Goal: Communication & Community: Answer question/provide support

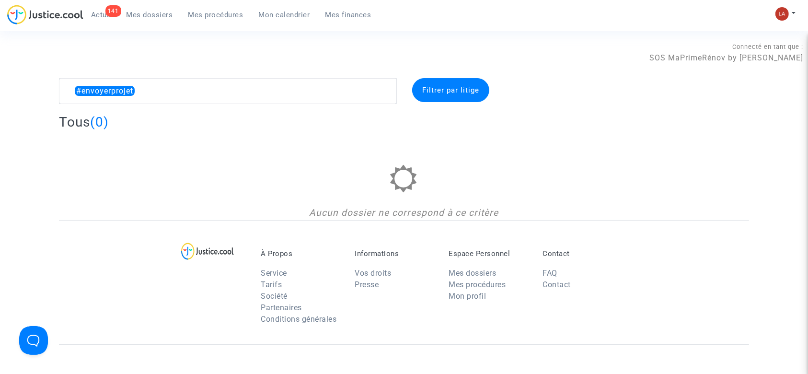
drag, startPoint x: 227, startPoint y: 16, endPoint x: 250, endPoint y: 28, distance: 26.4
click at [227, 16] on span "Mes procédures" at bounding box center [215, 15] width 55 height 9
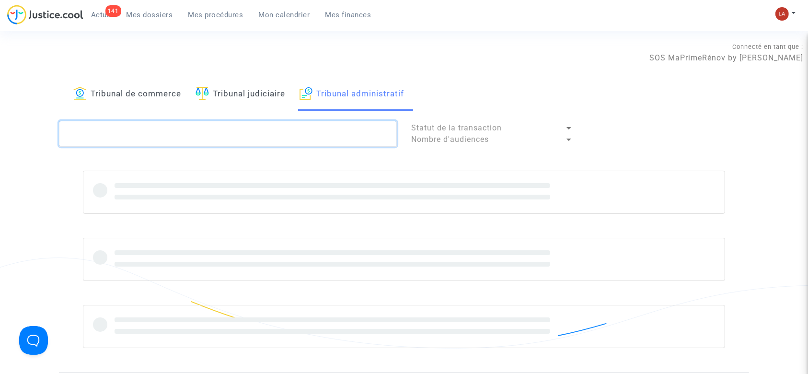
click at [317, 138] on textarea at bounding box center [228, 134] width 338 height 26
paste textarea "2503731"
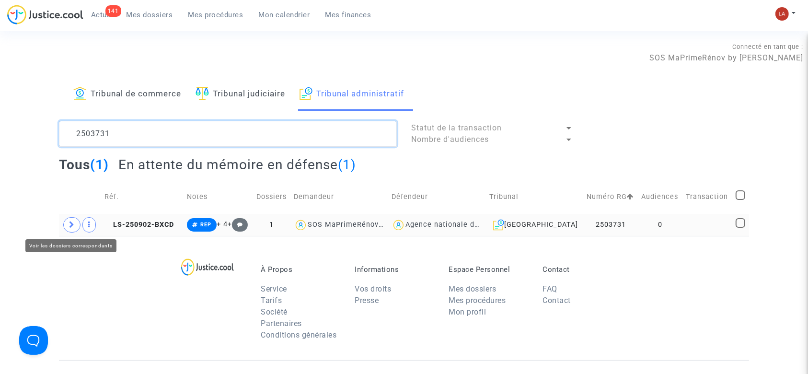
type textarea "2503731"
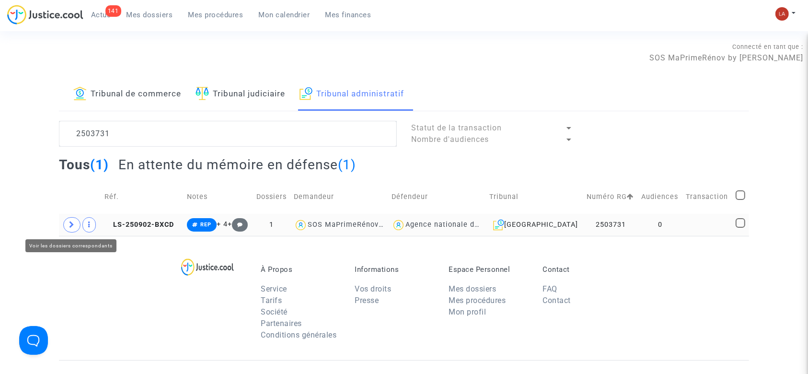
click at [75, 223] on span at bounding box center [71, 224] width 17 height 15
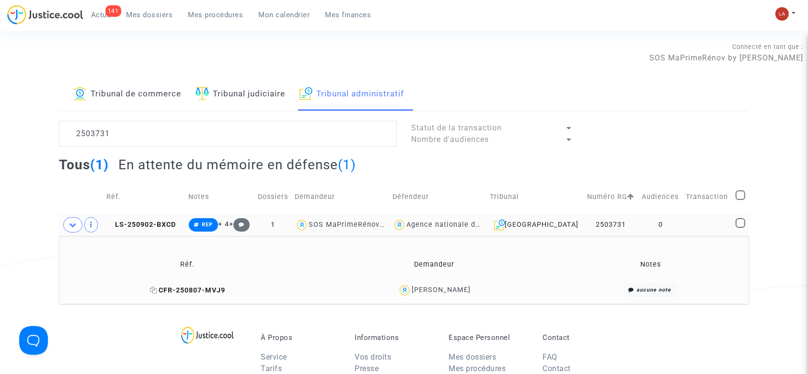
click at [176, 290] on span "CFR-250807-MVJ9" at bounding box center [187, 290] width 75 height 8
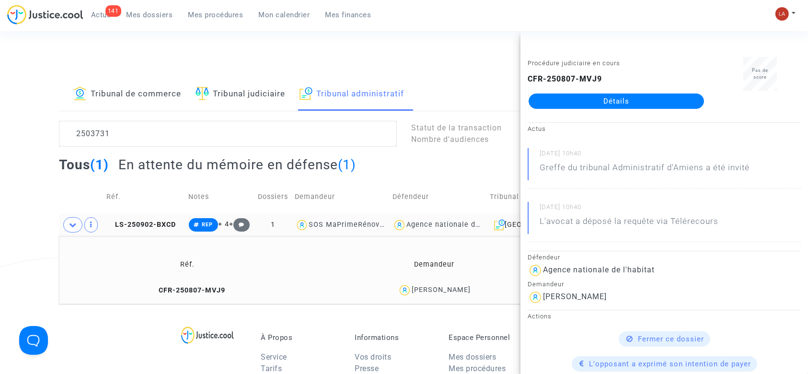
drag, startPoint x: 583, startPoint y: 94, endPoint x: 574, endPoint y: 102, distance: 11.9
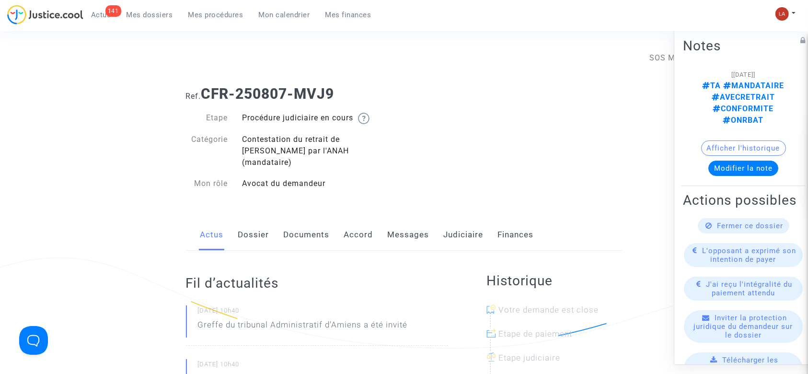
drag, startPoint x: 295, startPoint y: 228, endPoint x: 306, endPoint y: 225, distance: 11.4
click at [295, 228] on link "Documents" at bounding box center [307, 235] width 46 height 32
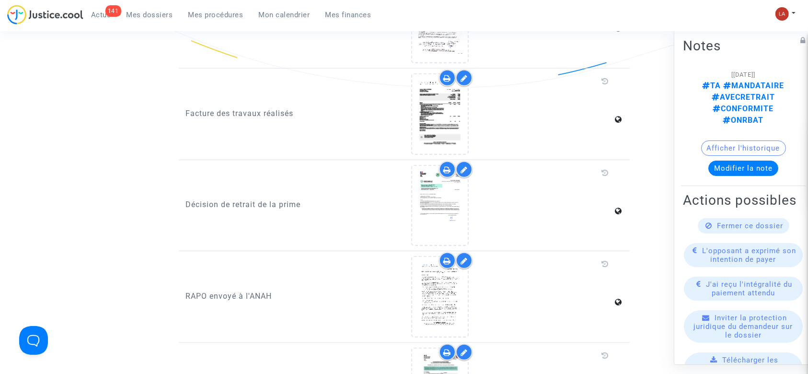
scroll to position [831, 0]
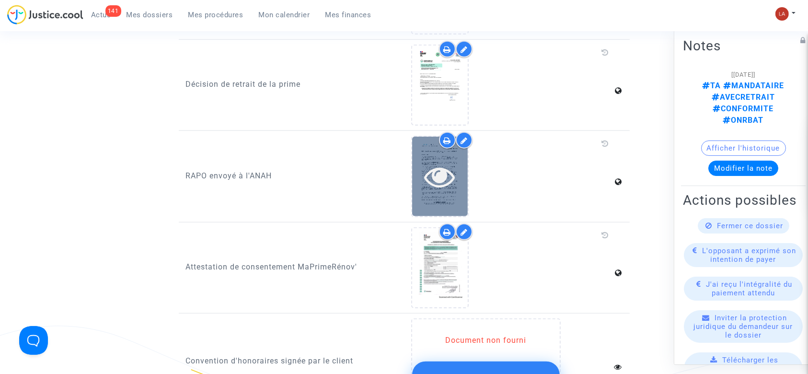
click at [446, 176] on icon at bounding box center [440, 176] width 31 height 31
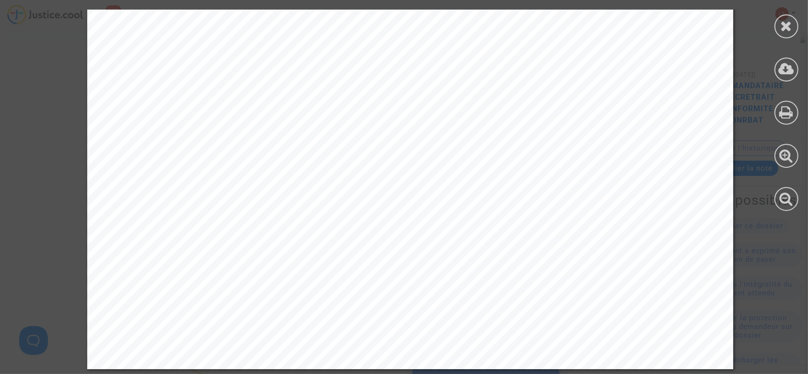
scroll to position [5164, 0]
click at [783, 26] on icon at bounding box center [787, 26] width 12 height 14
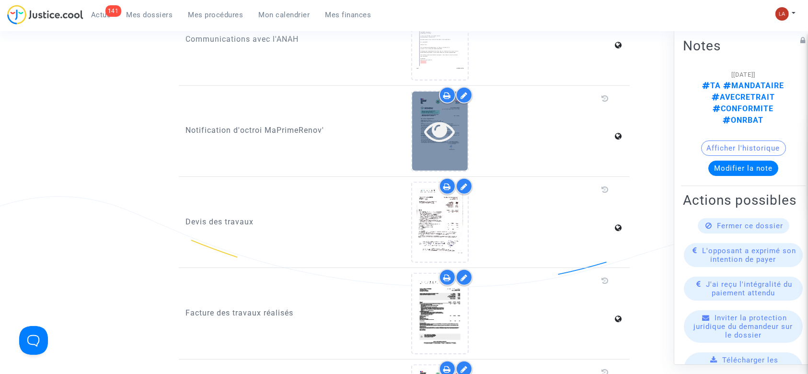
scroll to position [128, 0]
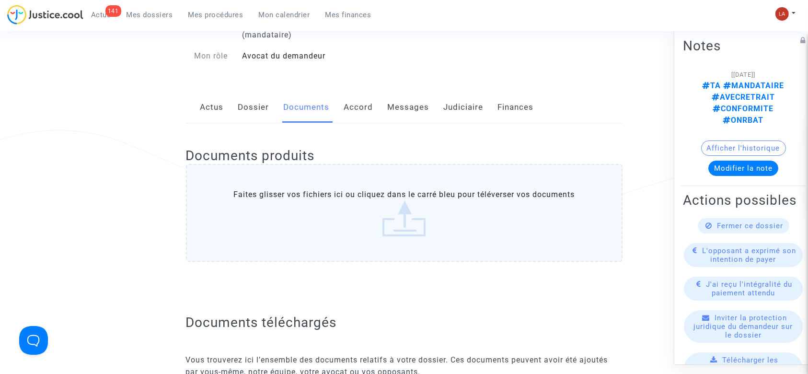
click at [112, 14] on div "141" at bounding box center [113, 11] width 16 height 12
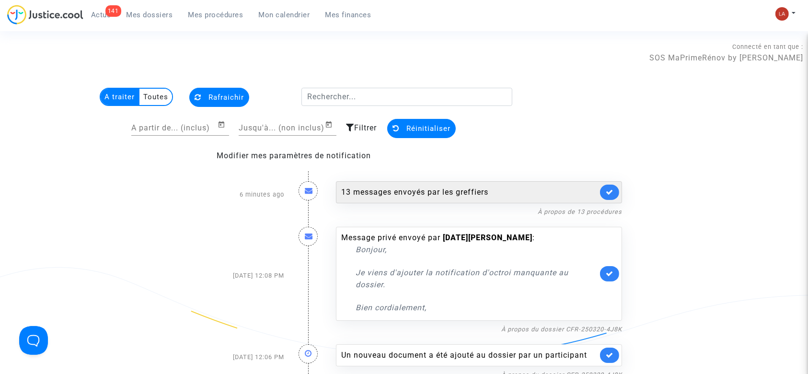
click at [616, 192] on link at bounding box center [609, 192] width 19 height 15
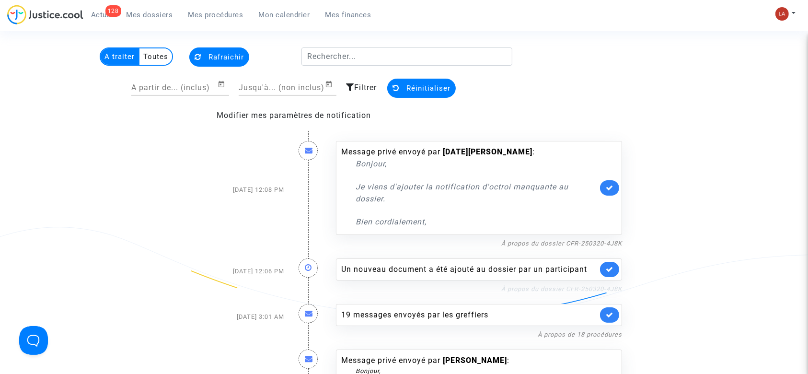
scroll to position [64, 0]
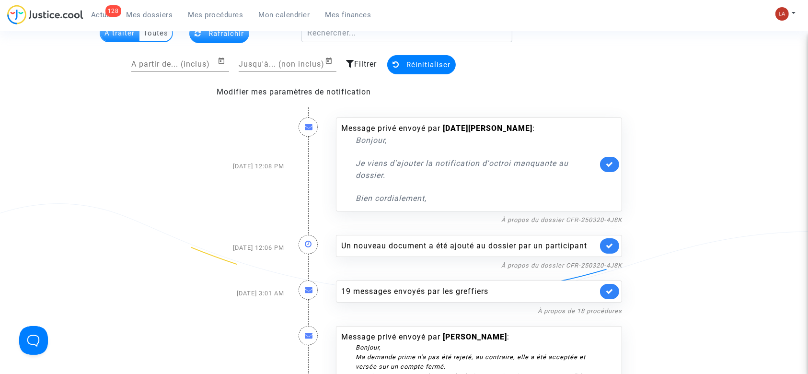
click at [610, 244] on icon at bounding box center [610, 245] width 8 height 7
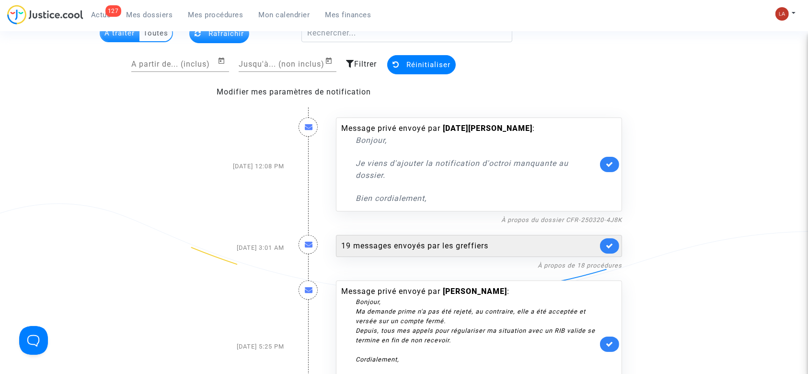
click at [618, 242] on link at bounding box center [609, 245] width 19 height 15
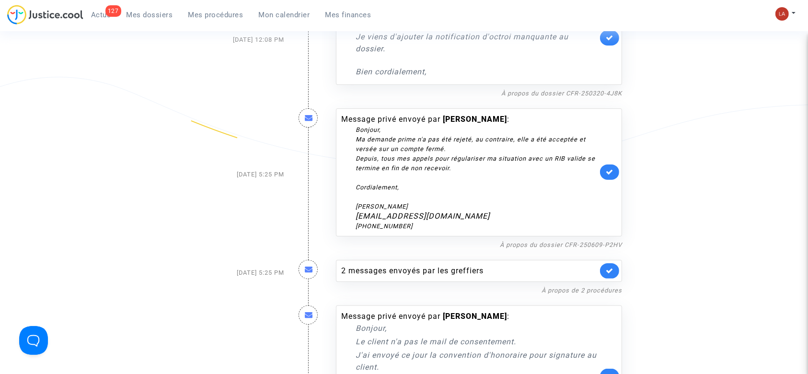
scroll to position [192, 0]
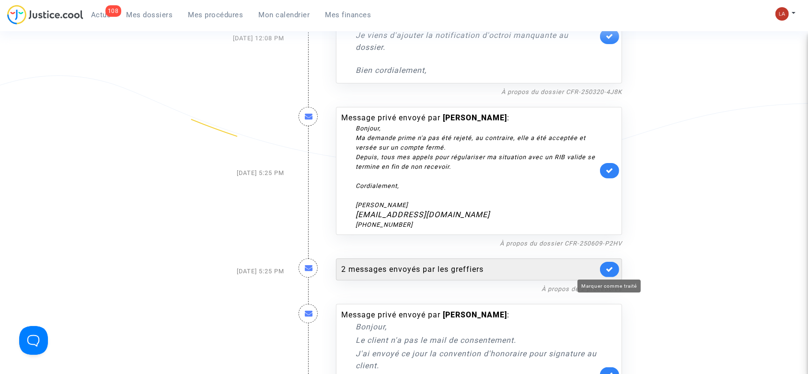
click at [607, 264] on link at bounding box center [609, 269] width 19 height 15
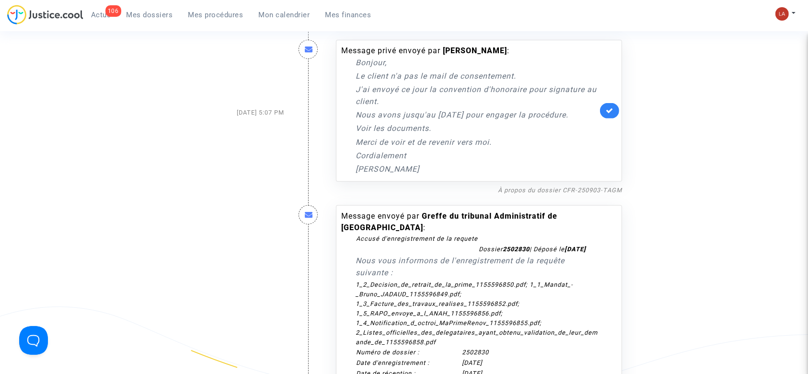
scroll to position [511, 0]
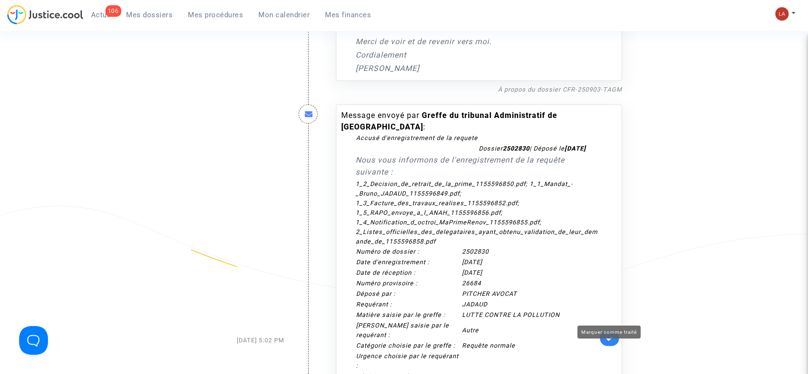
drag, startPoint x: 610, startPoint y: 350, endPoint x: 610, endPoint y: 332, distance: 17.7
click at [610, 342] on icon at bounding box center [610, 338] width 8 height 7
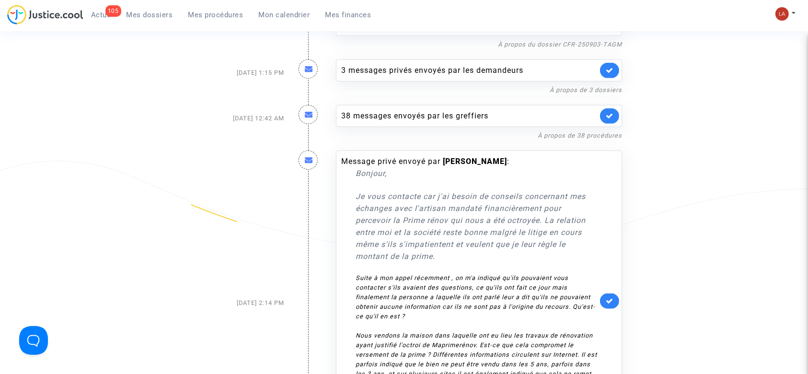
scroll to position [575, 0]
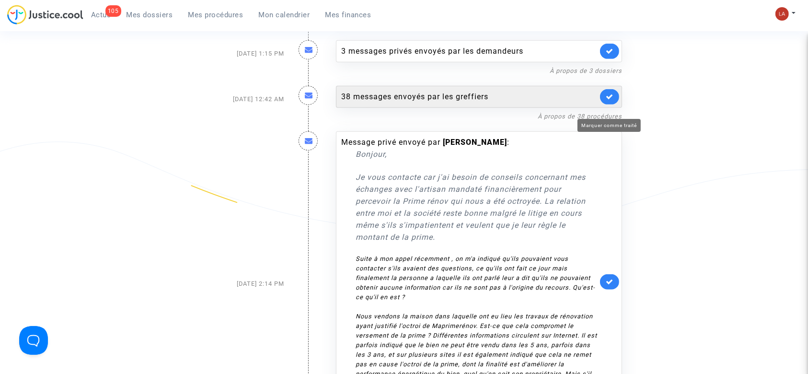
click at [608, 100] on icon at bounding box center [610, 96] width 8 height 7
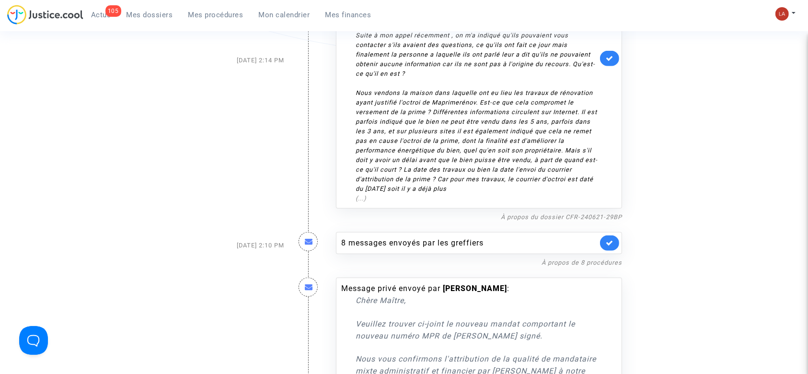
scroll to position [895, 0]
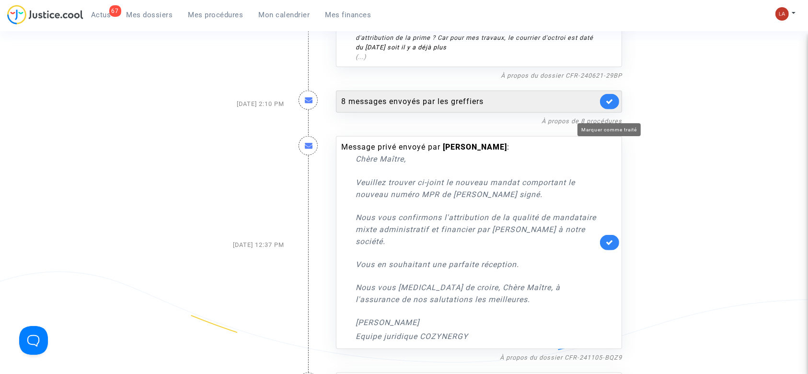
click at [610, 105] on icon at bounding box center [610, 101] width 8 height 7
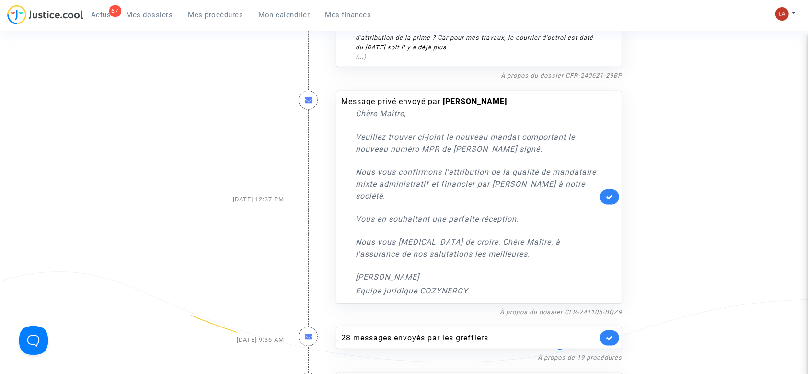
scroll to position [1087, 0]
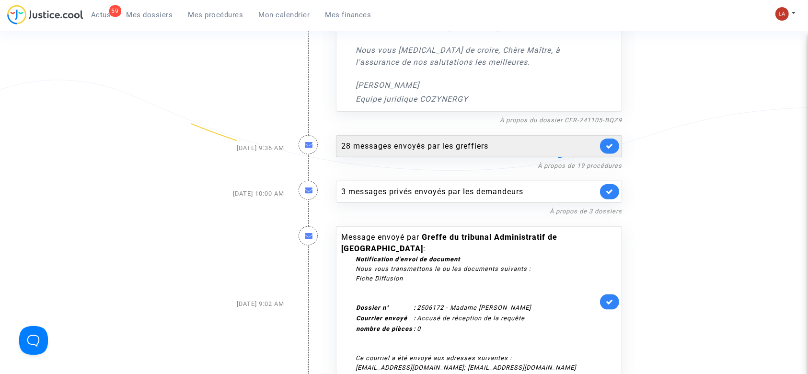
click at [614, 153] on link at bounding box center [609, 146] width 19 height 15
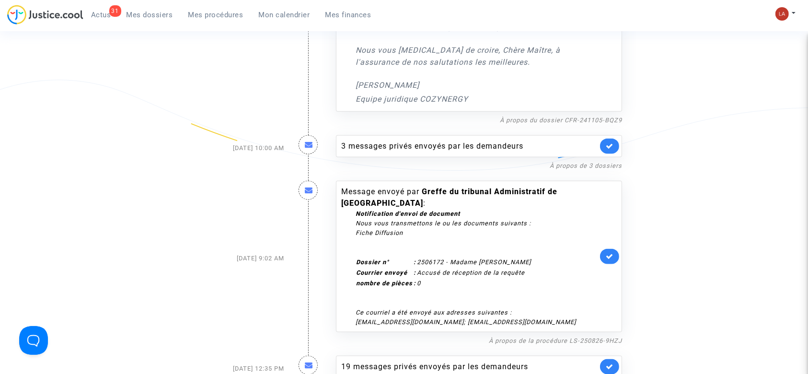
click at [613, 260] on icon at bounding box center [610, 256] width 8 height 7
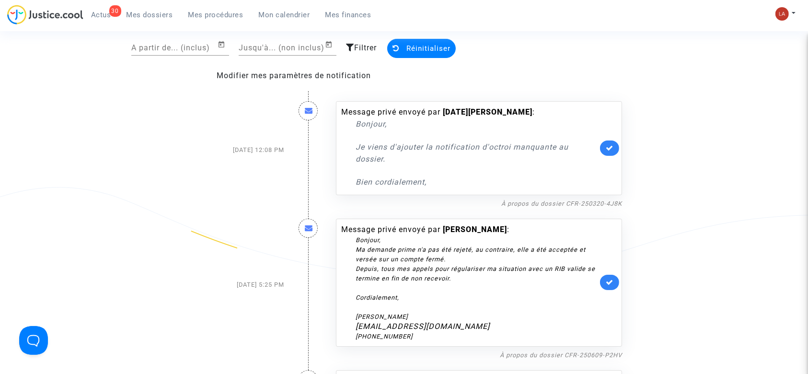
scroll to position [64, 0]
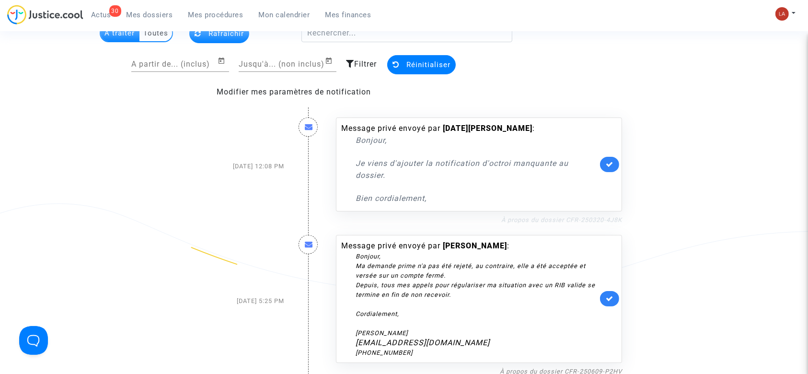
click at [586, 218] on link "À propos du dossier CFR-250320-4J8K" at bounding box center [562, 219] width 121 height 7
click at [585, 219] on link "À propos du dossier CFR-250320-4J8K" at bounding box center [562, 219] width 121 height 7
click at [612, 169] on link at bounding box center [609, 164] width 19 height 15
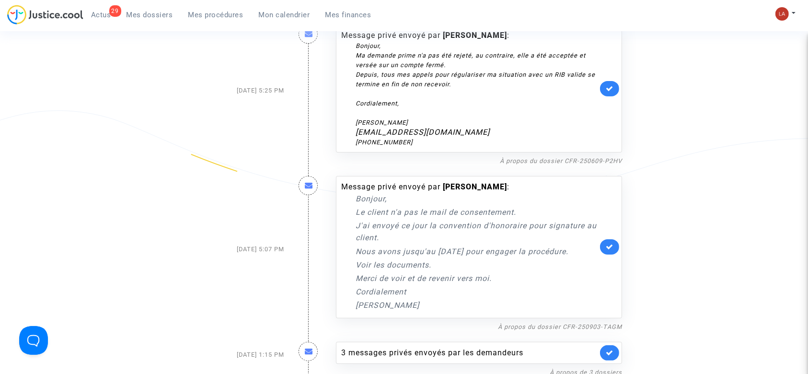
scroll to position [156, 0]
click at [575, 158] on link "À propos du dossier CFR-250609-P2HV" at bounding box center [561, 161] width 122 height 7
click at [610, 90] on icon at bounding box center [610, 89] width 8 height 7
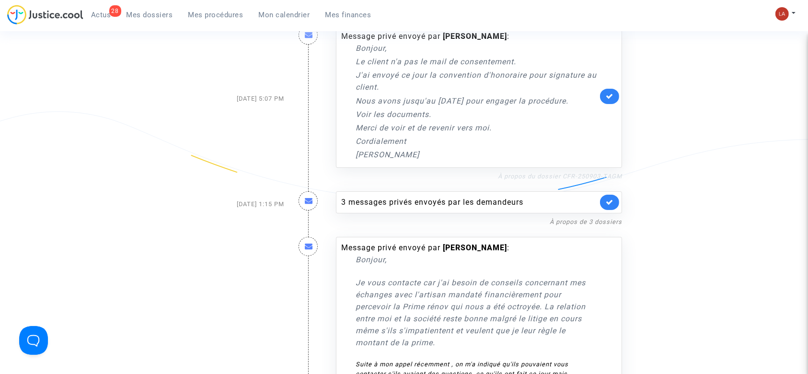
click at [549, 180] on link "À propos du dossier CFR-250903-TAGM" at bounding box center [560, 176] width 124 height 7
click at [605, 102] on link at bounding box center [609, 96] width 19 height 15
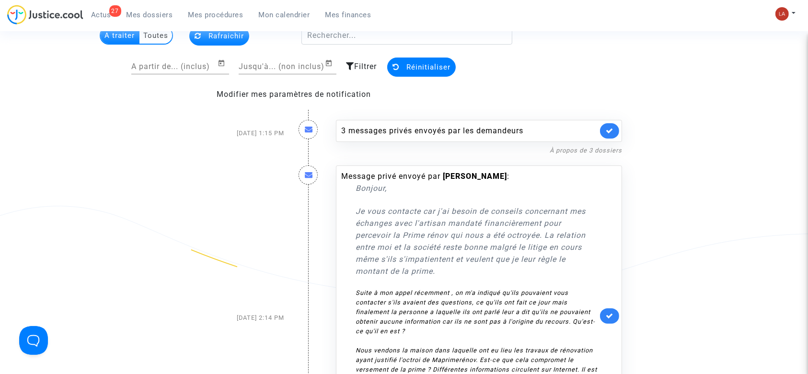
scroll to position [58, 0]
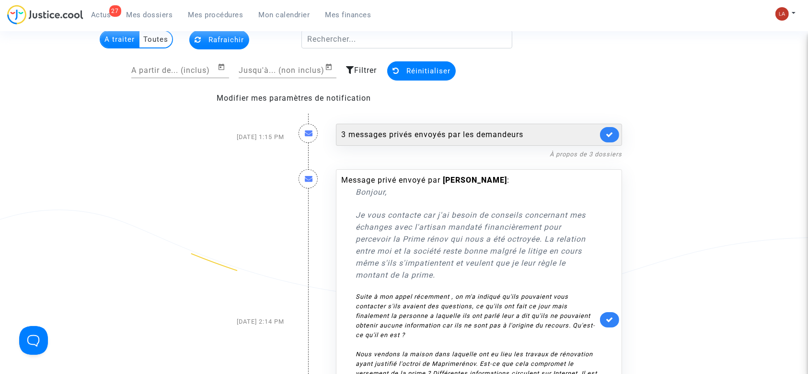
click at [452, 140] on div "3 messages privés envoyés par les demandeurs" at bounding box center [469, 135] width 257 height 12
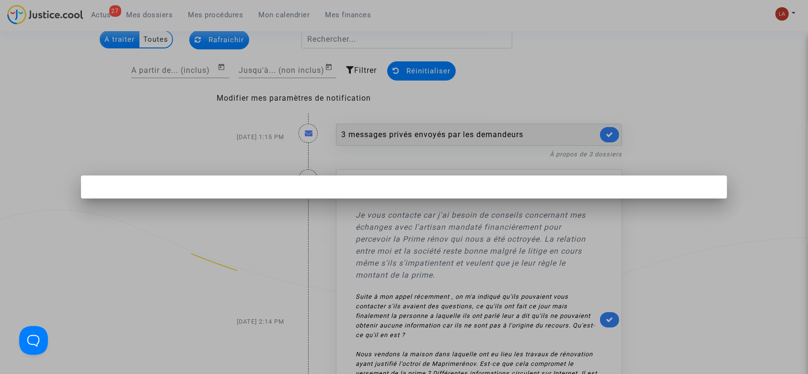
scroll to position [0, 0]
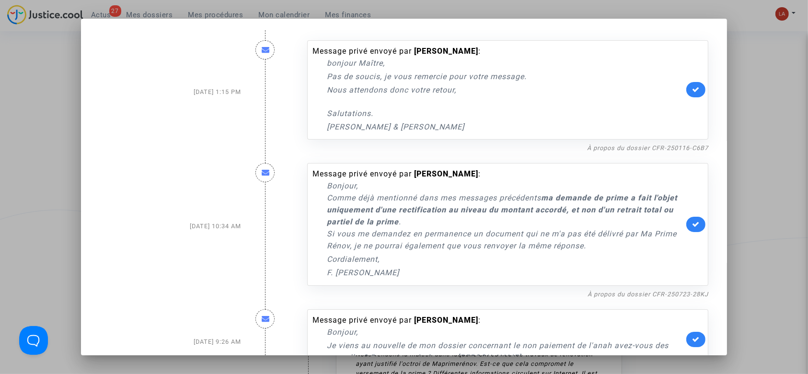
click at [693, 84] on link at bounding box center [696, 89] width 19 height 15
click at [643, 293] on link "À propos du dossier CFR-250723-28KJ" at bounding box center [648, 294] width 121 height 7
click at [692, 224] on icon at bounding box center [696, 224] width 8 height 7
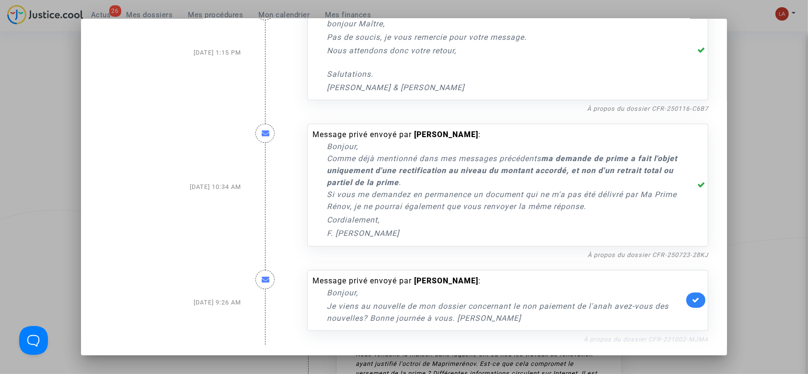
click at [625, 338] on link "À propos du dossier CFR-231002-MJMA" at bounding box center [646, 339] width 125 height 7
click at [692, 298] on icon at bounding box center [696, 299] width 8 height 7
click at [755, 210] on div at bounding box center [404, 187] width 808 height 374
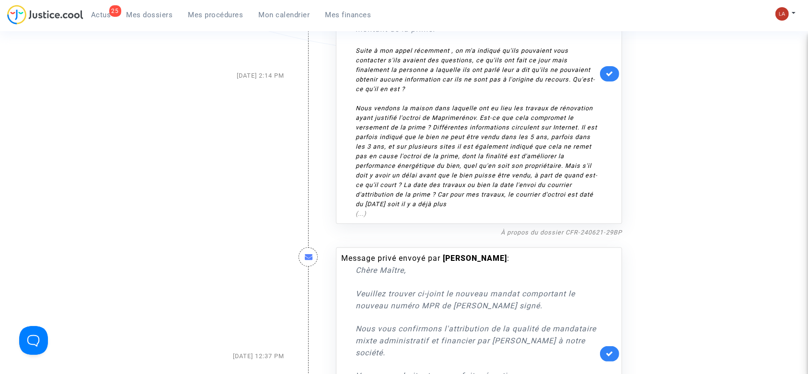
scroll to position [293, 0]
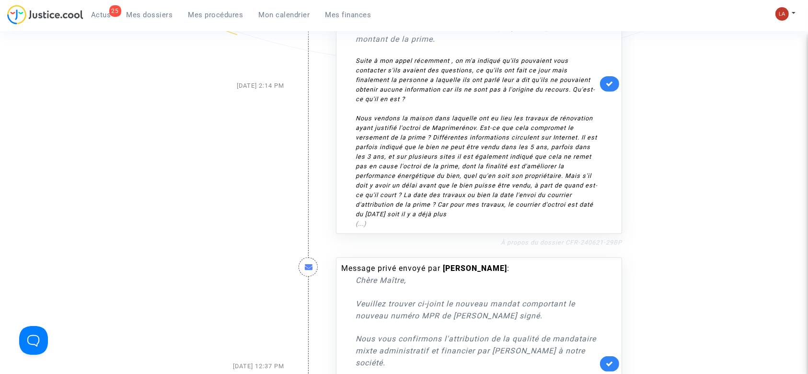
click at [525, 244] on link "À propos du dossier CFR-240621-29BP" at bounding box center [561, 242] width 121 height 7
click at [614, 78] on link at bounding box center [609, 83] width 19 height 15
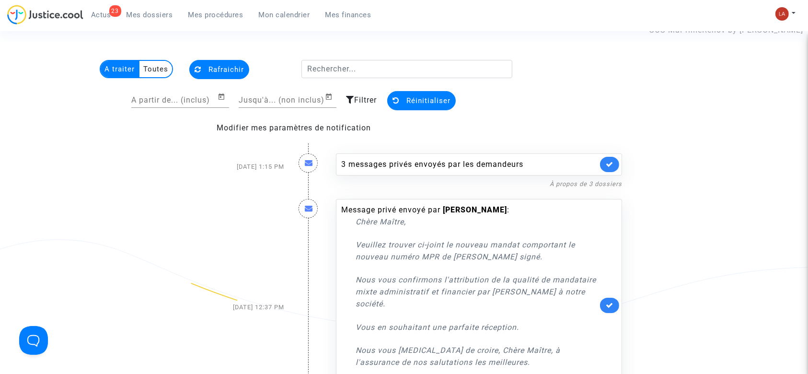
scroll to position [27, 0]
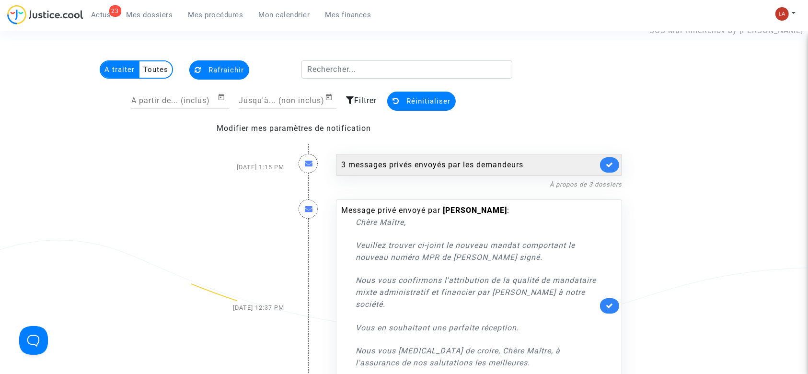
click at [462, 170] on div "3 messages privés envoyés par les demandeurs" at bounding box center [469, 165] width 257 height 12
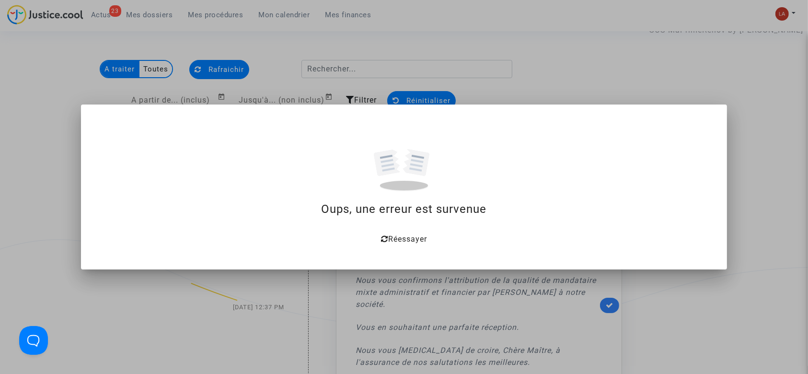
click at [141, 68] on div at bounding box center [404, 187] width 808 height 374
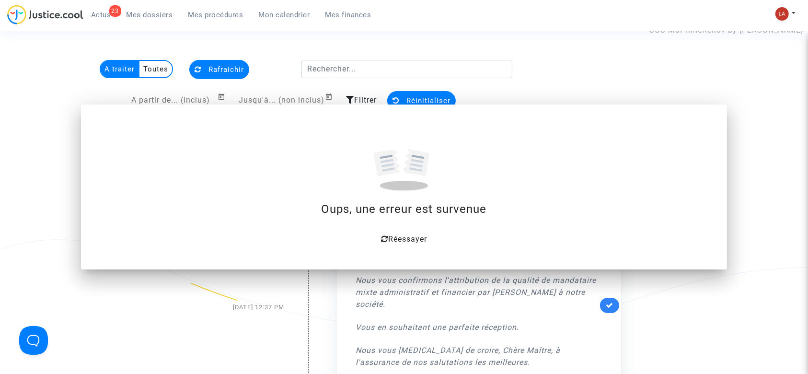
scroll to position [27, 0]
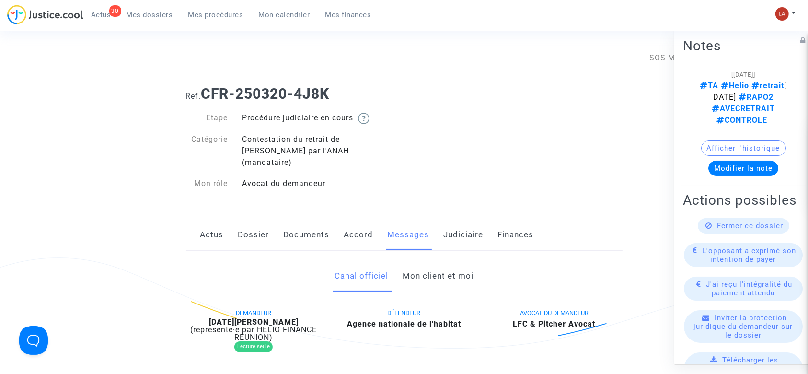
click at [441, 229] on div "Actus Dossier Documents Accord Messages Judiciaire Finances" at bounding box center [404, 235] width 437 height 32
click at [440, 264] on link "Mon client et moi" at bounding box center [438, 276] width 71 height 32
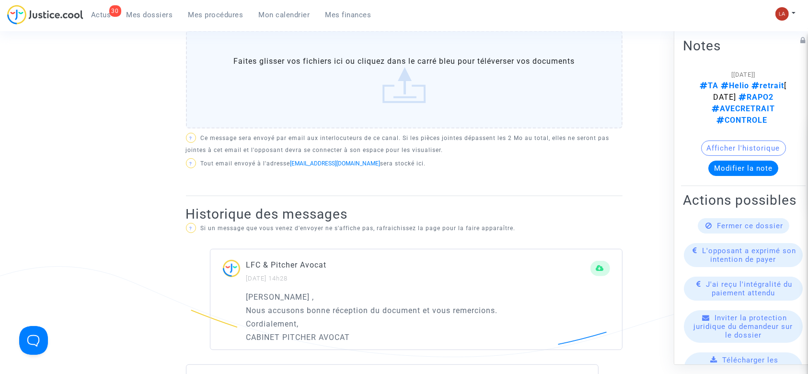
scroll to position [439, 0]
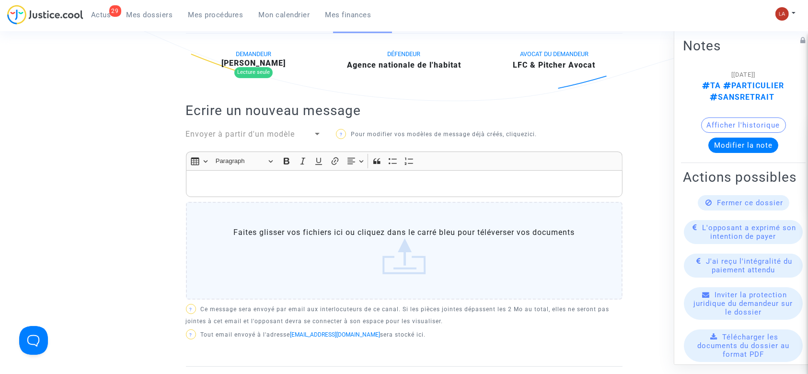
scroll to position [219, 0]
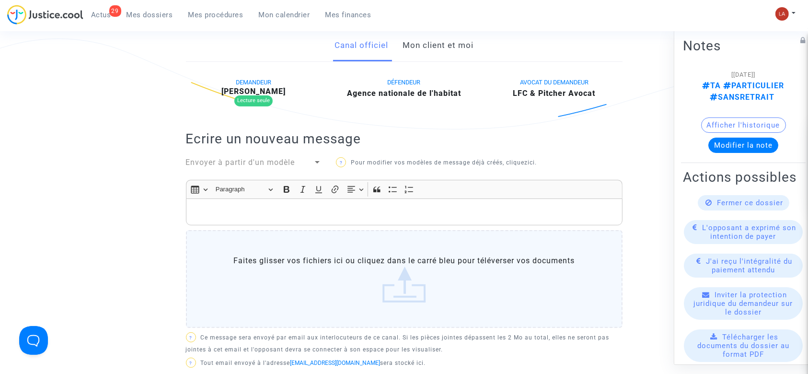
click at [410, 52] on link "Mon client et moi" at bounding box center [438, 46] width 71 height 32
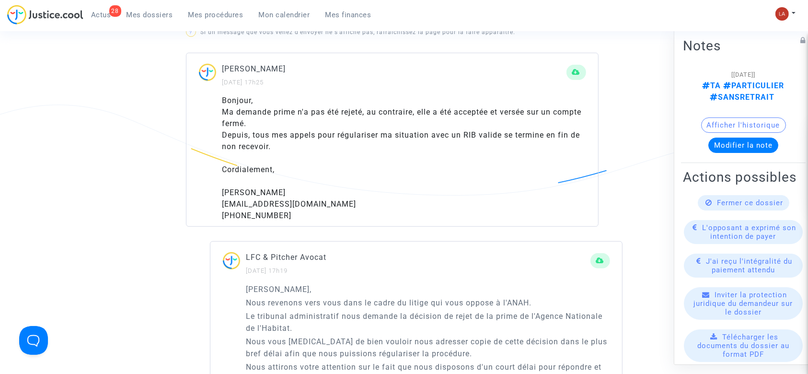
scroll to position [596, 0]
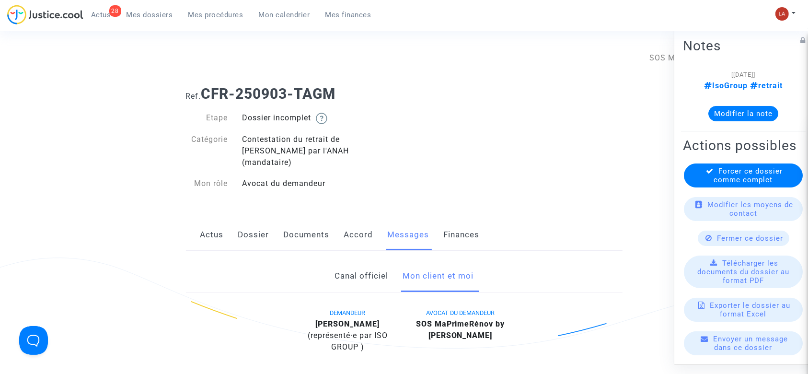
click at [307, 224] on link "Documents" at bounding box center [307, 235] width 46 height 32
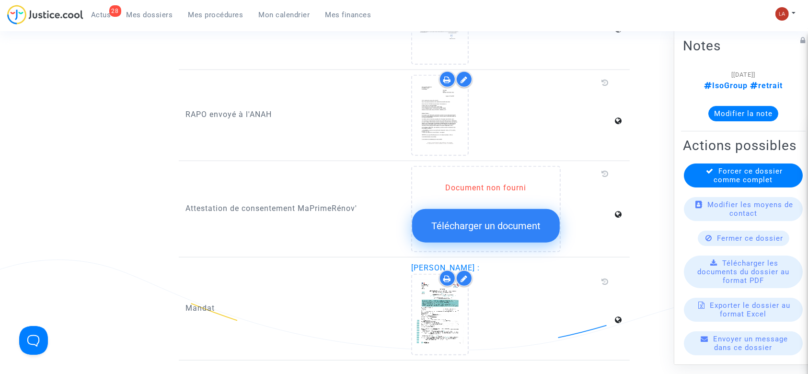
scroll to position [896, 0]
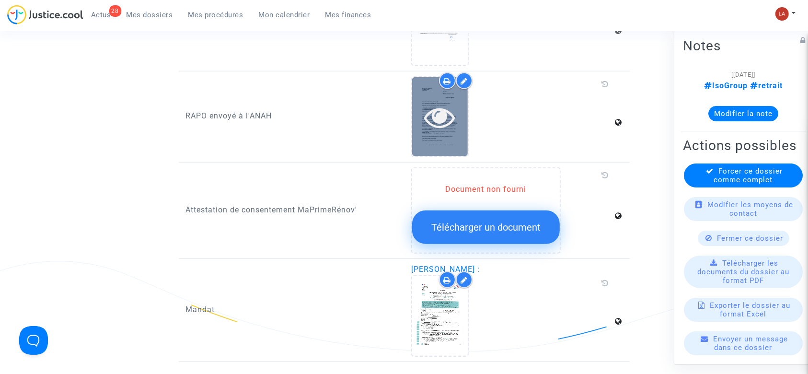
click at [430, 102] on icon at bounding box center [440, 117] width 31 height 31
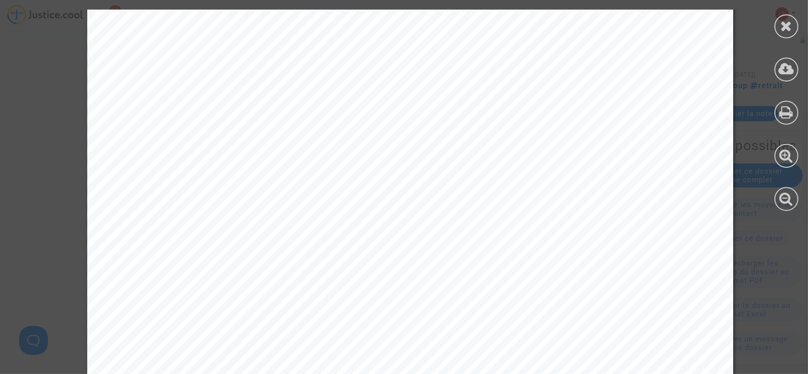
scroll to position [1485, 0]
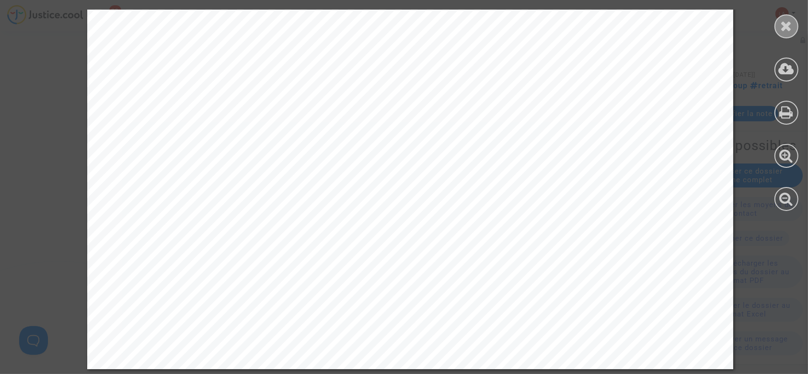
click at [783, 31] on icon at bounding box center [787, 26] width 12 height 14
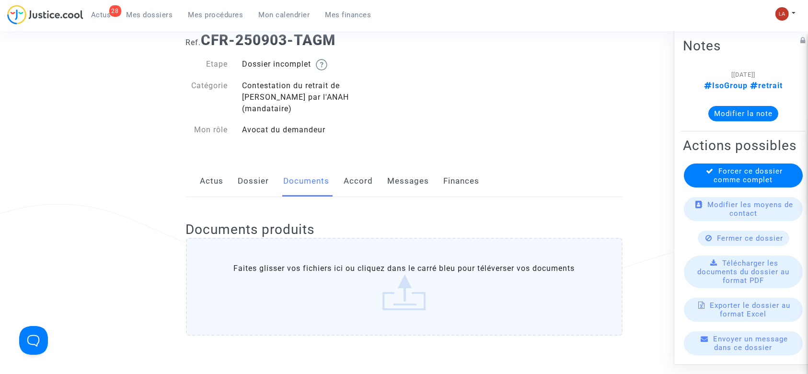
scroll to position [29, 0]
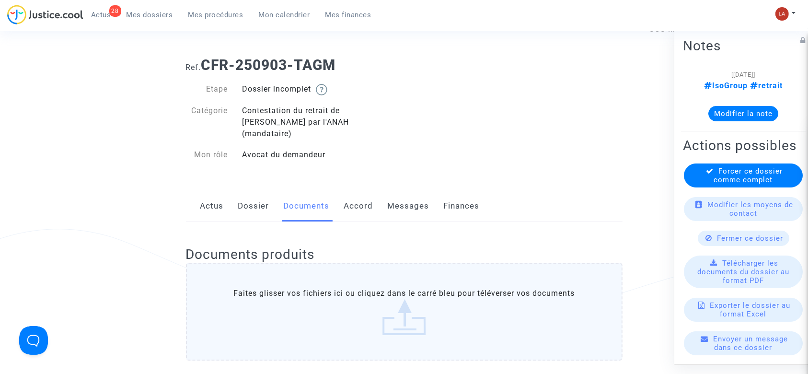
click at [406, 190] on link "Messages" at bounding box center [409, 206] width 42 height 32
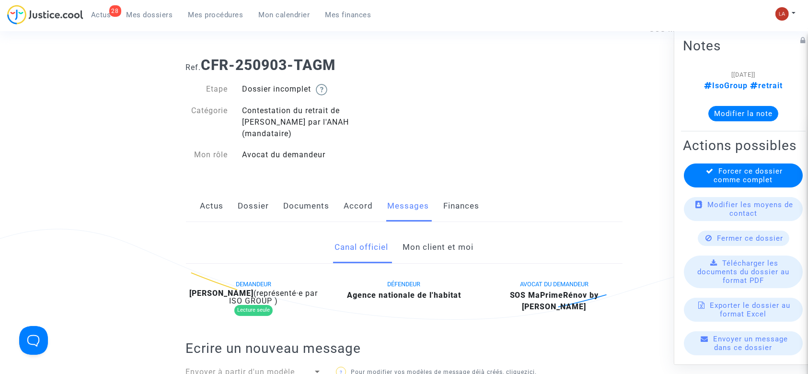
click at [426, 234] on link "Mon client et moi" at bounding box center [438, 248] width 71 height 32
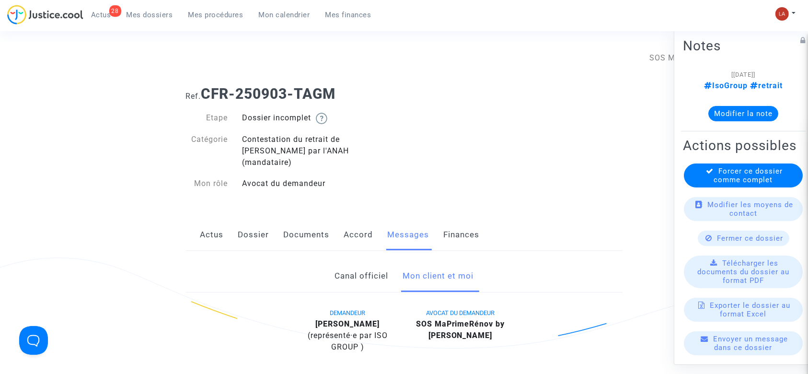
click at [246, 223] on link "Dossier" at bounding box center [253, 235] width 31 height 32
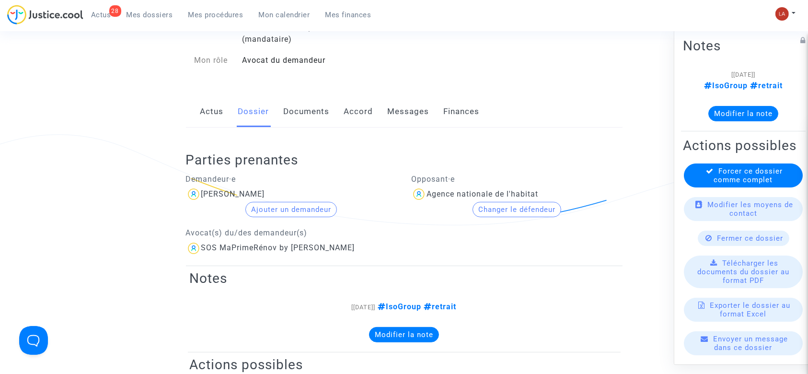
scroll to position [121, 0]
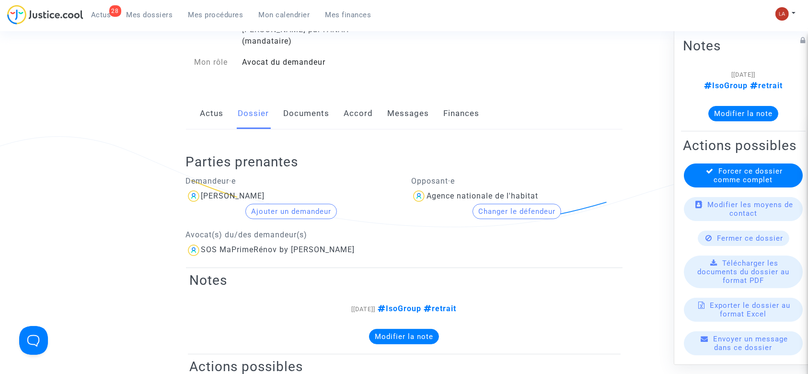
click at [306, 102] on link "Documents" at bounding box center [307, 114] width 46 height 32
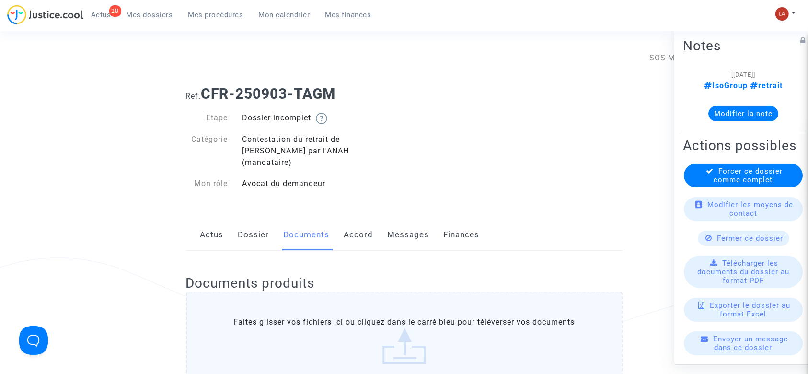
click at [412, 222] on link "Messages" at bounding box center [409, 235] width 42 height 32
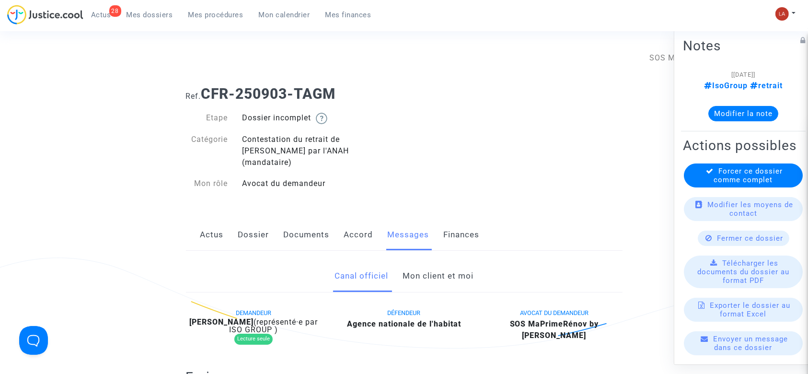
click at [429, 262] on link "Mon client et moi" at bounding box center [438, 276] width 71 height 32
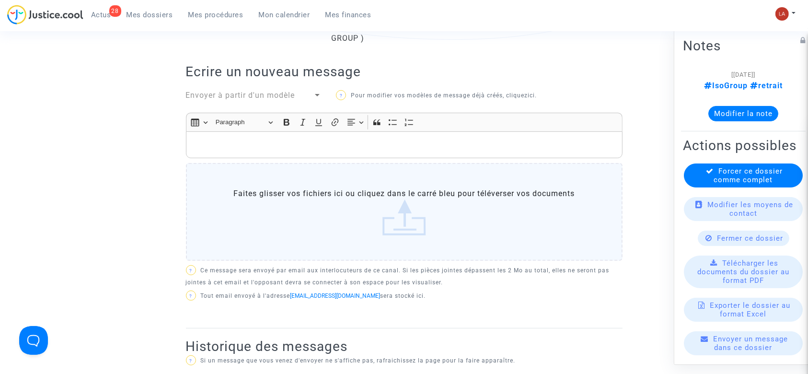
scroll to position [294, 0]
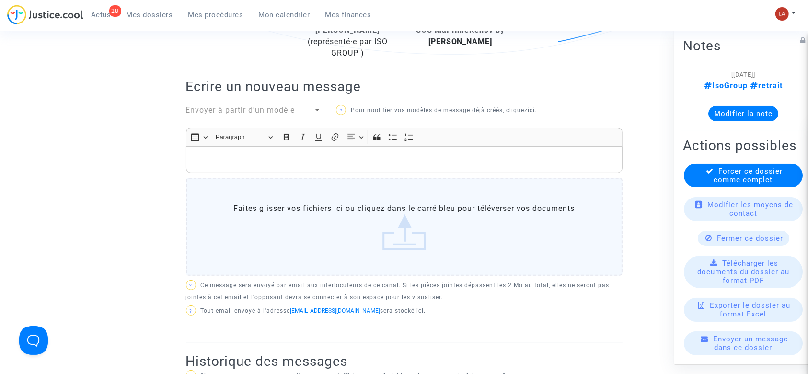
click at [210, 154] on p "Rich Text Editor, main" at bounding box center [404, 160] width 427 height 12
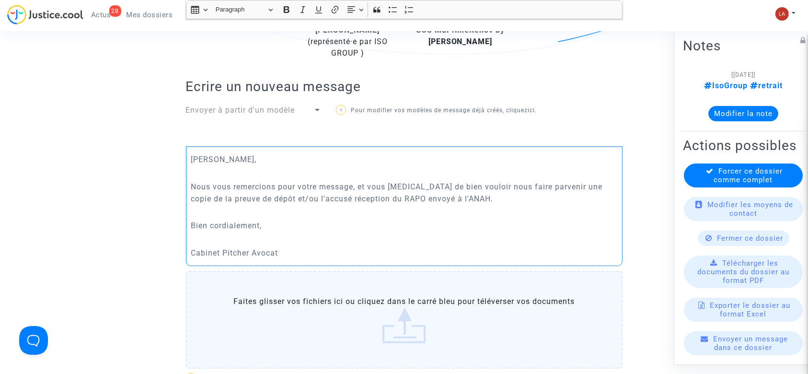
scroll to position [517, 0]
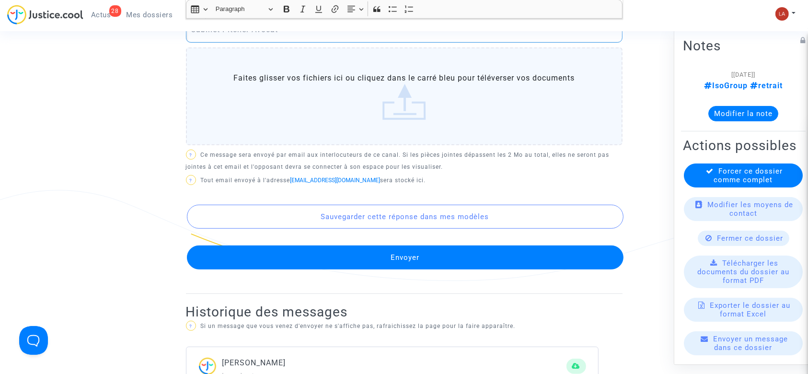
click at [262, 246] on button "Envoyer" at bounding box center [405, 258] width 437 height 24
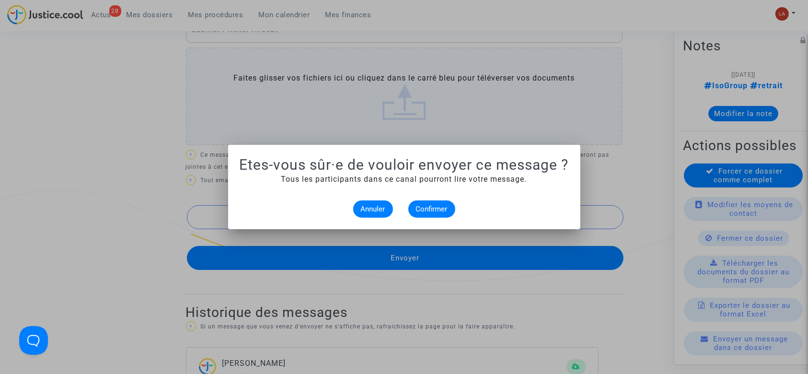
scroll to position [0, 0]
click at [420, 200] on button "Confirmer" at bounding box center [432, 208] width 47 height 17
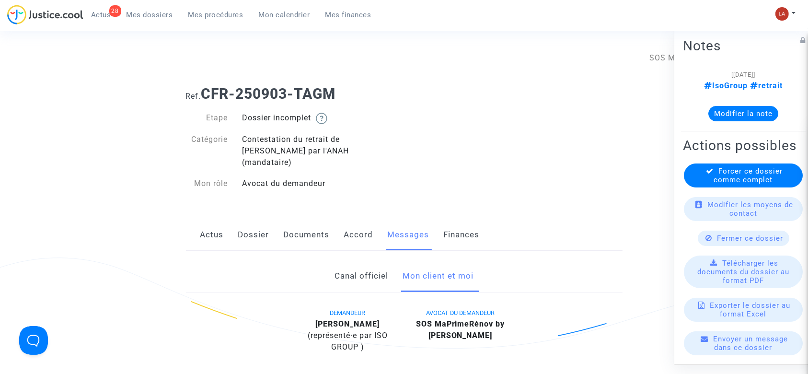
click at [294, 223] on link "Documents" at bounding box center [307, 235] width 46 height 32
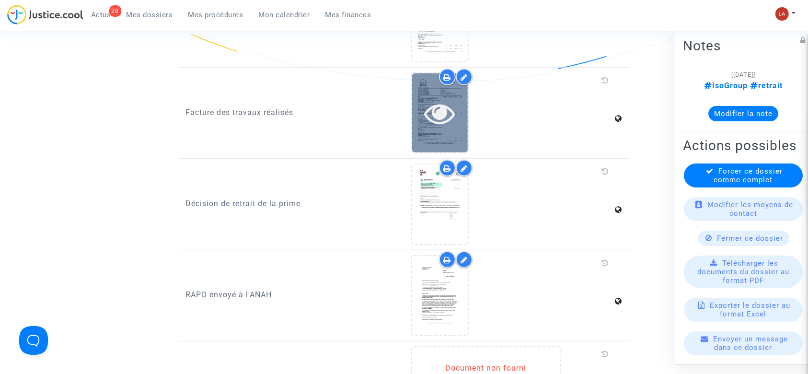
scroll to position [724, 0]
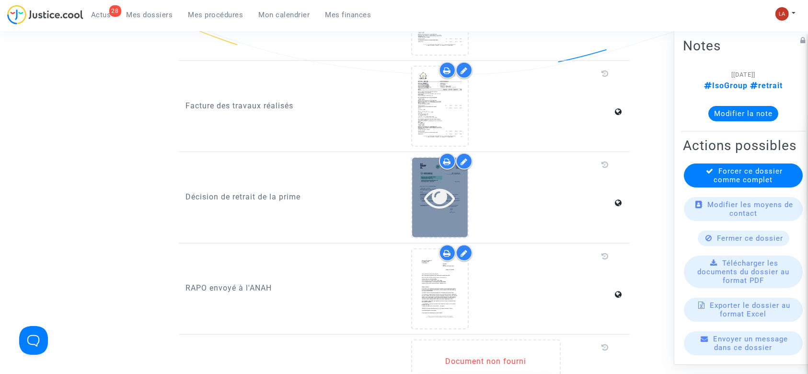
click at [425, 197] on icon at bounding box center [440, 197] width 31 height 31
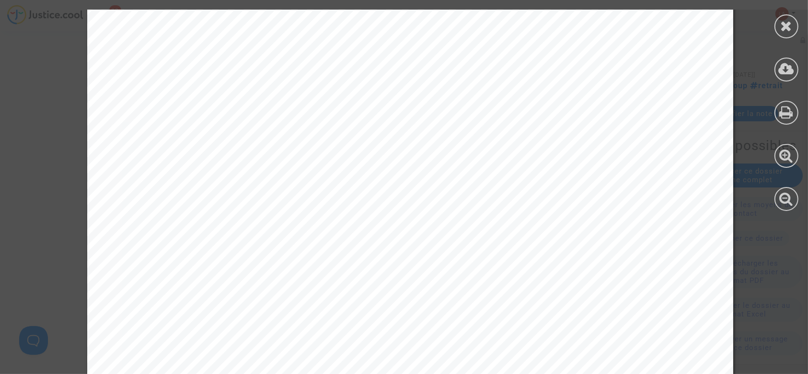
scroll to position [169, 0]
click at [787, 25] on icon at bounding box center [787, 26] width 12 height 14
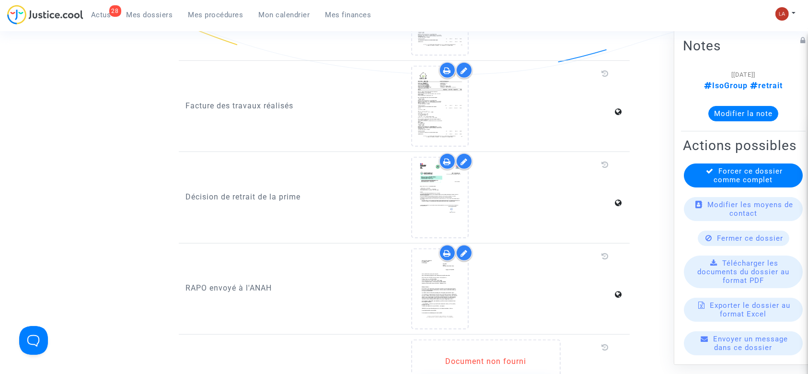
click at [738, 113] on button "Modifier la note" at bounding box center [744, 113] width 70 height 15
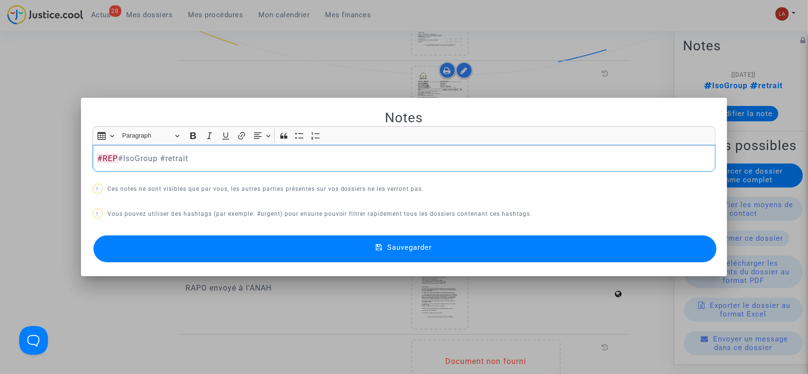
click at [189, 250] on button "Sauvegarder" at bounding box center [406, 248] width 624 height 27
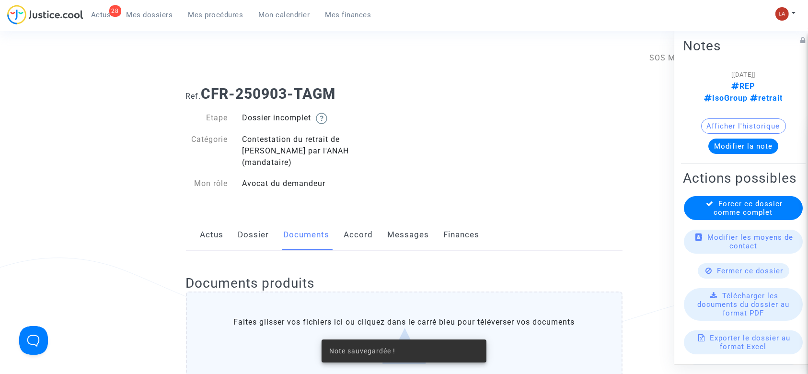
scroll to position [724, 0]
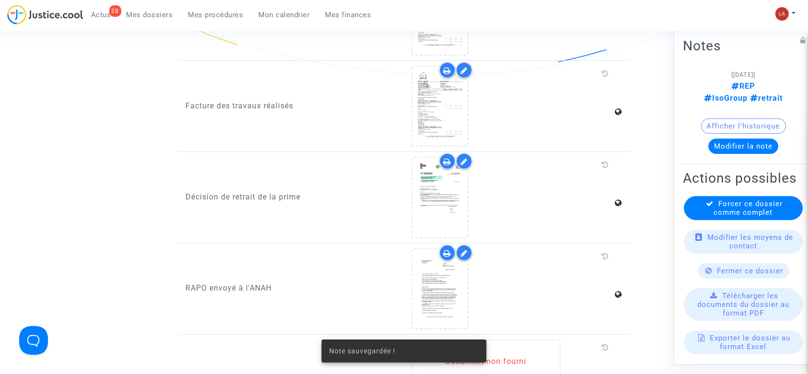
click at [704, 217] on div "Forcer ce dossier comme complet" at bounding box center [743, 208] width 119 height 24
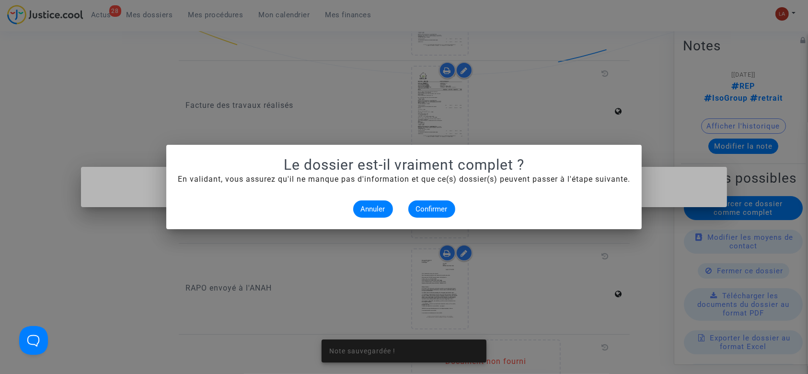
scroll to position [0, 0]
click at [436, 210] on span "Confirmer" at bounding box center [432, 209] width 32 height 9
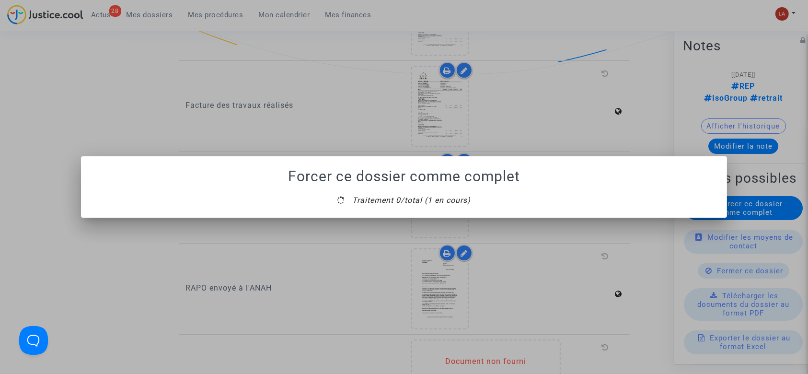
click at [405, 214] on mat-dialog-container "Forcer ce dossier comme complet Traitement 0/total (1 en cours)" at bounding box center [404, 186] width 647 height 61
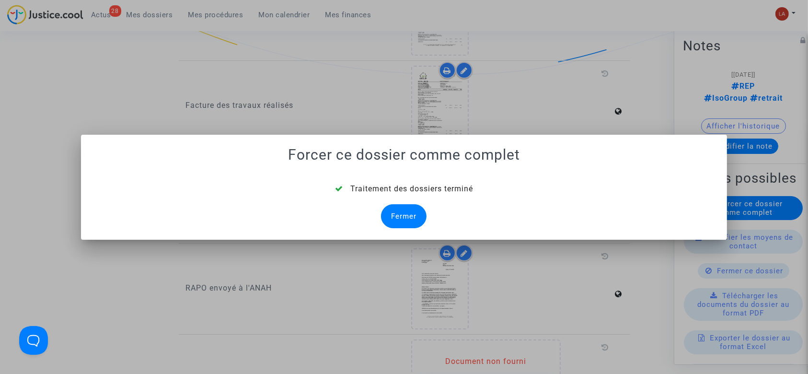
click at [405, 214] on div "Fermer" at bounding box center [404, 216] width 46 height 24
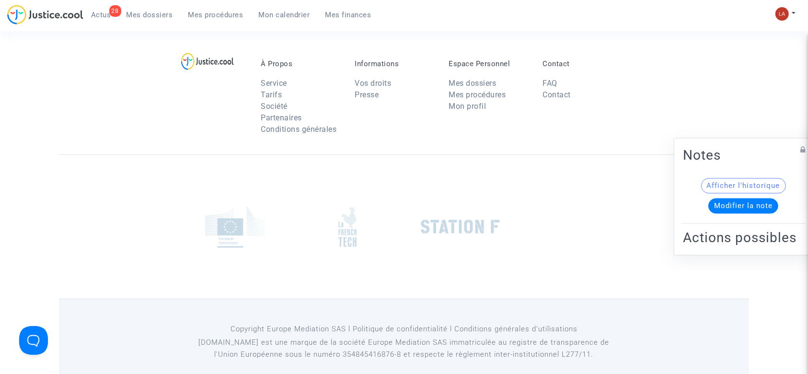
scroll to position [724, 0]
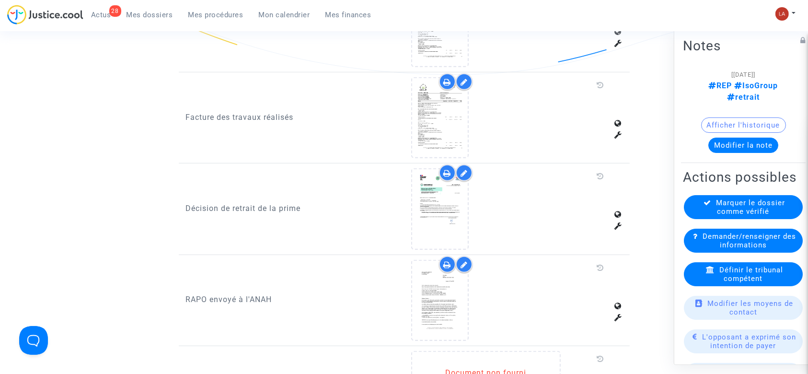
click at [737, 281] on span "Définir le tribunal compétent" at bounding box center [752, 274] width 64 height 17
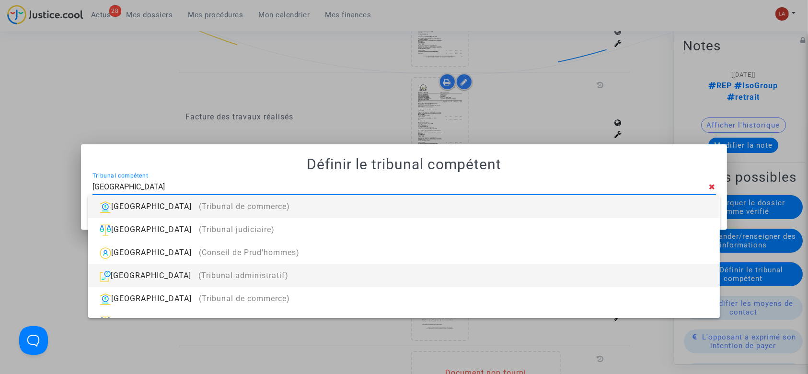
type input "VERSAILLES"
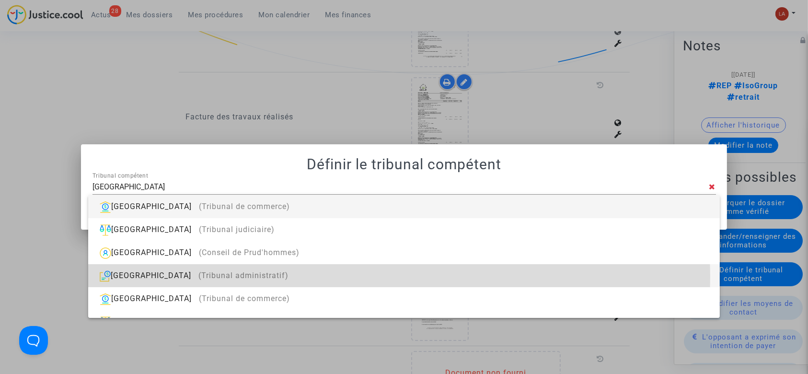
click at [338, 277] on div "Versailles (Tribunal administratif)" at bounding box center [404, 275] width 616 height 23
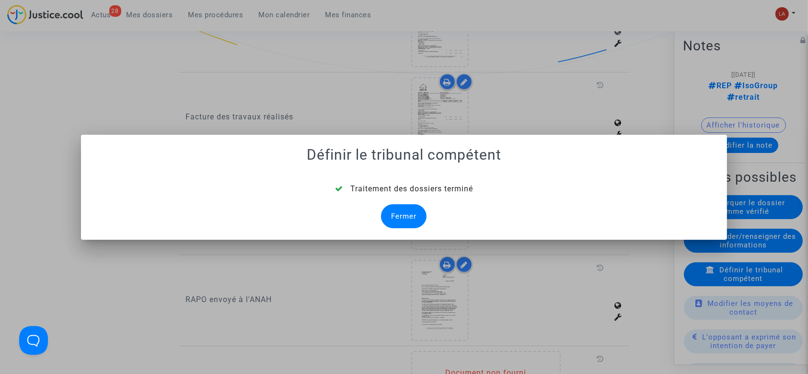
click at [394, 216] on div "Fermer" at bounding box center [404, 216] width 46 height 24
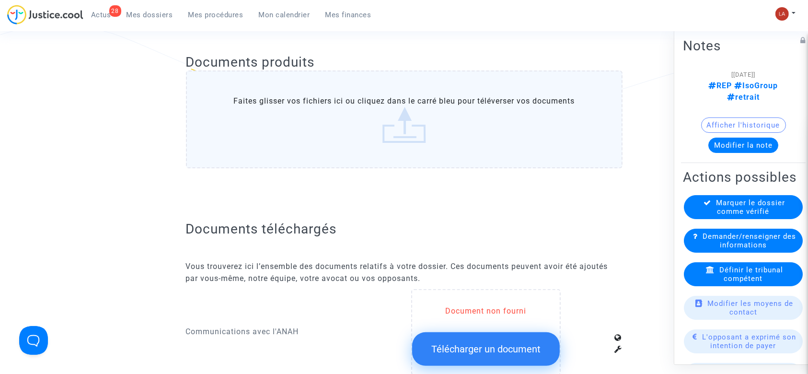
scroll to position [724, 0]
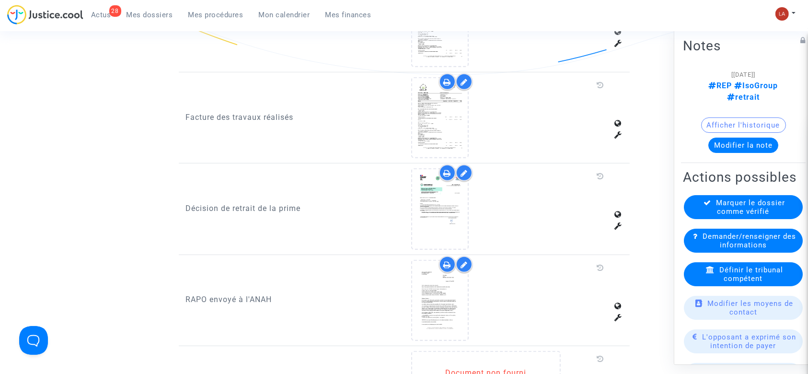
click at [710, 210] on div "Marquer le dossier comme vérifié" at bounding box center [743, 207] width 119 height 24
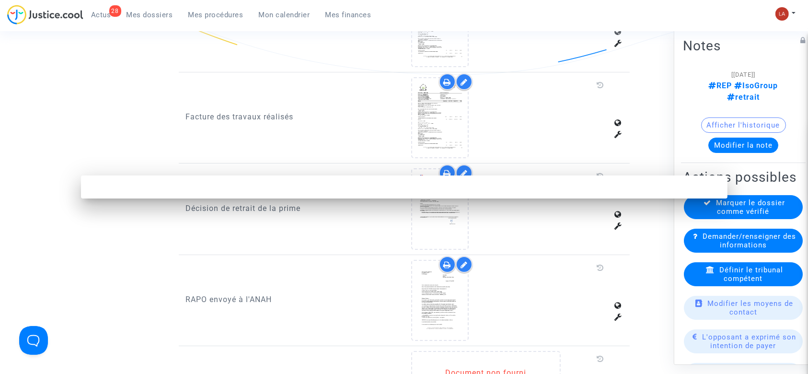
scroll to position [0, 0]
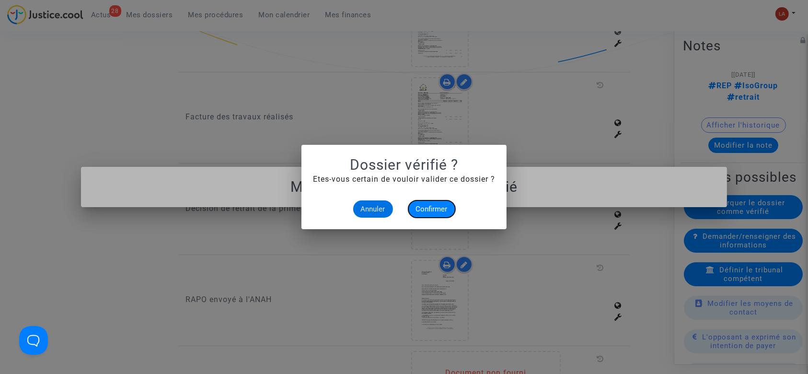
click at [428, 209] on span "Confirmer" at bounding box center [432, 209] width 32 height 9
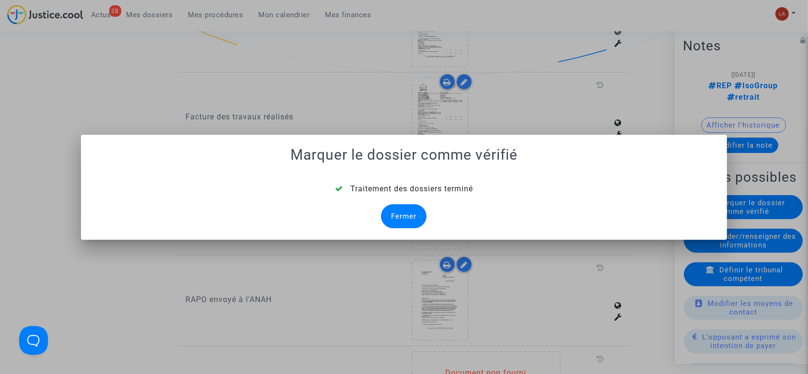
click at [400, 211] on div "Fermer" at bounding box center [404, 216] width 46 height 24
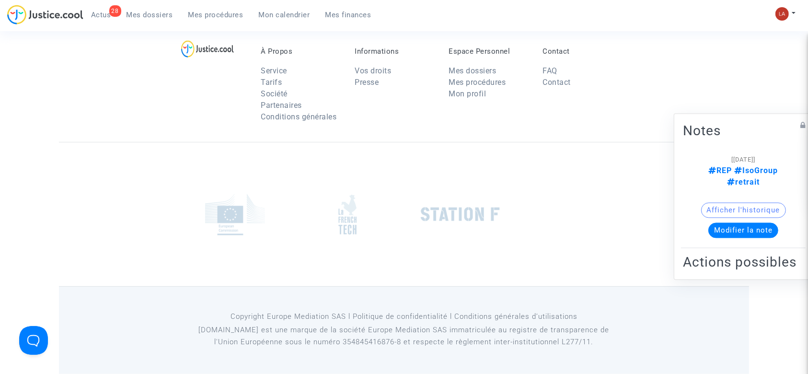
scroll to position [724, 0]
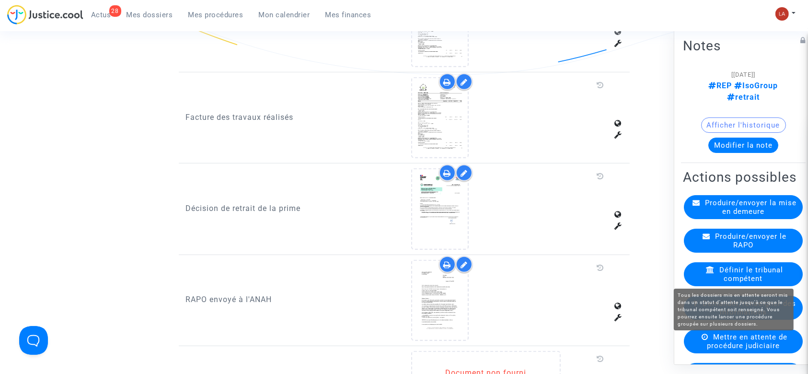
click at [721, 341] on span "Mettre en attente de procédure judiciaire" at bounding box center [747, 341] width 81 height 17
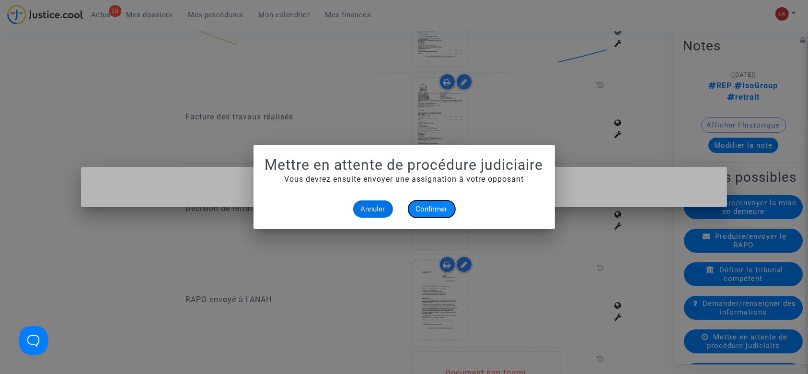
click at [433, 213] on span "Confirmer" at bounding box center [432, 209] width 32 height 9
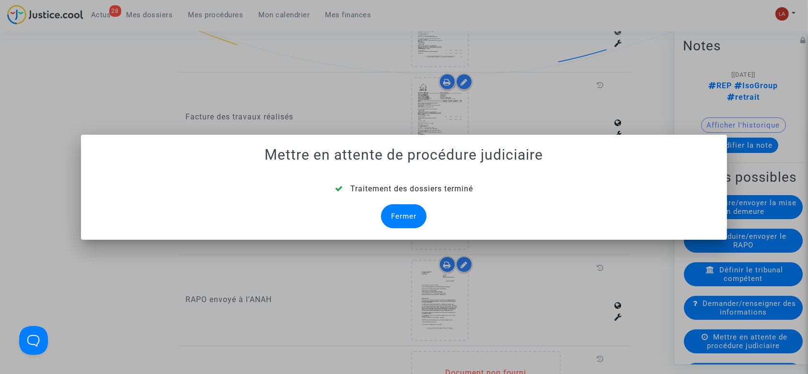
click at [404, 211] on div "Fermer" at bounding box center [404, 216] width 46 height 24
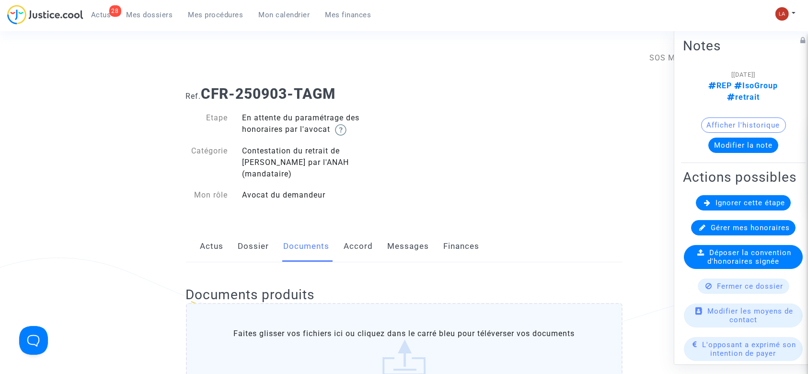
scroll to position [724, 0]
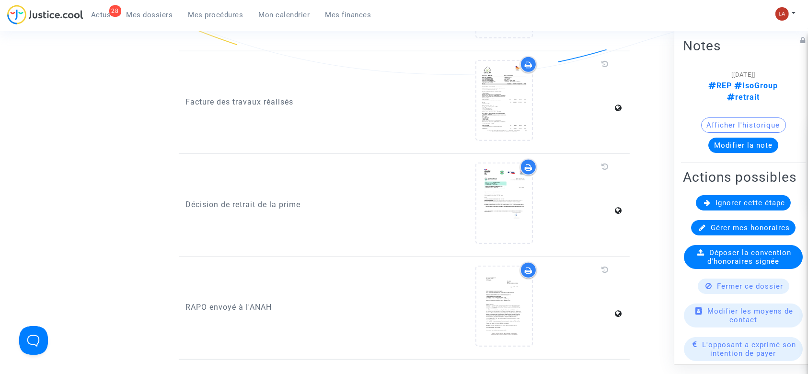
click at [704, 202] on div "Ignorer cette étape" at bounding box center [743, 202] width 95 height 15
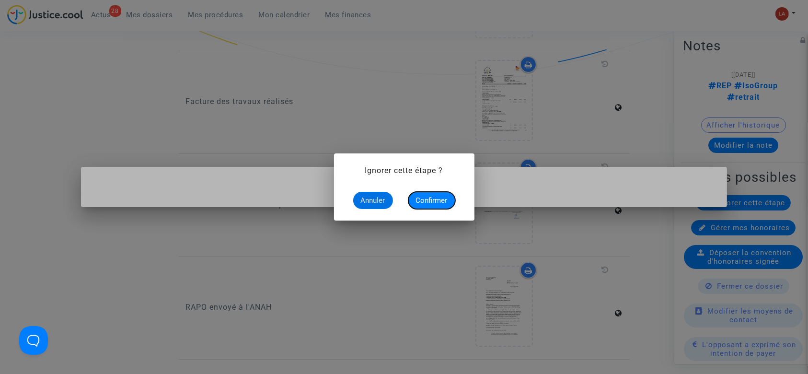
click at [426, 196] on span "Confirmer" at bounding box center [432, 200] width 32 height 9
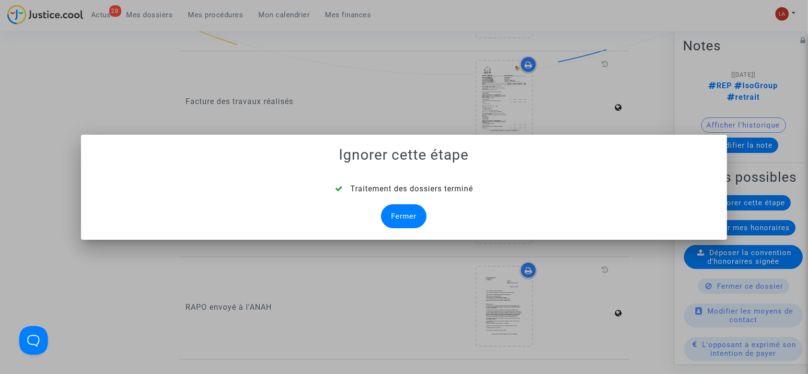
click at [409, 213] on div "Fermer" at bounding box center [404, 216] width 46 height 24
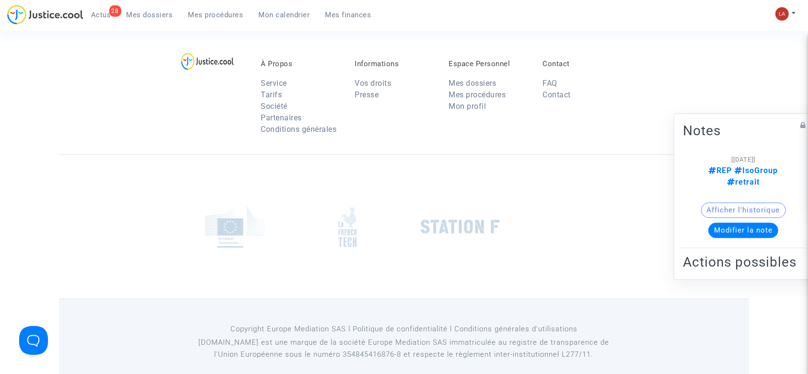
scroll to position [724, 0]
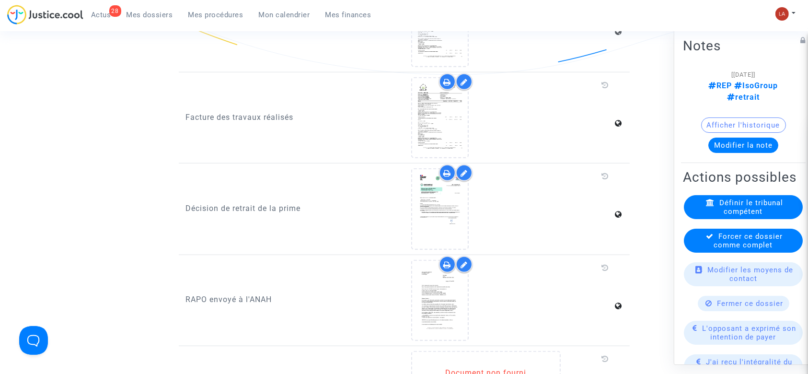
click at [730, 247] on span "Forcer ce dossier comme complet" at bounding box center [749, 240] width 69 height 17
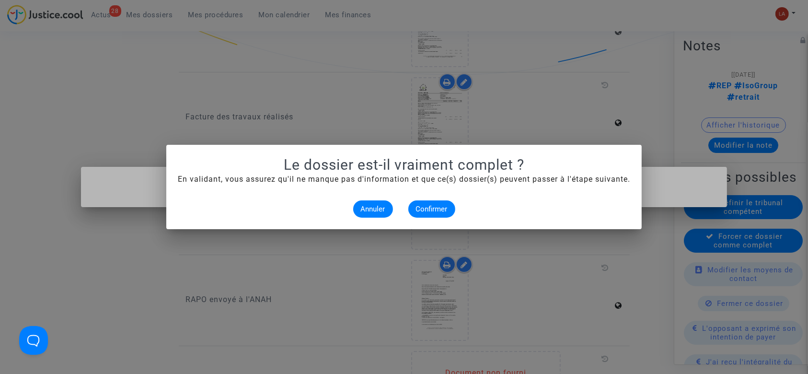
scroll to position [0, 0]
click at [437, 207] on span "Confirmer" at bounding box center [432, 209] width 32 height 9
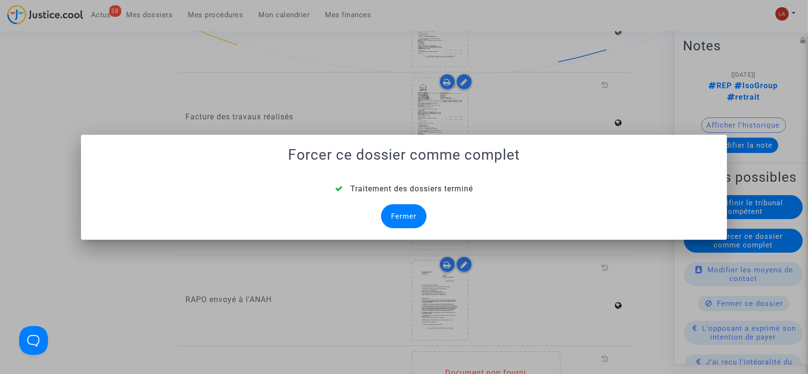
click at [395, 213] on div "Fermer" at bounding box center [404, 216] width 46 height 24
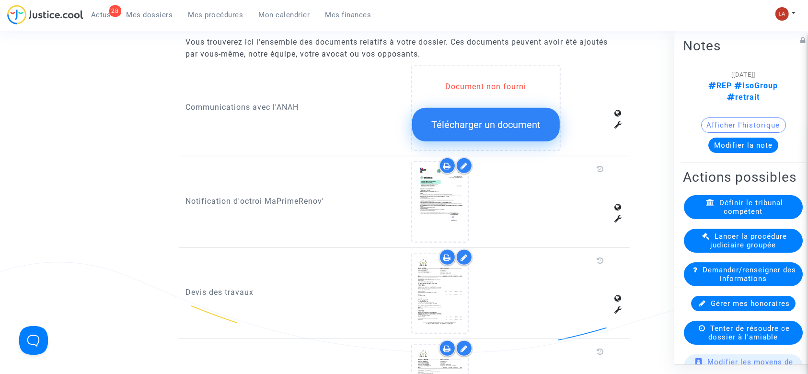
scroll to position [724, 0]
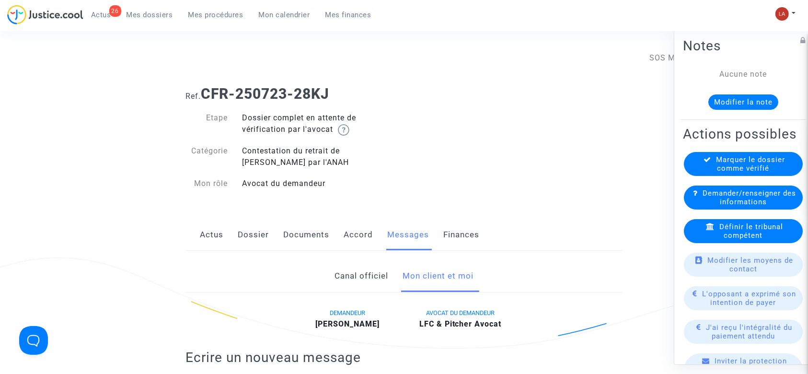
click at [312, 231] on link "Documents" at bounding box center [307, 235] width 46 height 32
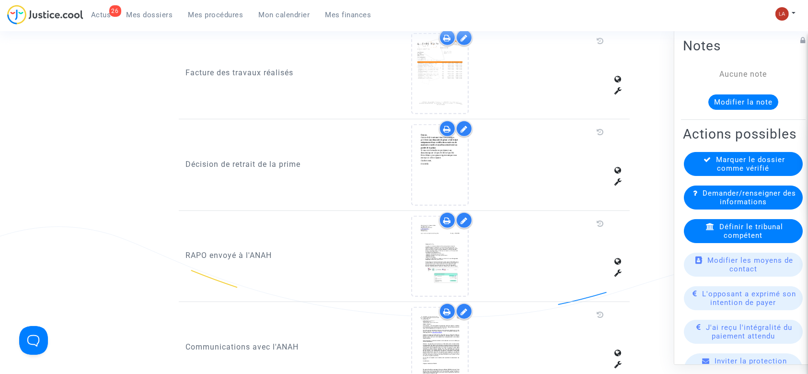
scroll to position [933, 0]
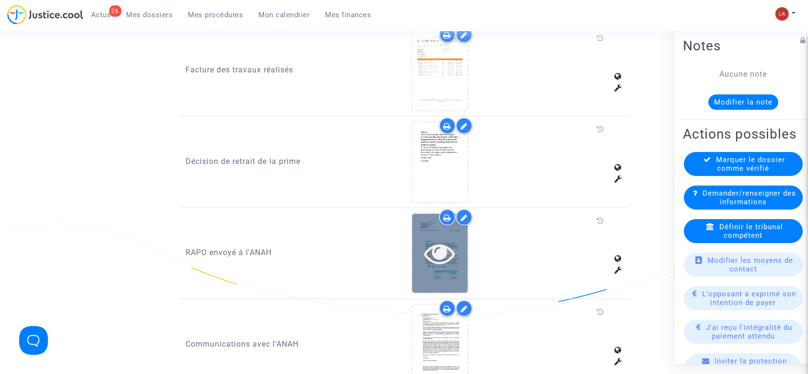
click at [441, 246] on icon at bounding box center [440, 253] width 31 height 31
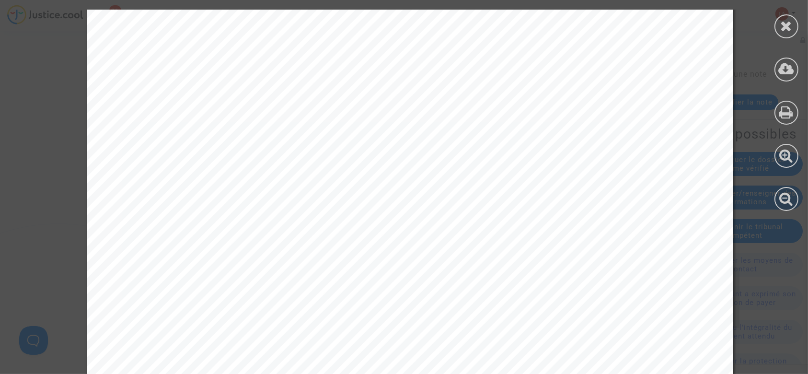
scroll to position [1015, 0]
click at [785, 17] on div at bounding box center [787, 26] width 24 height 24
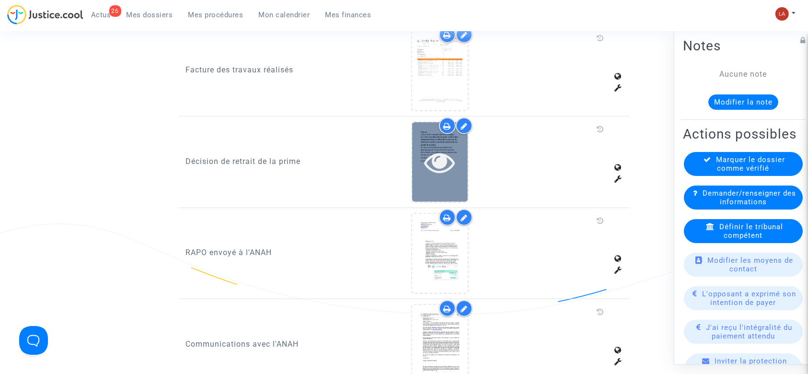
click at [446, 180] on div at bounding box center [440, 161] width 56 height 79
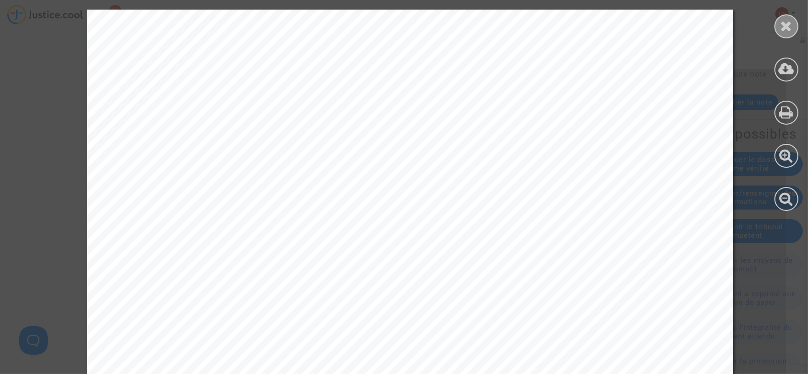
click at [779, 23] on div at bounding box center [787, 26] width 24 height 24
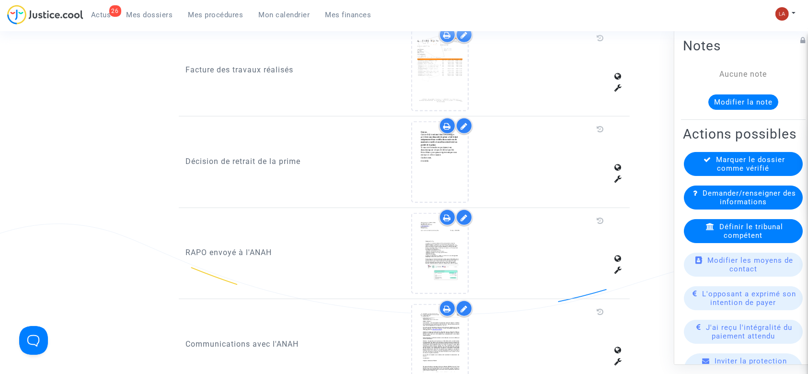
click at [461, 117] on div at bounding box center [464, 125] width 17 height 17
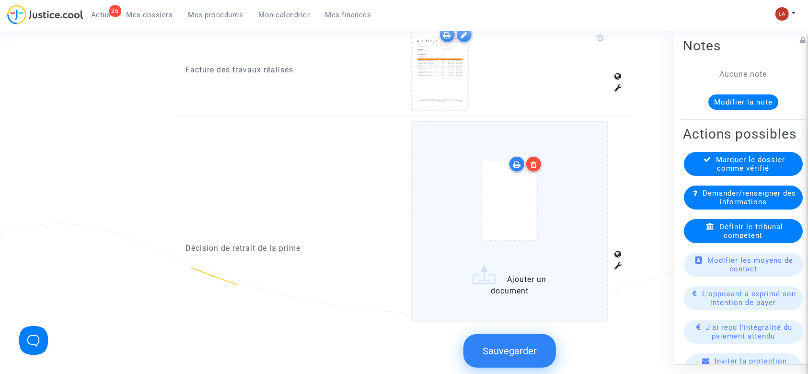
click at [536, 162] on icon at bounding box center [534, 165] width 7 height 8
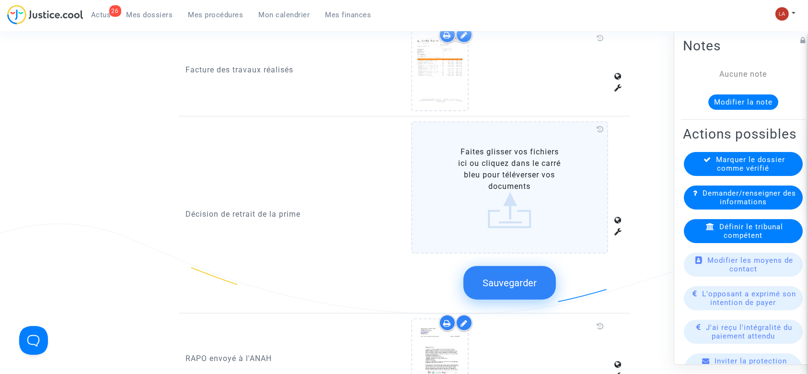
click at [505, 281] on span "Sauvegarder" at bounding box center [510, 283] width 54 height 12
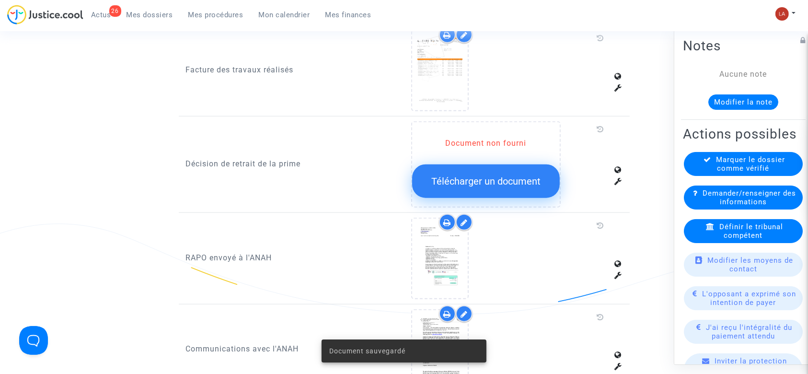
click at [723, 107] on button "Modifier la note" at bounding box center [744, 101] width 70 height 15
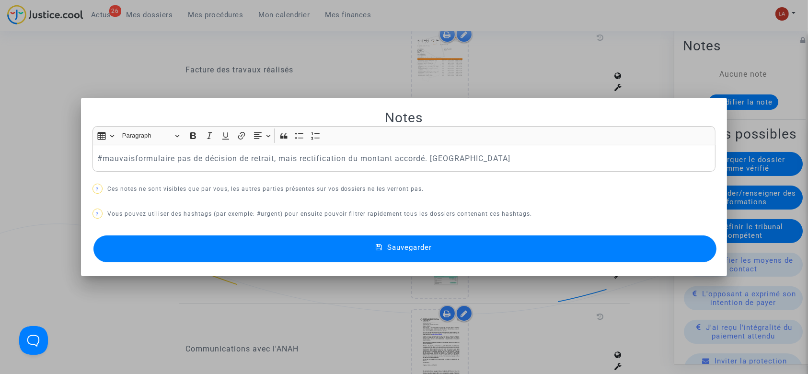
click at [232, 255] on button "Sauvegarder" at bounding box center [406, 248] width 624 height 27
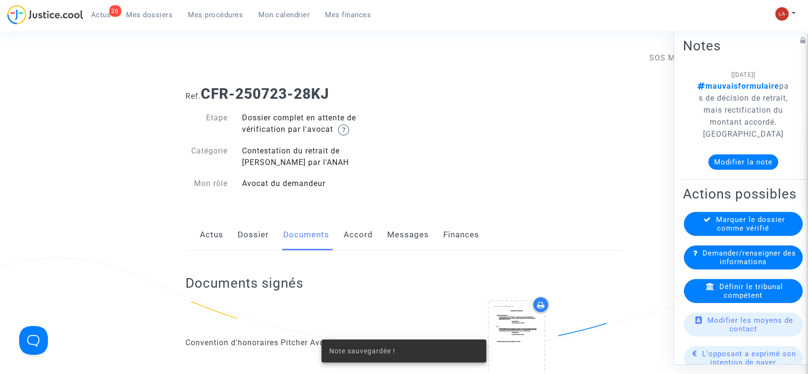
scroll to position [933, 0]
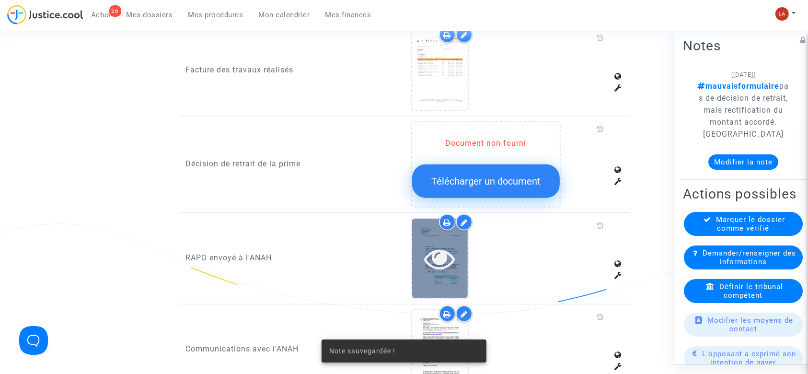
click at [433, 270] on icon at bounding box center [440, 258] width 31 height 31
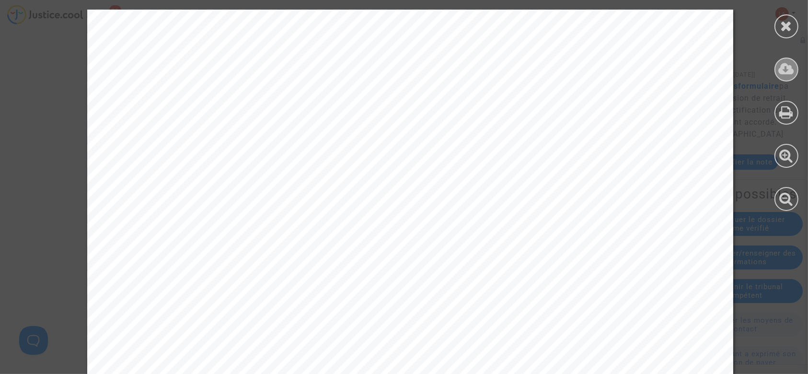
click at [785, 70] on icon at bounding box center [787, 69] width 16 height 14
click at [778, 23] on div at bounding box center [787, 26] width 24 height 24
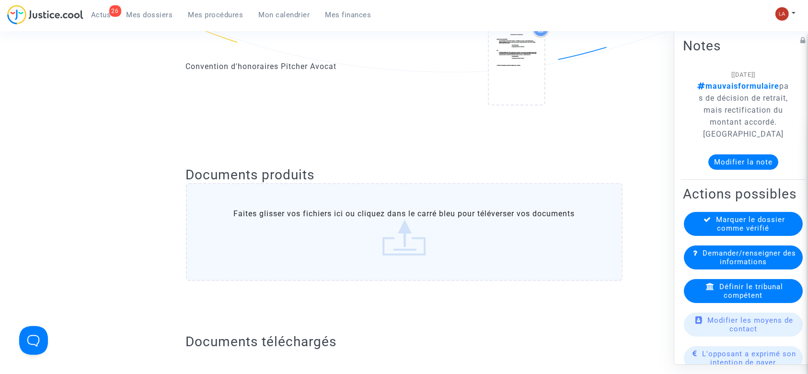
scroll to position [0, 0]
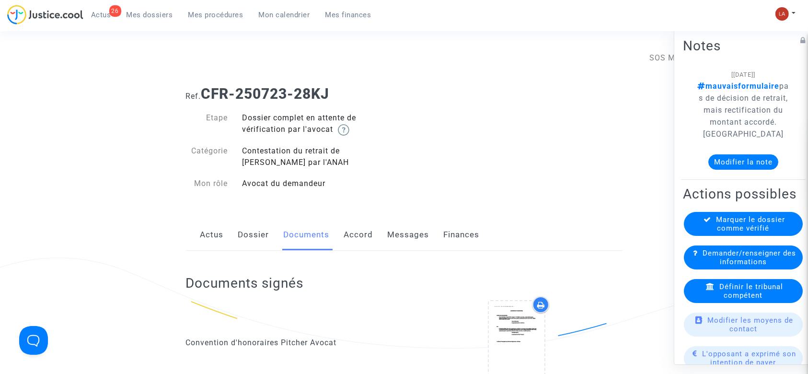
click at [403, 236] on link "Messages" at bounding box center [409, 235] width 42 height 32
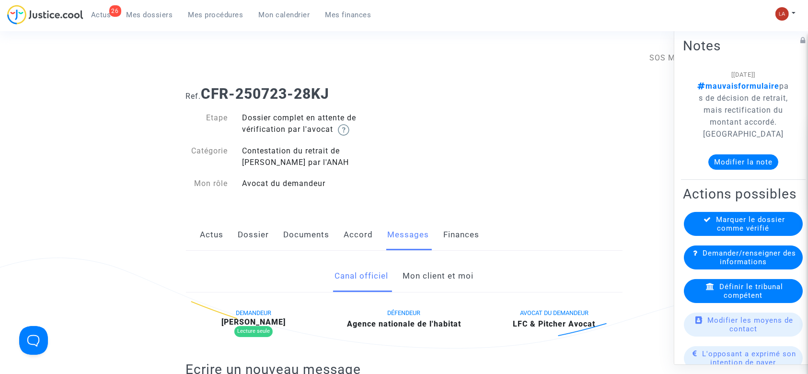
click at [442, 281] on link "Mon client et moi" at bounding box center [438, 276] width 71 height 32
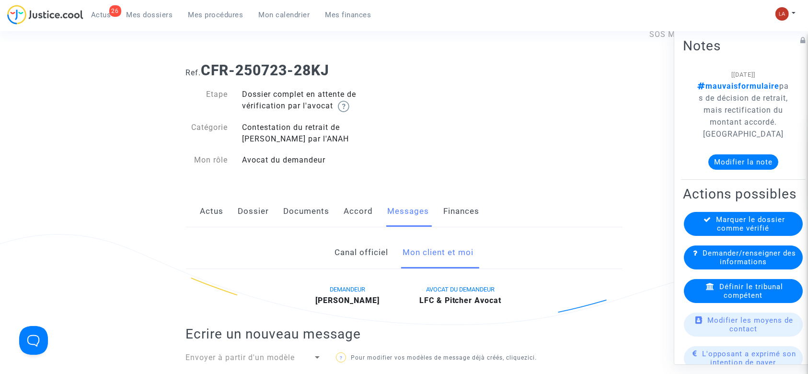
click at [295, 205] on link "Documents" at bounding box center [307, 212] width 46 height 32
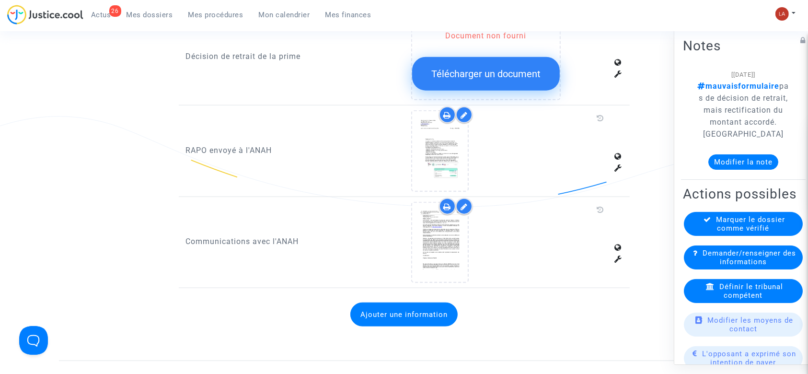
scroll to position [1044, 0]
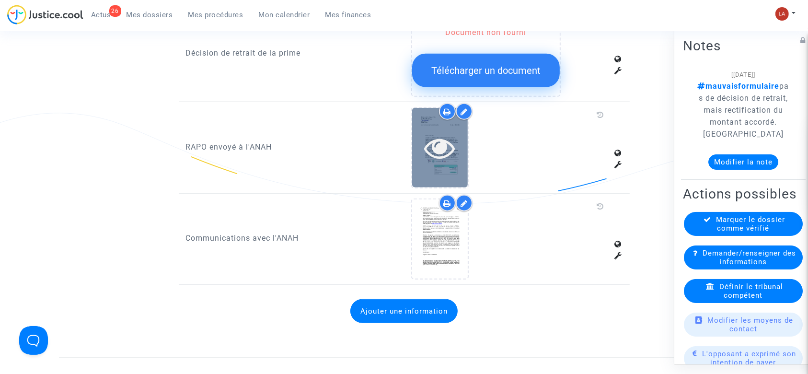
click at [460, 160] on div at bounding box center [440, 147] width 56 height 79
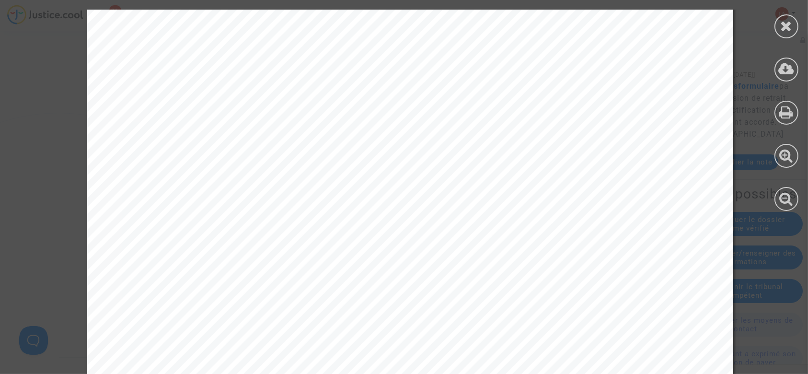
scroll to position [97, 0]
click at [792, 14] on div at bounding box center [786, 110] width 43 height 221
click at [794, 25] on div at bounding box center [787, 26] width 24 height 24
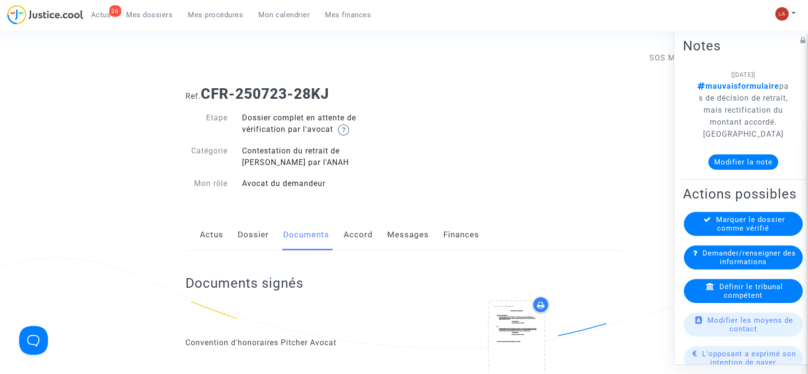
click at [404, 227] on link "Messages" at bounding box center [409, 235] width 42 height 32
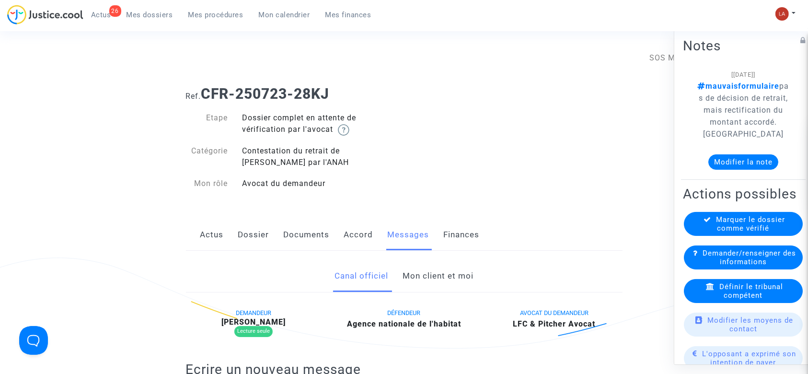
click at [433, 275] on link "Mon client et moi" at bounding box center [438, 276] width 71 height 32
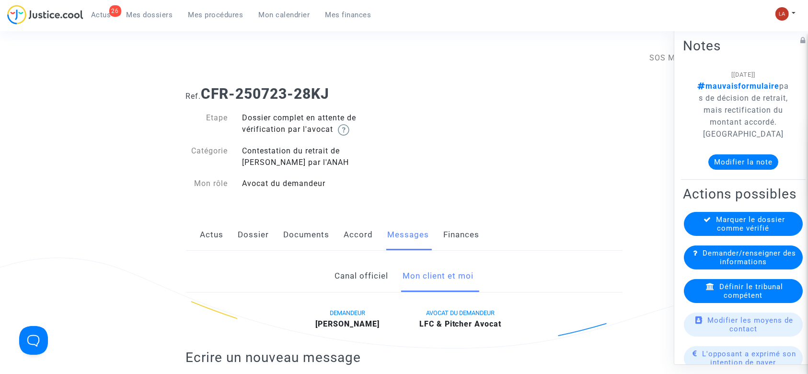
scroll to position [244, 0]
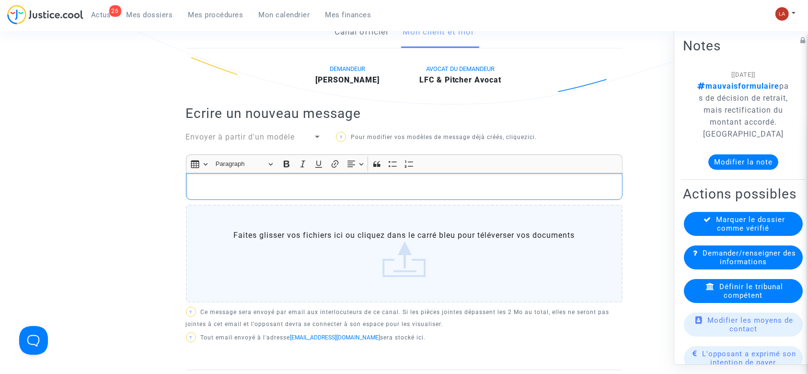
click at [350, 187] on p "Rich Text Editor, main" at bounding box center [404, 187] width 427 height 12
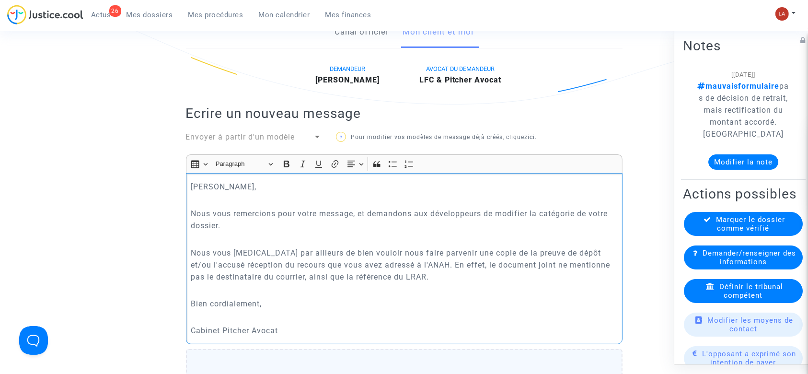
click at [428, 281] on p "Nous vous prions par ailleurs de bien vouloir nous faire parvenir une copie de …" at bounding box center [404, 265] width 427 height 36
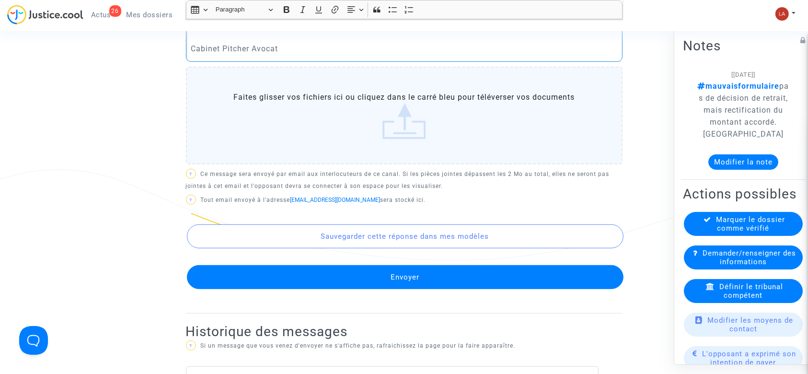
scroll to position [539, 0]
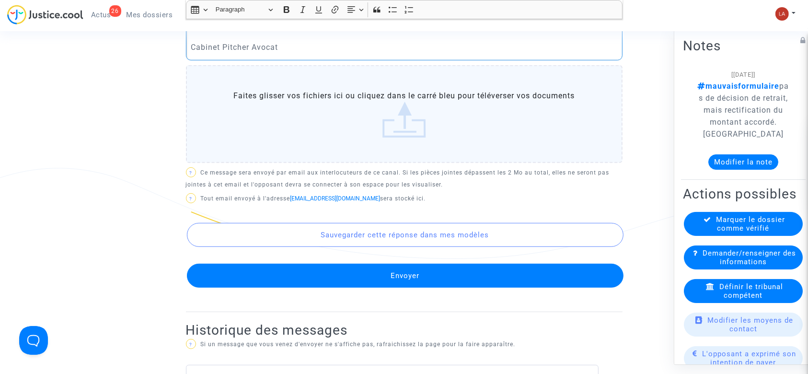
click at [388, 266] on button "Envoyer" at bounding box center [405, 276] width 437 height 24
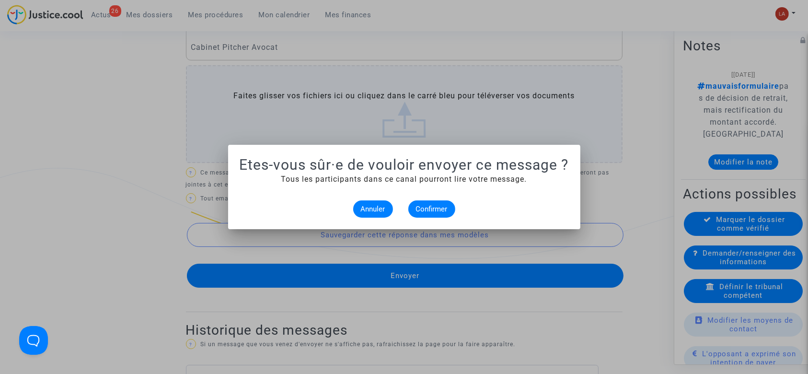
scroll to position [0, 0]
click at [434, 203] on button "Confirmer" at bounding box center [432, 208] width 47 height 17
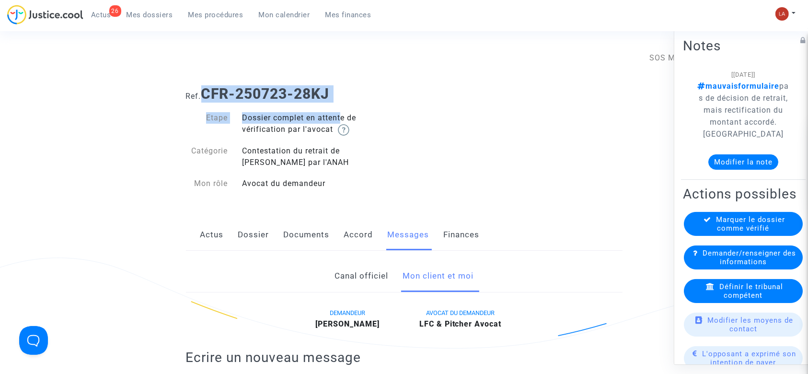
drag, startPoint x: 340, startPoint y: 103, endPoint x: 206, endPoint y: 87, distance: 135.3
click at [206, 87] on div "Ref. CFR-250723-28KJ Etape Dossier complet en attente de vérification par l'avo…" at bounding box center [404, 138] width 451 height 121
click at [206, 87] on b "CFR-250723-28KJ" at bounding box center [265, 93] width 129 height 17
drag, startPoint x: 206, startPoint y: 90, endPoint x: 332, endPoint y: 97, distance: 126.8
click at [330, 97] on b "CFR-250723-28KJ" at bounding box center [265, 93] width 129 height 17
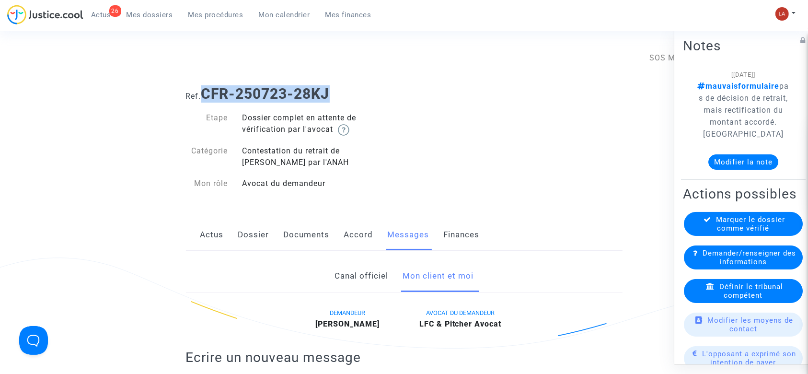
copy b "CFR-250723-28KJ"
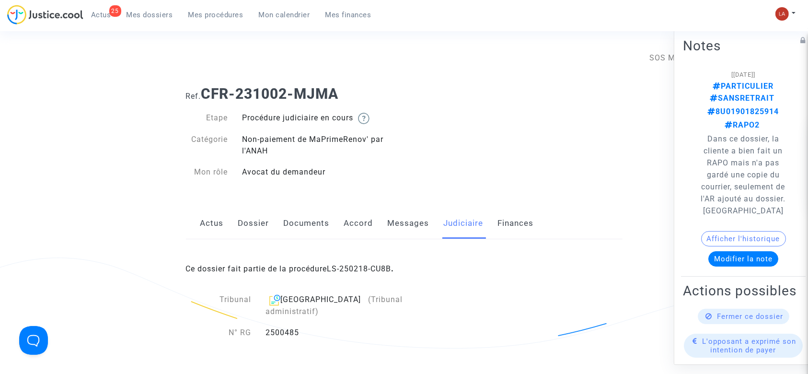
click at [406, 225] on link "Messages" at bounding box center [409, 224] width 42 height 32
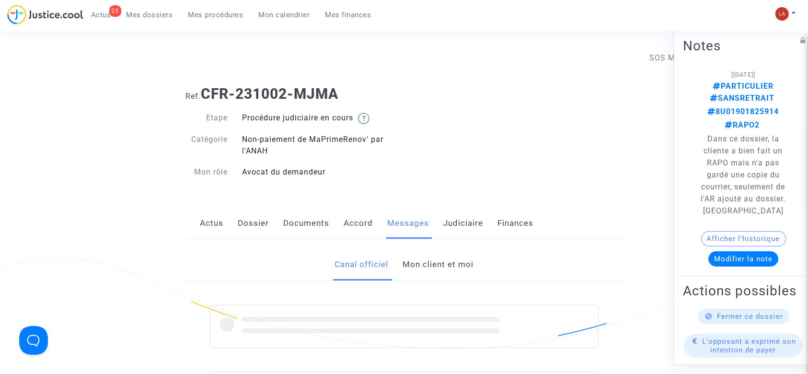
click at [455, 220] on link "Judiciaire" at bounding box center [464, 224] width 40 height 32
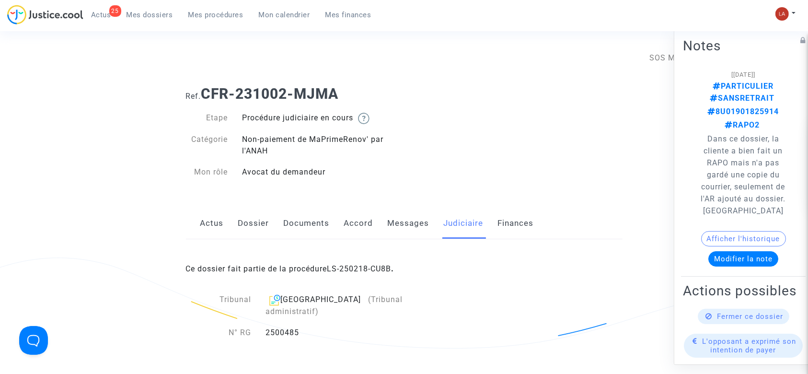
click at [296, 299] on div "[GEOGRAPHIC_DATA] (Tribunal administratif)" at bounding box center [356, 305] width 180 height 23
copy div "[GEOGRAPHIC_DATA]"
click at [408, 228] on link "Messages" at bounding box center [409, 224] width 42 height 32
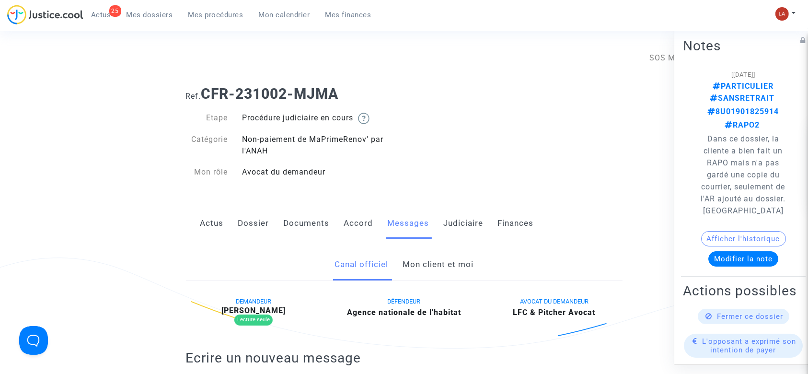
click at [414, 273] on link "Mon client et moi" at bounding box center [438, 265] width 71 height 32
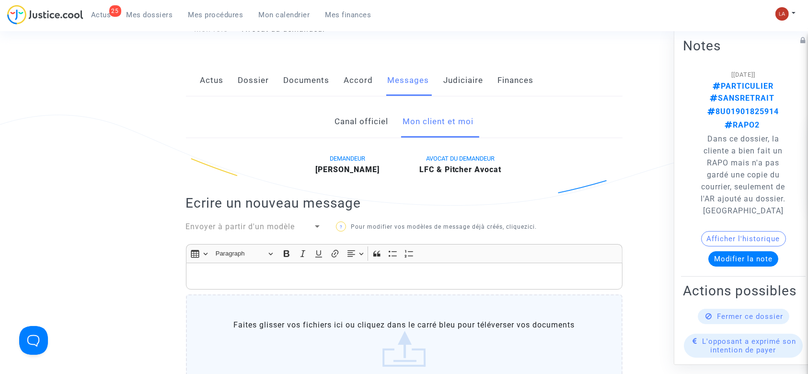
scroll to position [146, 0]
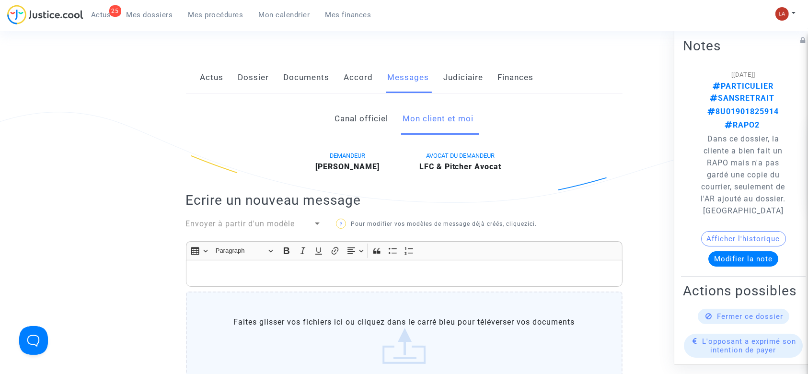
click at [360, 274] on p "Rich Text Editor, main" at bounding box center [404, 274] width 427 height 12
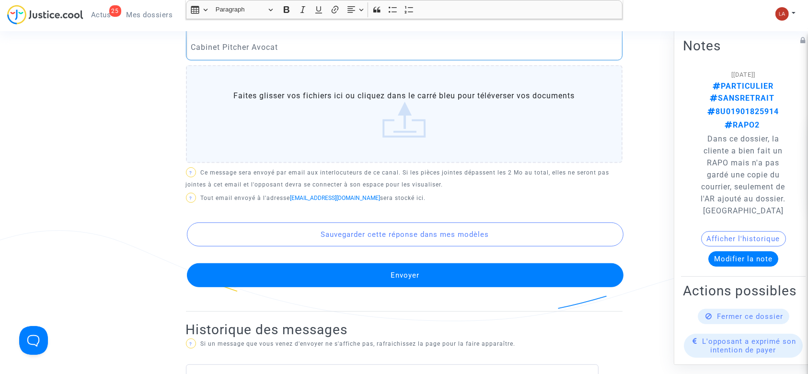
scroll to position [479, 0]
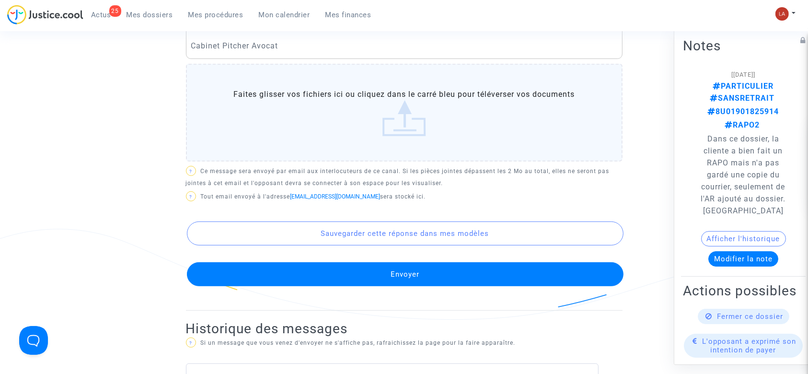
click at [341, 268] on button "Envoyer" at bounding box center [405, 274] width 437 height 24
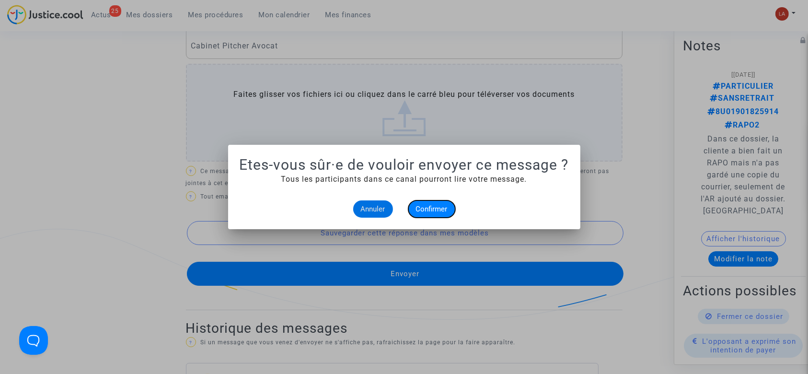
click at [421, 211] on span "Confirmer" at bounding box center [432, 209] width 32 height 9
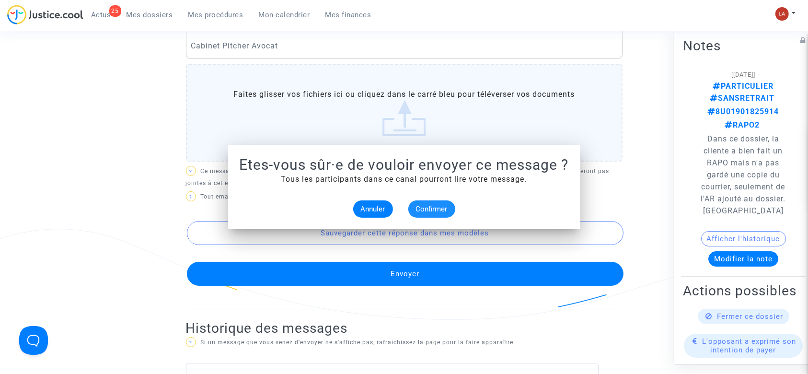
scroll to position [479, 0]
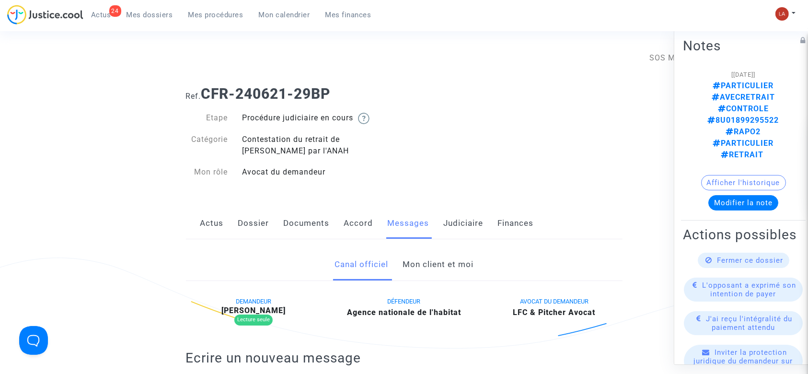
drag, startPoint x: 0, startPoint y: 0, endPoint x: 412, endPoint y: 260, distance: 487.5
click at [412, 260] on link "Mon client et moi" at bounding box center [438, 265] width 71 height 32
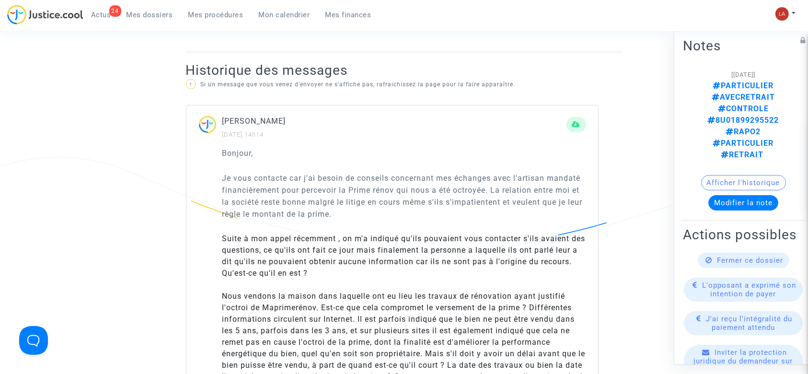
scroll to position [551, 0]
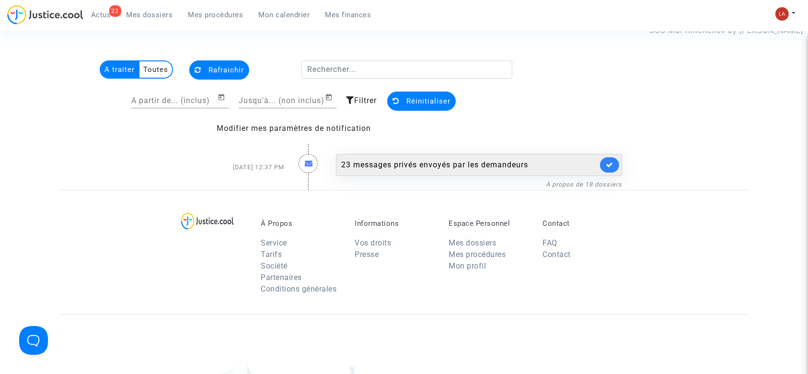
click at [440, 159] on div "23 messages privés envoyés par les demandeurs" at bounding box center [469, 165] width 257 height 12
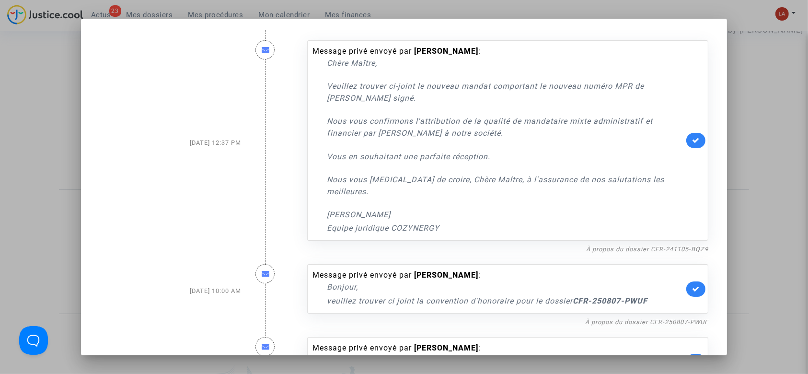
click at [689, 281] on link at bounding box center [696, 288] width 19 height 15
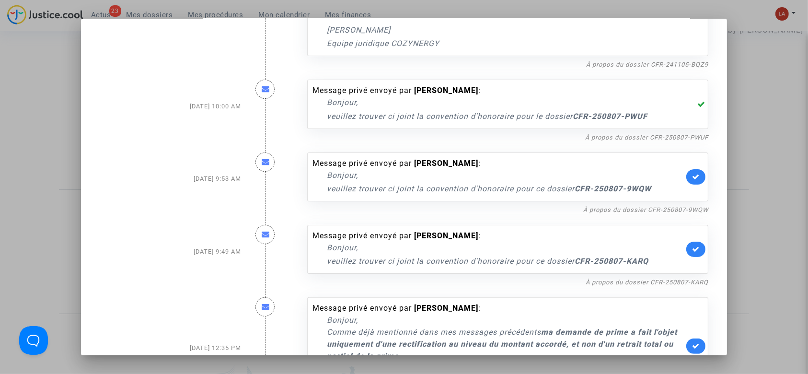
scroll to position [185, 0]
click at [692, 241] on link at bounding box center [696, 248] width 19 height 15
click at [687, 169] on link at bounding box center [696, 176] width 19 height 15
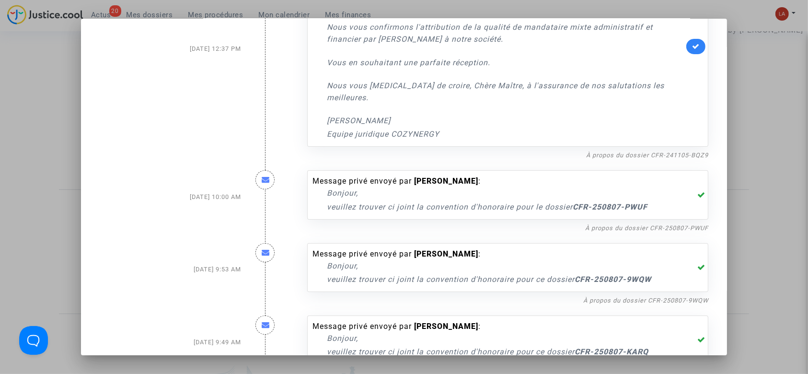
scroll to position [0, 0]
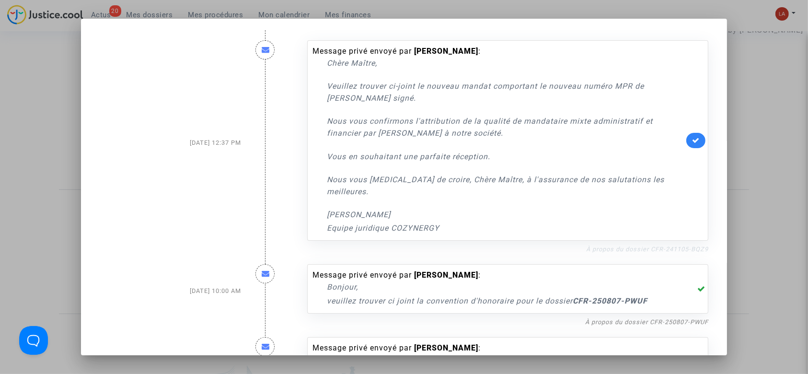
click at [639, 246] on link "À propos du dossier CFR-241105-BQZ9" at bounding box center [647, 249] width 122 height 7
click at [689, 133] on link at bounding box center [696, 140] width 19 height 15
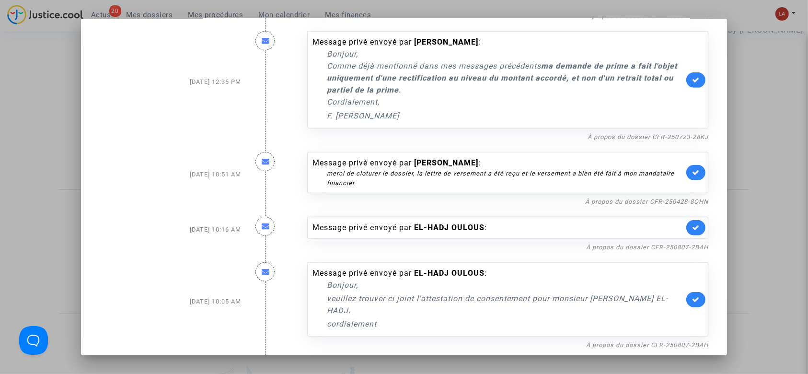
scroll to position [451, 0]
click at [638, 198] on link "À propos du dossier CFR-250428-8QHN" at bounding box center [647, 201] width 123 height 7
click at [687, 164] on link at bounding box center [696, 171] width 19 height 15
click at [643, 133] on link "À propos du dossier CFR-250723-28KJ" at bounding box center [648, 136] width 121 height 7
click at [696, 72] on link at bounding box center [696, 79] width 19 height 15
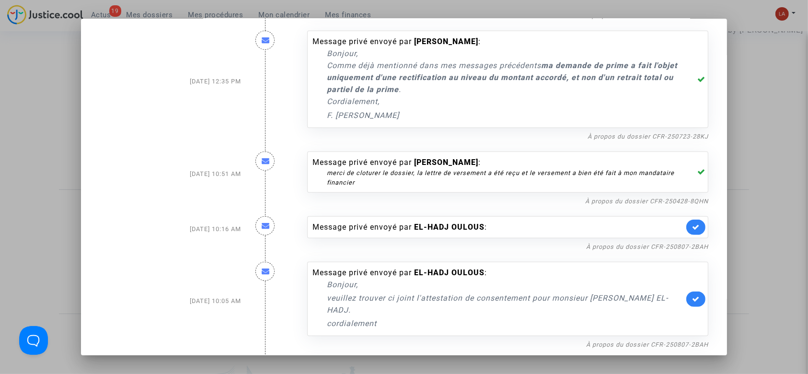
scroll to position [743, 0]
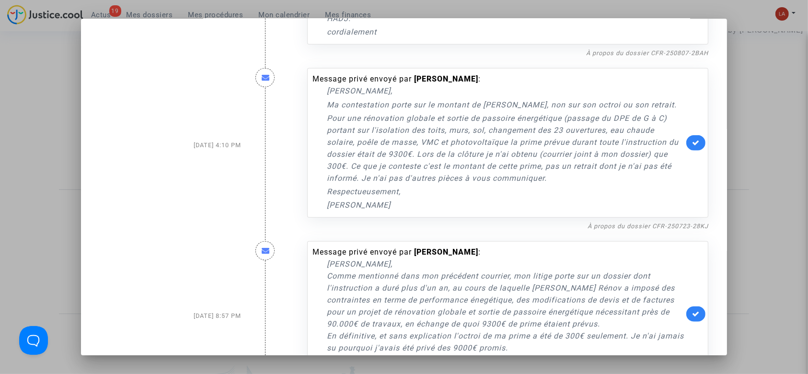
click at [681, 126] on div "Message privé envoyé par Franck DAVID : Cher Maître, Ma contestation porte sur …" at bounding box center [507, 143] width 401 height 150
click at [685, 110] on div "Message privé envoyé par Franck DAVID : Cher Maître, Ma contestation porte sur …" at bounding box center [507, 143] width 401 height 150
click at [692, 139] on icon at bounding box center [696, 142] width 8 height 7
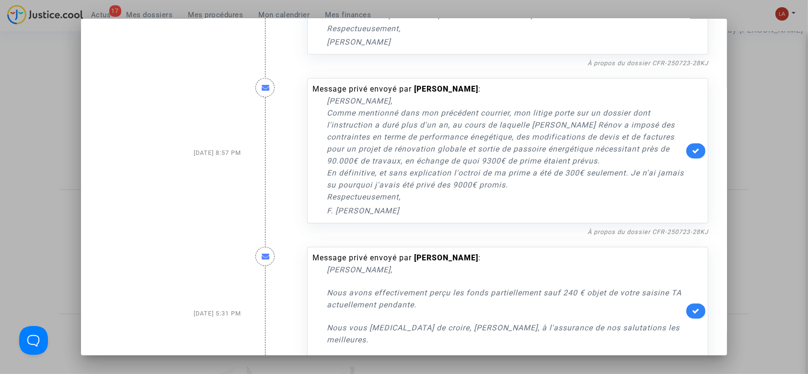
scroll to position [908, 0]
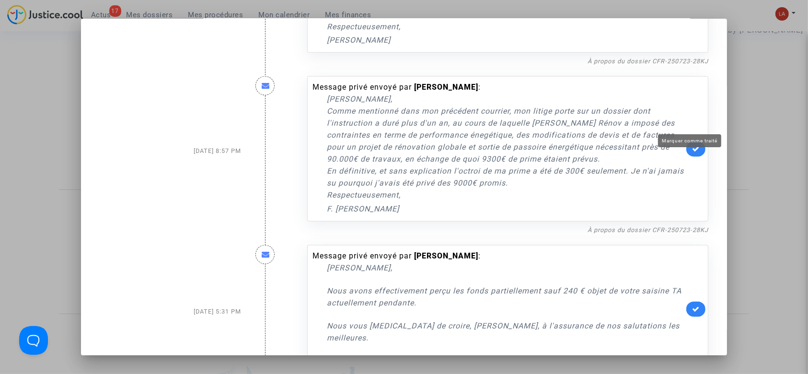
click at [692, 145] on icon at bounding box center [696, 148] width 8 height 7
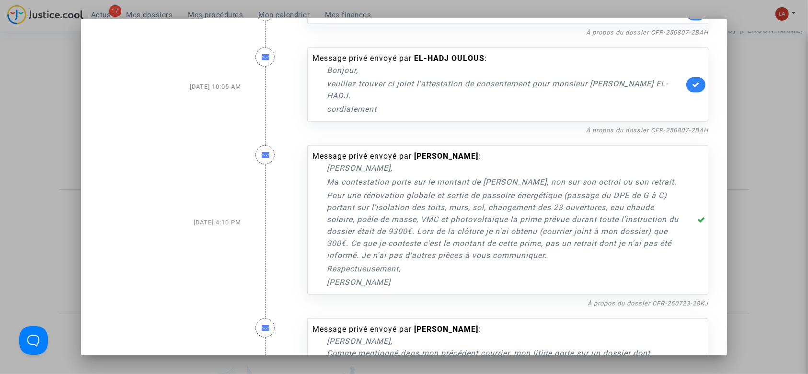
scroll to position [642, 0]
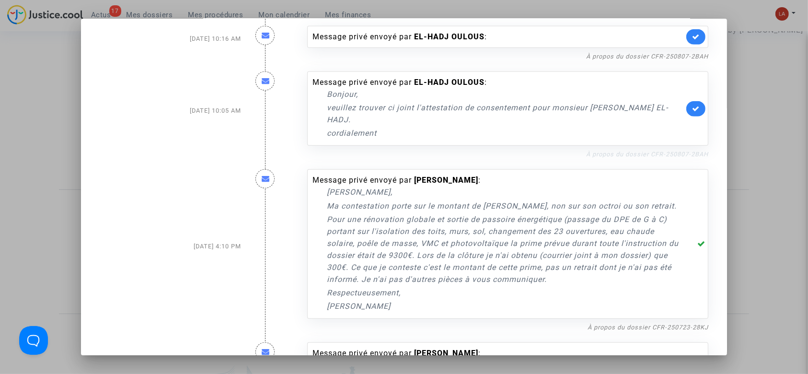
click at [674, 151] on link "À propos du dossier CFR-250807-2BAH" at bounding box center [647, 154] width 122 height 7
click at [692, 105] on icon at bounding box center [696, 108] width 8 height 7
click at [692, 33] on icon at bounding box center [696, 36] width 8 height 7
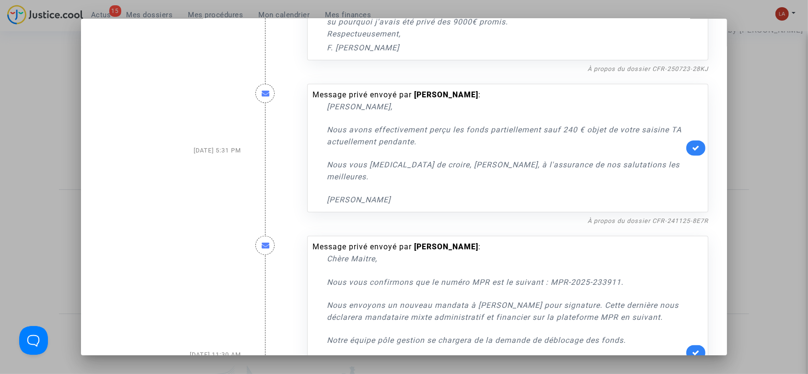
scroll to position [1068, 0]
click at [618, 218] on link "À propos du dossier CFR-241125-8E7R" at bounding box center [648, 221] width 121 height 7
click at [691, 141] on link at bounding box center [696, 148] width 19 height 15
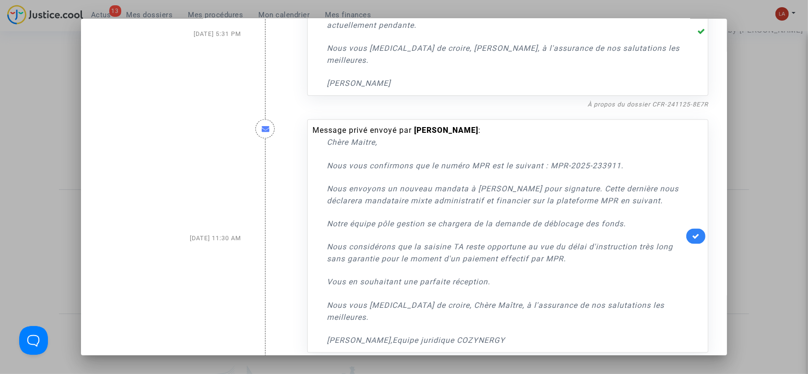
scroll to position [1186, 0]
click at [625, 357] on link "À propos du dossier CFR-241105-BQZ9" at bounding box center [647, 360] width 122 height 7
click at [692, 232] on icon at bounding box center [696, 235] width 8 height 7
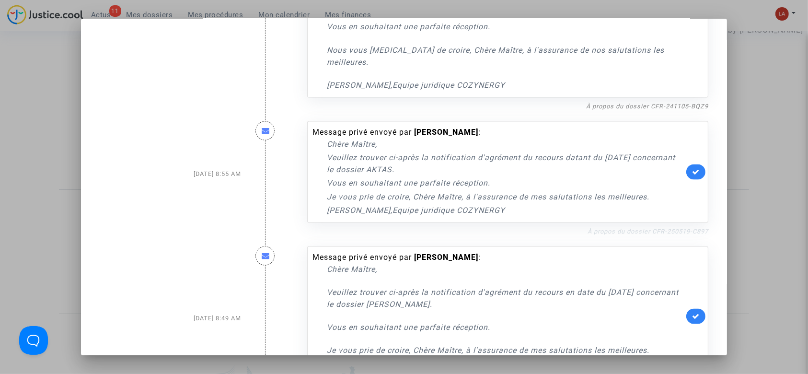
click at [665, 228] on link "À propos du dossier CFR-250519-C897" at bounding box center [648, 231] width 121 height 7
click at [692, 168] on icon at bounding box center [696, 171] width 8 height 7
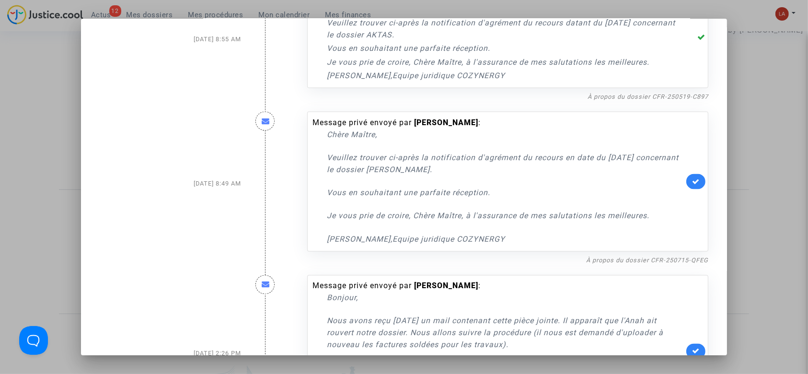
scroll to position [1576, 0]
click at [629, 256] on link "À propos du dossier CFR-250715-QFEG" at bounding box center [647, 259] width 122 height 7
click at [692, 173] on link at bounding box center [696, 180] width 19 height 15
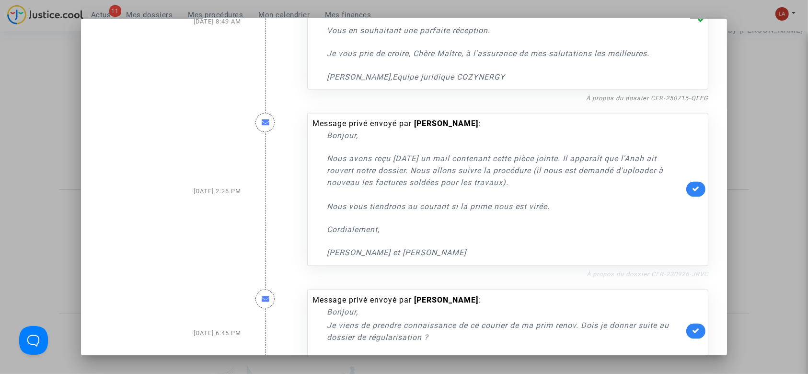
click at [607, 271] on link "À propos du dossier CFR-230926-JRVC" at bounding box center [648, 274] width 122 height 7
click at [687, 182] on link at bounding box center [696, 189] width 19 height 15
click at [679, 290] on div "Message privé envoyé par thibault marichal : Bonjour, Je viens de prendre conna…" at bounding box center [507, 332] width 401 height 84
click at [692, 328] on icon at bounding box center [696, 331] width 8 height 7
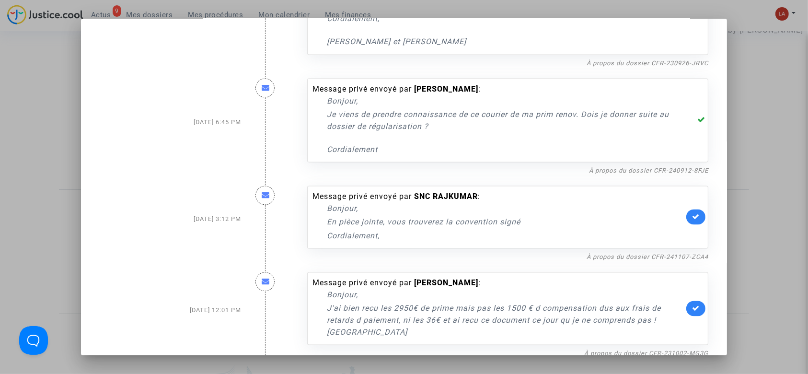
scroll to position [1949, 0]
click at [614, 253] on link "À propos du dossier CFR-241107-ZCA4" at bounding box center [648, 256] width 122 height 7
click at [692, 212] on icon at bounding box center [696, 215] width 8 height 7
click at [621, 349] on link "À propos du dossier CFR-231002-MG3G" at bounding box center [647, 352] width 124 height 7
click at [693, 300] on link at bounding box center [696, 307] width 19 height 15
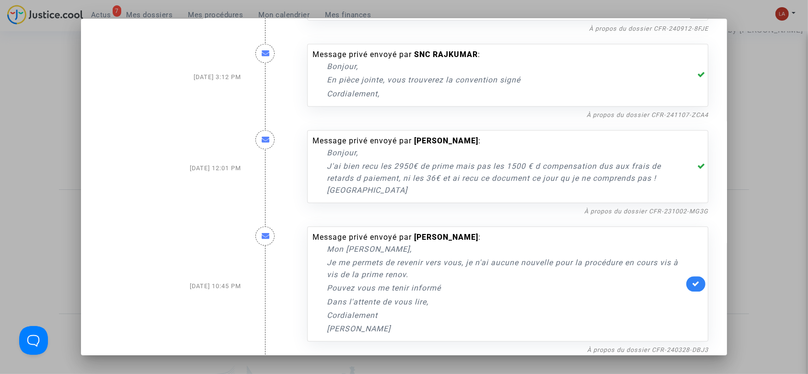
scroll to position [2164, 0]
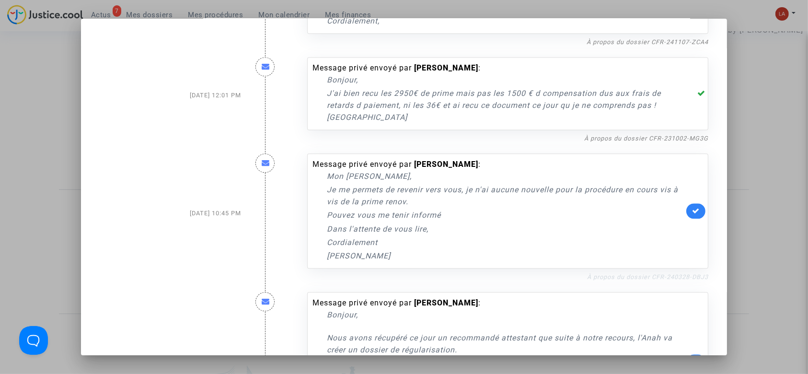
click at [635, 273] on link "À propos du dossier CFR-240328-DBJ3" at bounding box center [647, 276] width 121 height 7
click at [702, 158] on div "Message privé envoyé par Cindy Hébert : Mon Cher Maître, Je me permets de reven…" at bounding box center [507, 210] width 401 height 115
click at [692, 207] on icon at bounding box center [696, 210] width 8 height 7
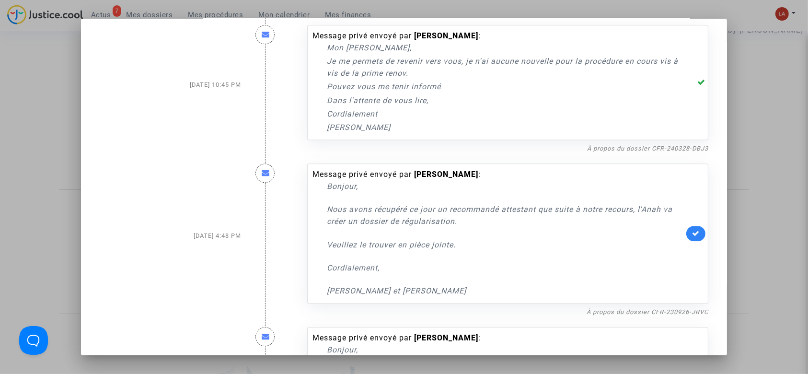
scroll to position [2294, 0]
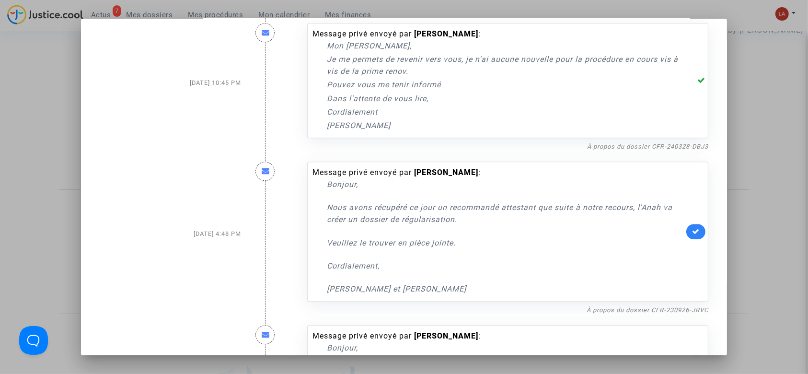
click at [615, 305] on nf-filterlink "À propos du dossier CFR-230926-JRVC" at bounding box center [648, 309] width 122 height 9
click at [610, 306] on link "À propos du dossier CFR-230926-JRVC" at bounding box center [648, 309] width 122 height 7
click at [696, 224] on link at bounding box center [696, 231] width 19 height 15
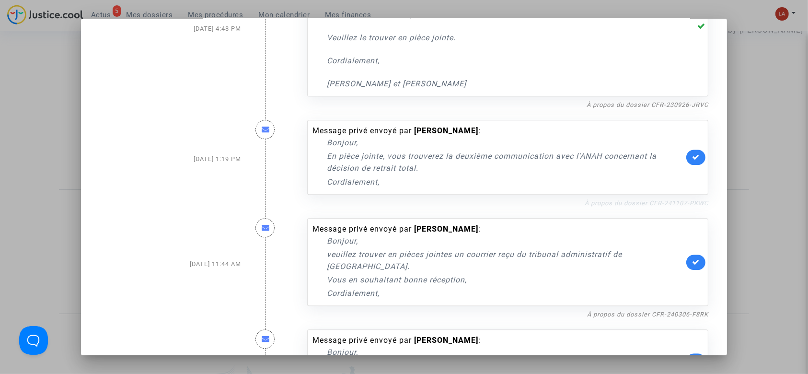
click at [652, 199] on link "À propos du dossier CFR-241107-PKWC" at bounding box center [647, 202] width 124 height 7
click at [692, 153] on icon at bounding box center [696, 156] width 8 height 7
click at [605, 311] on link "À propos du dossier CFR-240306-F8RK" at bounding box center [647, 314] width 121 height 7
click at [687, 255] on link at bounding box center [696, 262] width 19 height 15
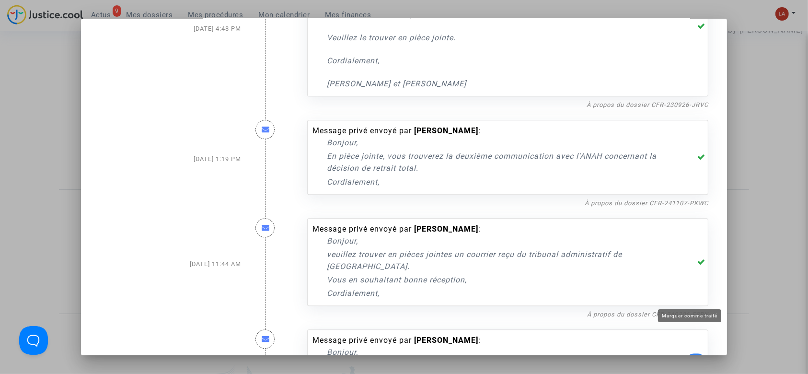
click at [692, 357] on icon at bounding box center [696, 360] width 8 height 7
click at [760, 200] on div at bounding box center [404, 187] width 808 height 374
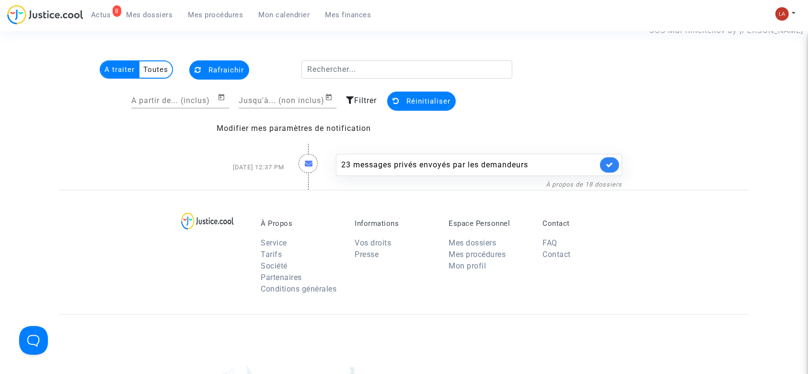
scroll to position [199, 0]
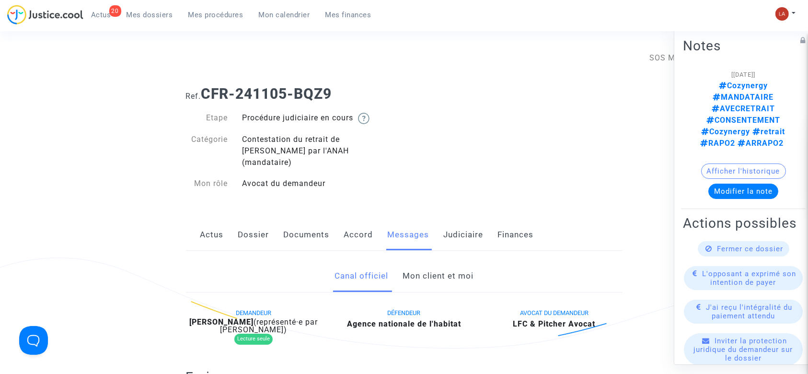
click at [450, 260] on link "Mon client et moi" at bounding box center [438, 276] width 71 height 32
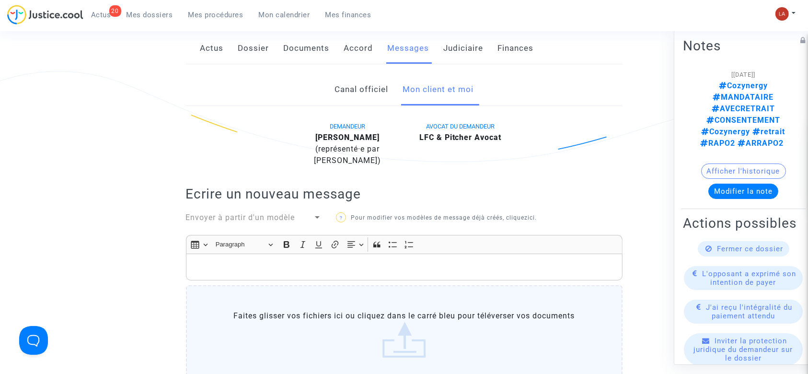
scroll to position [173, 0]
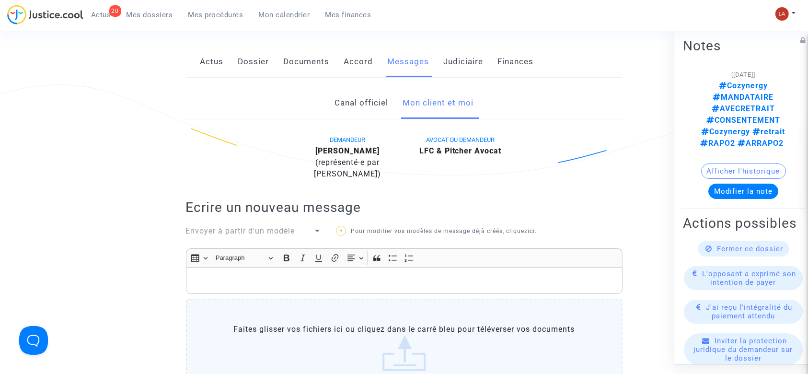
click at [252, 226] on span "Envoyer à partir d'un modèle" at bounding box center [240, 230] width 109 height 9
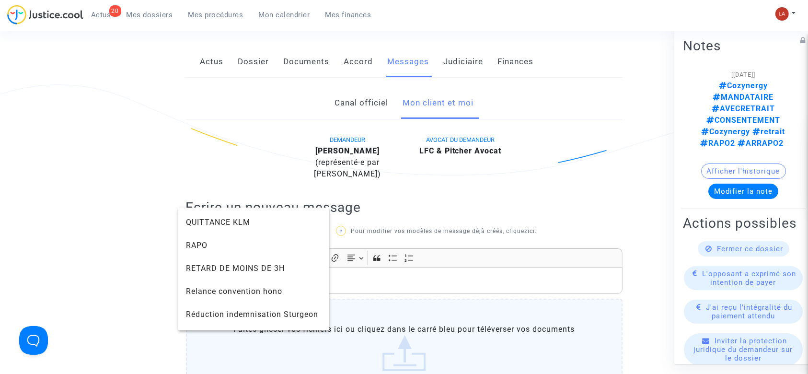
scroll to position [821, 0]
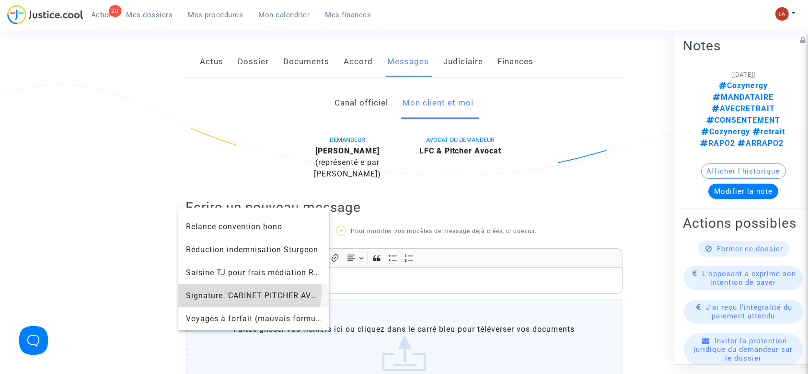
click at [238, 290] on span "Signature "CABINET PITCHER AVOCAT"" at bounding box center [254, 295] width 136 height 23
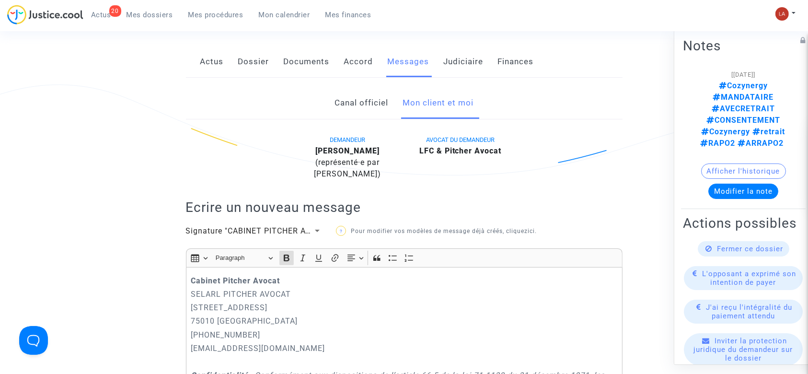
click at [191, 276] on strong "Cabinet Pitcher Avocat" at bounding box center [235, 280] width 89 height 9
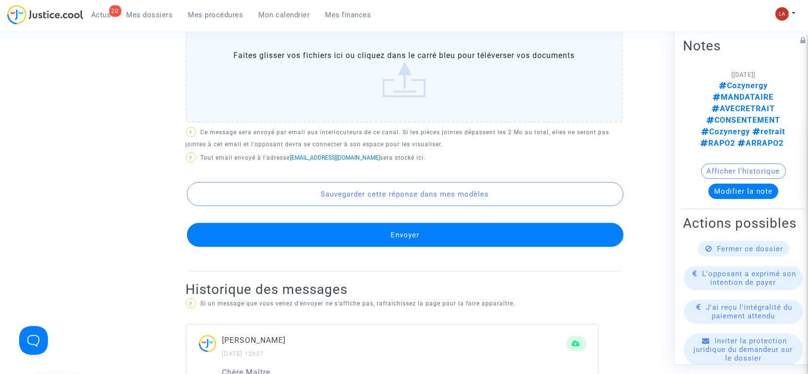
scroll to position [790, 0]
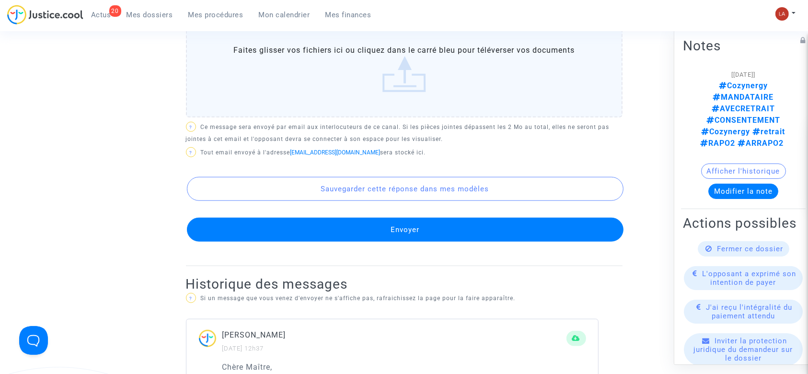
click at [368, 234] on button "Envoyer" at bounding box center [405, 230] width 437 height 24
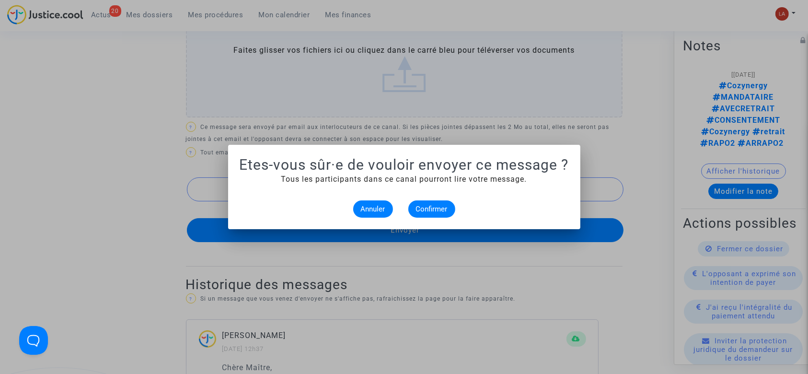
scroll to position [0, 0]
click at [421, 214] on button "Confirmer" at bounding box center [432, 208] width 47 height 17
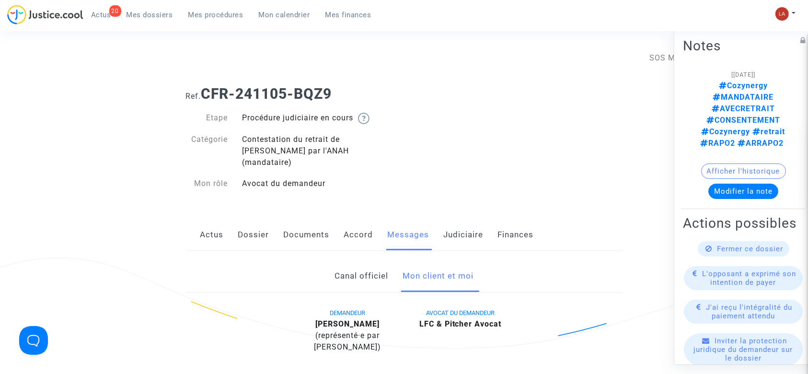
scroll to position [790, 0]
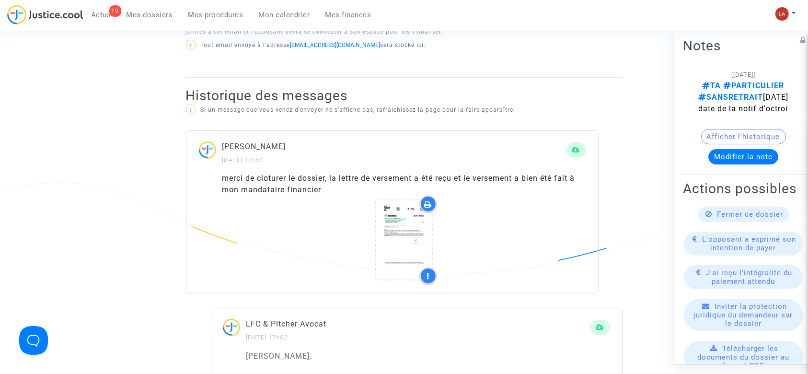
scroll to position [526, 0]
click at [709, 222] on div "Fermer ce dossier" at bounding box center [744, 214] width 92 height 15
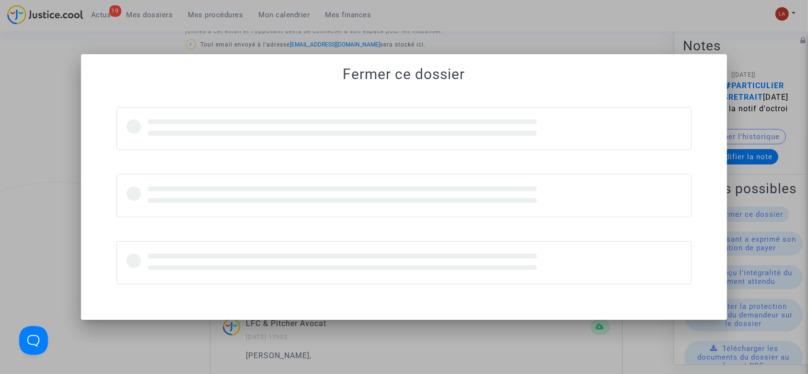
scroll to position [0, 0]
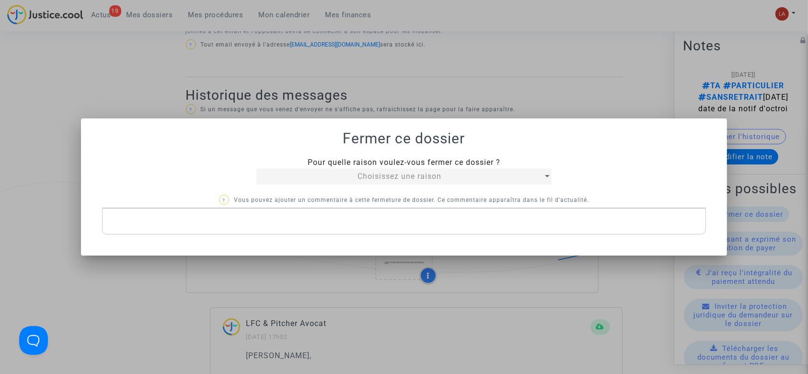
click at [318, 176] on div "Choisissez une raison" at bounding box center [400, 177] width 286 height 12
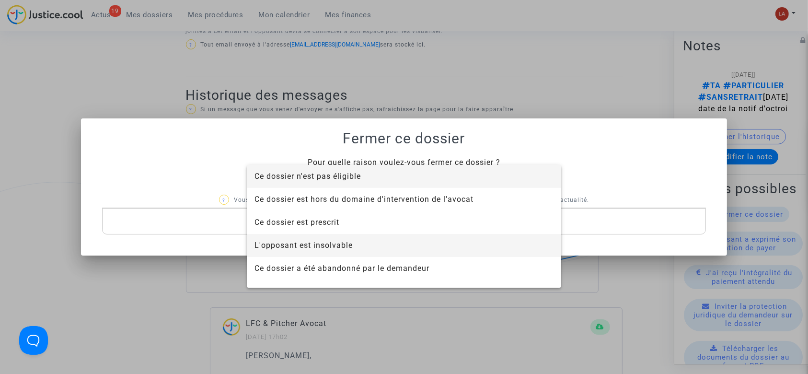
scroll to position [61, 0]
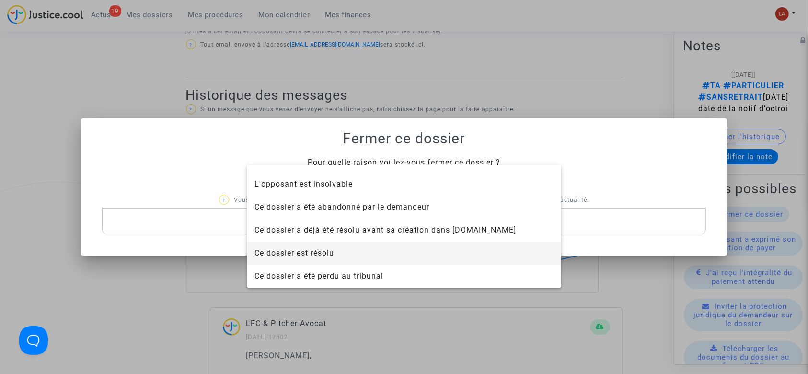
click at [304, 255] on span "Ce dossier est résolu" at bounding box center [295, 252] width 80 height 9
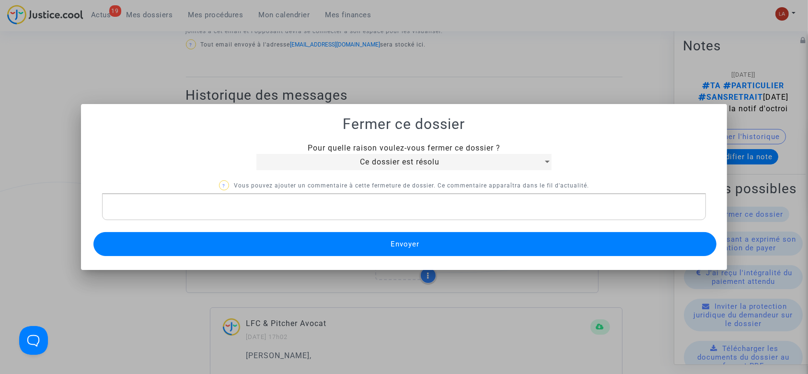
click at [290, 250] on button "Envoyer" at bounding box center [406, 244] width 624 height 24
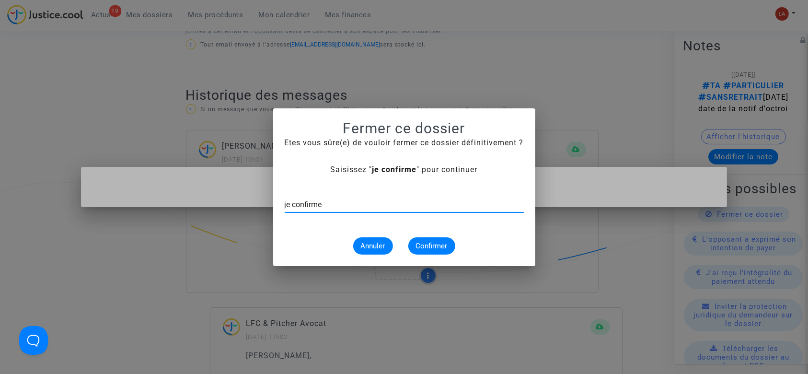
type input "je confirme"
click at [437, 247] on span "Confirmer" at bounding box center [432, 246] width 32 height 9
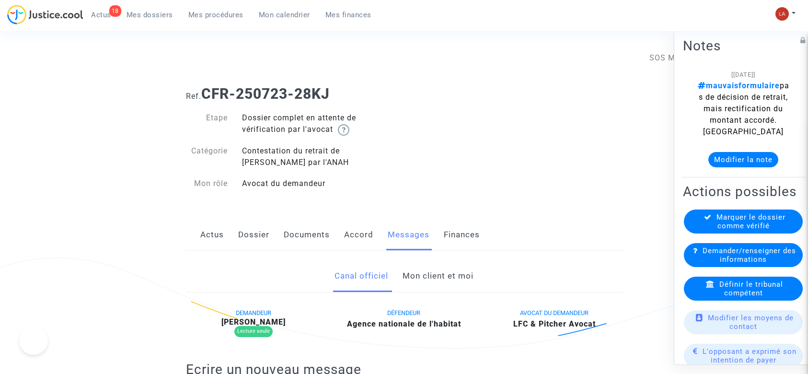
drag, startPoint x: 0, startPoint y: 0, endPoint x: 410, endPoint y: 263, distance: 487.2
click at [410, 263] on link "Mon client et moi" at bounding box center [438, 276] width 71 height 32
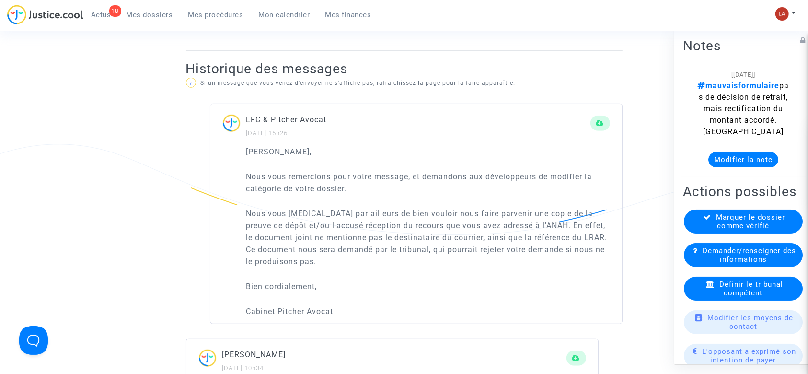
scroll to position [564, 0]
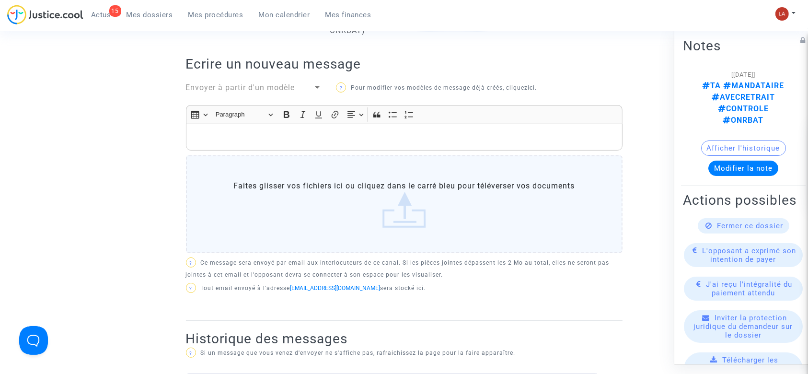
scroll to position [313, 0]
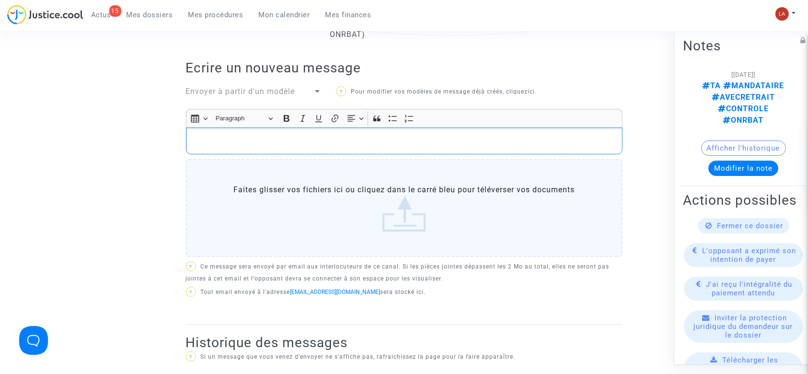
click at [267, 135] on p "Rich Text Editor, main" at bounding box center [404, 141] width 427 height 12
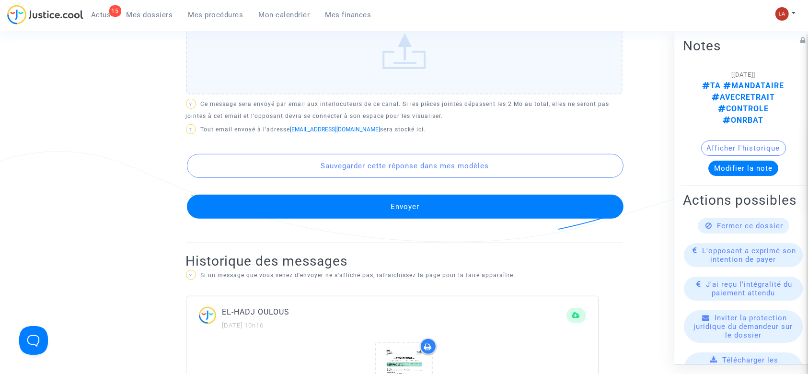
scroll to position [574, 0]
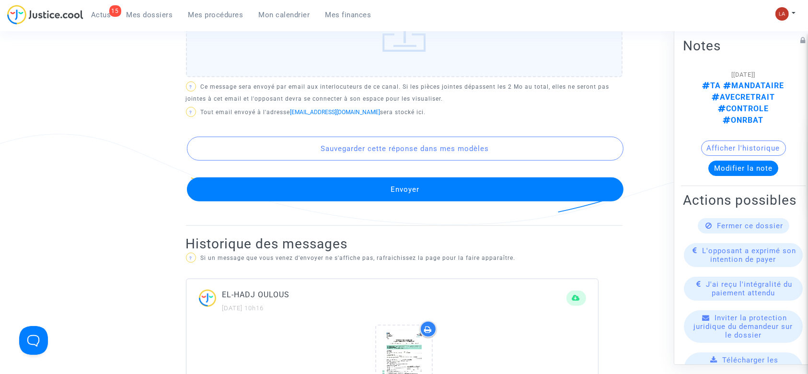
click at [281, 182] on button "Envoyer" at bounding box center [405, 189] width 437 height 24
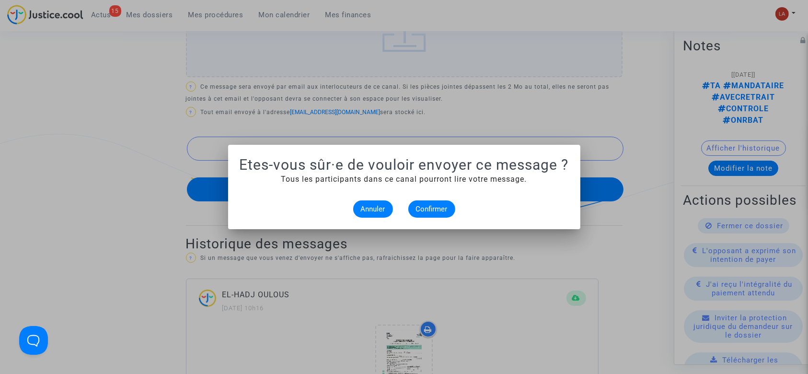
scroll to position [0, 0]
click at [423, 210] on span "Confirmer" at bounding box center [432, 209] width 32 height 9
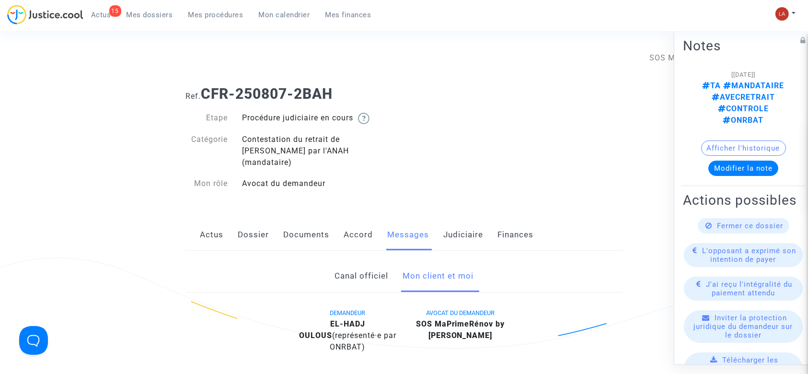
scroll to position [574, 0]
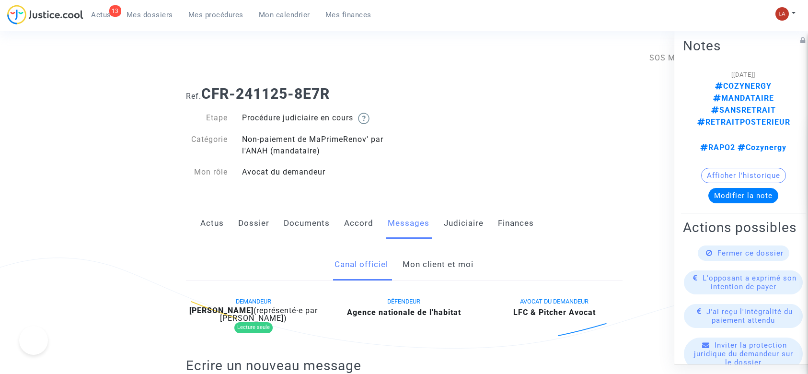
click at [434, 267] on link "Mon client et moi" at bounding box center [438, 265] width 71 height 32
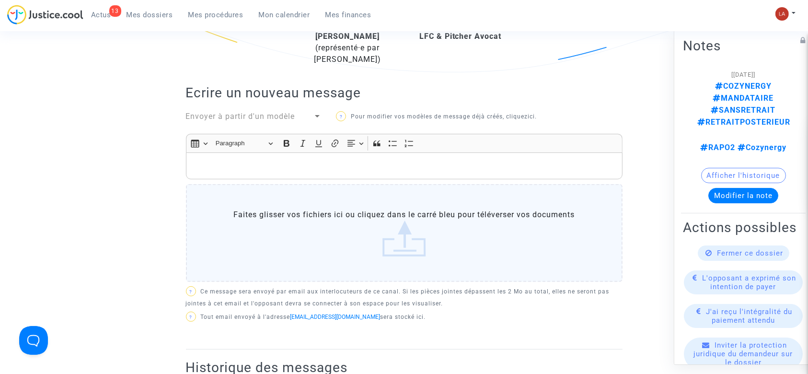
scroll to position [275, 0]
click at [287, 163] on p "Rich Text Editor, main" at bounding box center [404, 168] width 427 height 12
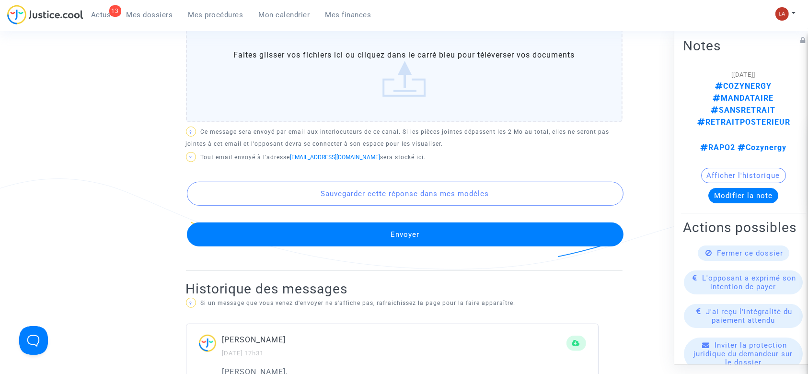
scroll to position [540, 0]
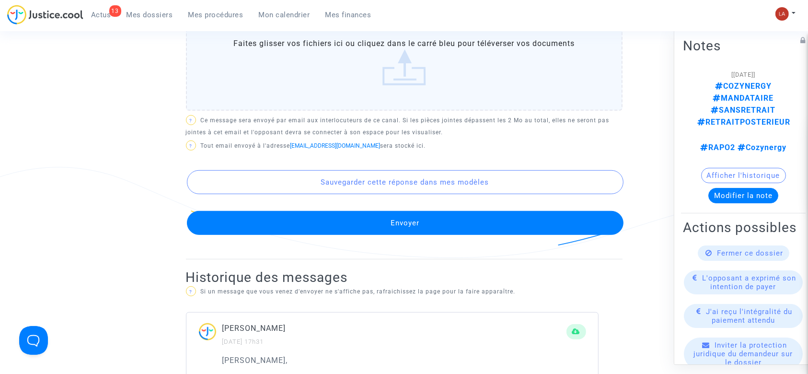
click at [281, 228] on button "Envoyer" at bounding box center [405, 223] width 437 height 24
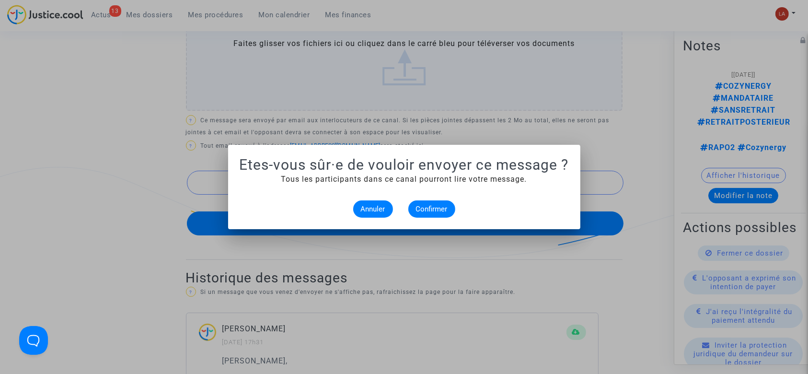
scroll to position [0, 0]
click at [418, 210] on span "Confirmer" at bounding box center [432, 209] width 32 height 9
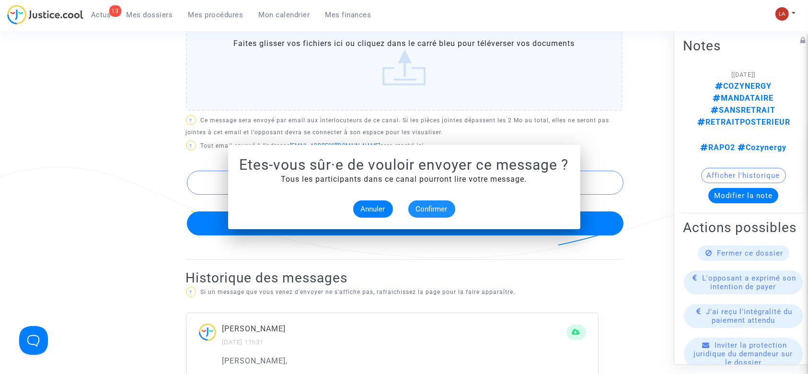
scroll to position [540, 0]
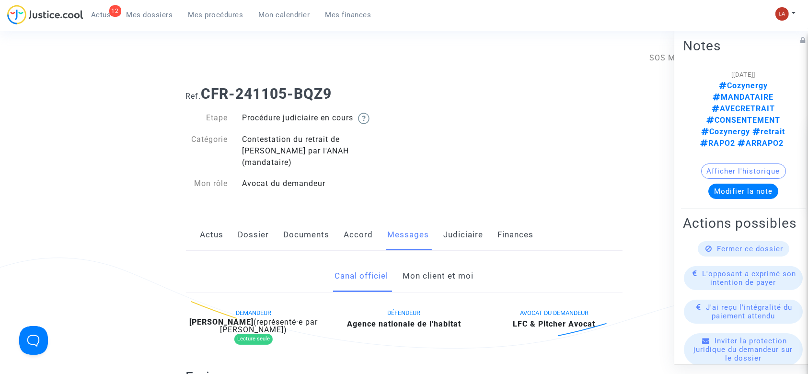
drag, startPoint x: 0, startPoint y: 0, endPoint x: 441, endPoint y: 263, distance: 513.1
click at [441, 263] on link "Mon client et moi" at bounding box center [438, 276] width 71 height 32
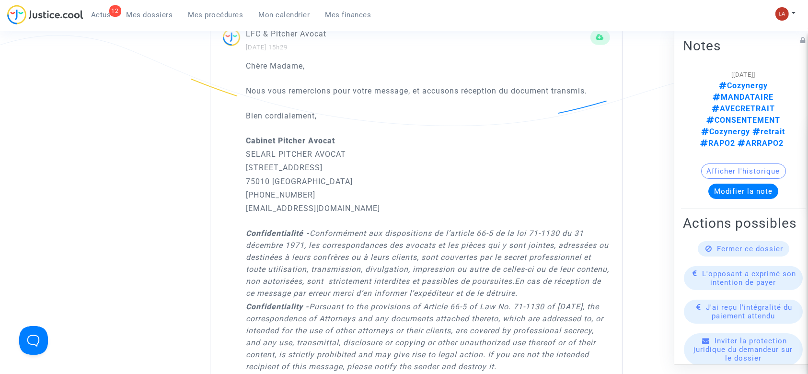
scroll to position [673, 0]
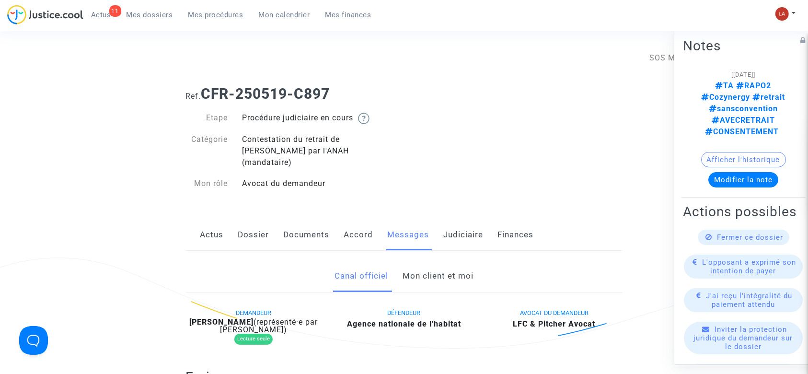
click at [454, 268] on link "Mon client et moi" at bounding box center [438, 276] width 71 height 32
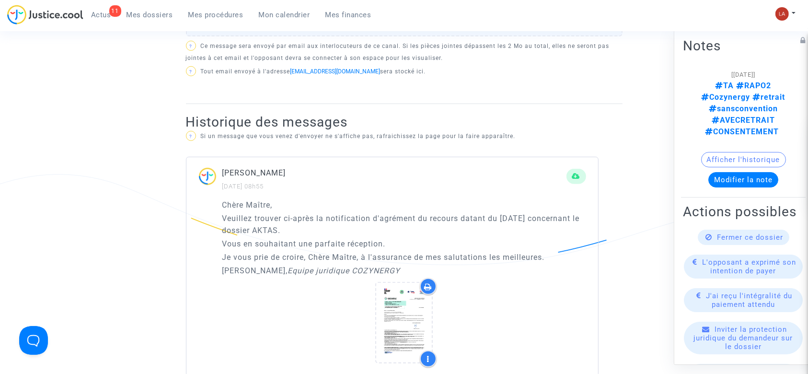
scroll to position [535, 0]
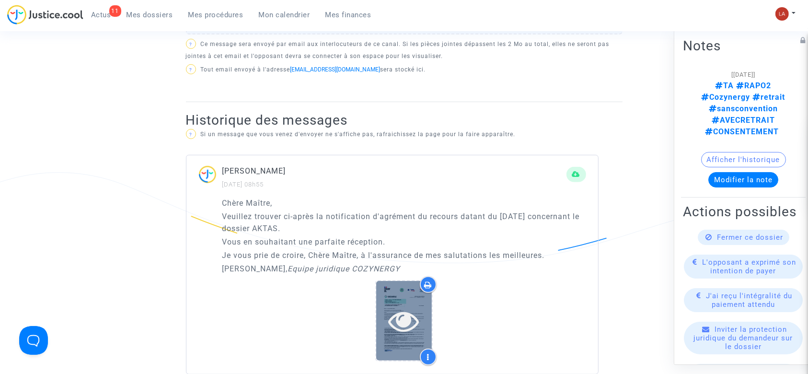
click at [407, 310] on icon at bounding box center [404, 320] width 31 height 31
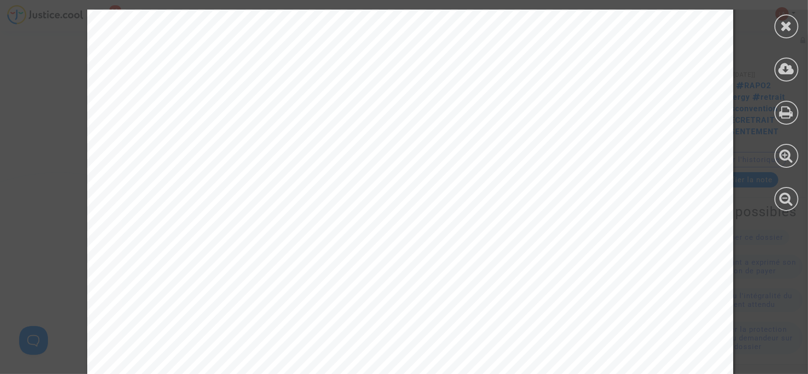
scroll to position [296, 0]
click at [790, 33] on icon at bounding box center [787, 26] width 12 height 14
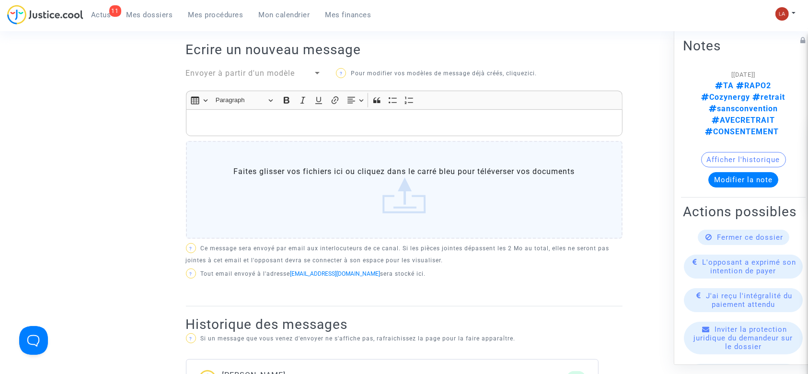
scroll to position [318, 0]
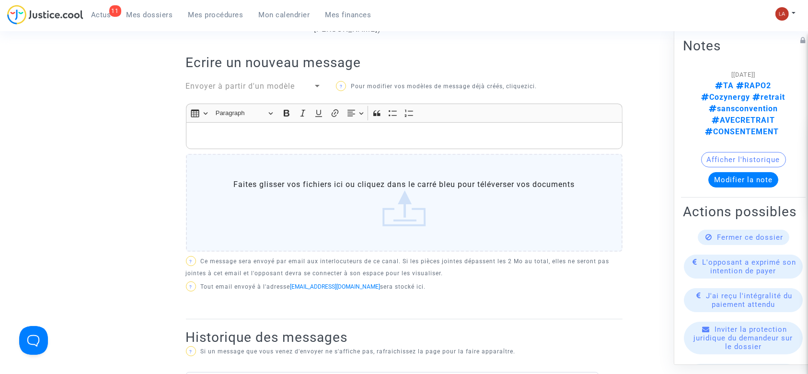
click at [286, 139] on div "Rich Text Editor Insert table Insert table Heading Paragraph Paragraph Heading …" at bounding box center [404, 180] width 437 height 152
click at [271, 130] on p "Rich Text Editor, main" at bounding box center [404, 136] width 427 height 12
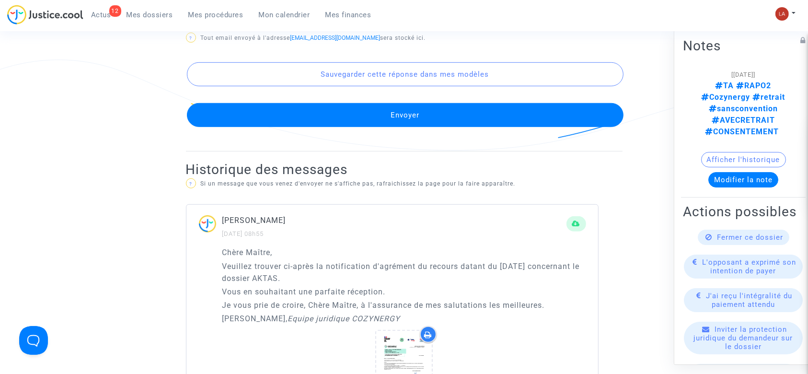
scroll to position [657, 0]
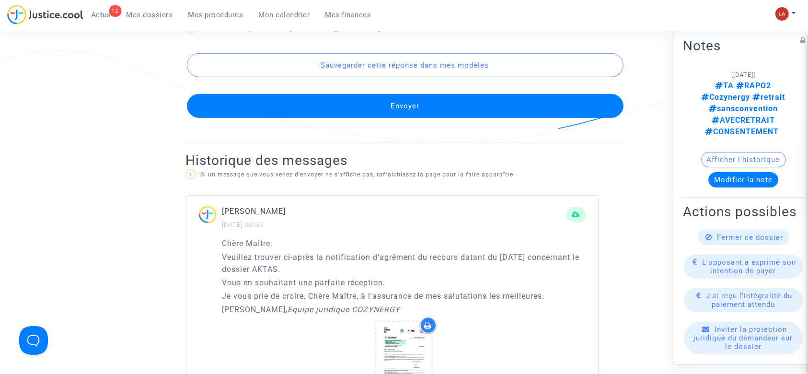
click at [225, 94] on button "Envoyer" at bounding box center [405, 106] width 437 height 24
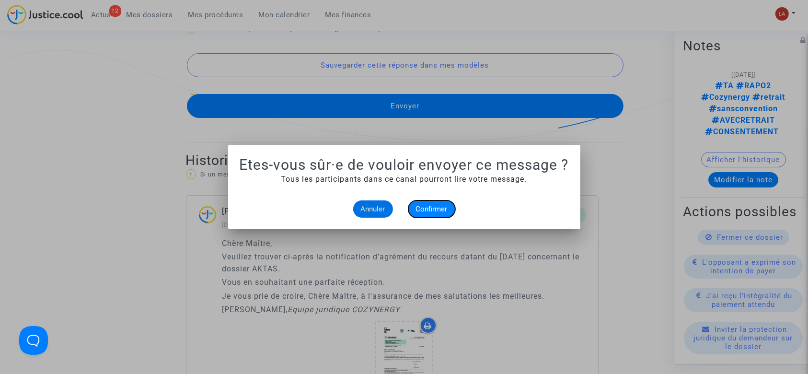
click at [445, 213] on button "Confirmer" at bounding box center [432, 208] width 47 height 17
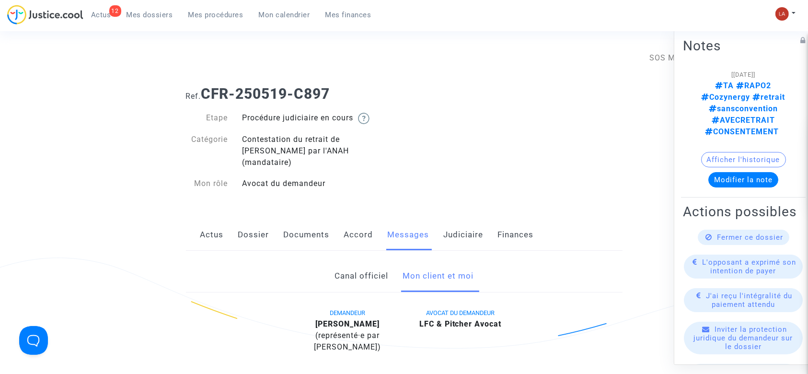
scroll to position [657, 0]
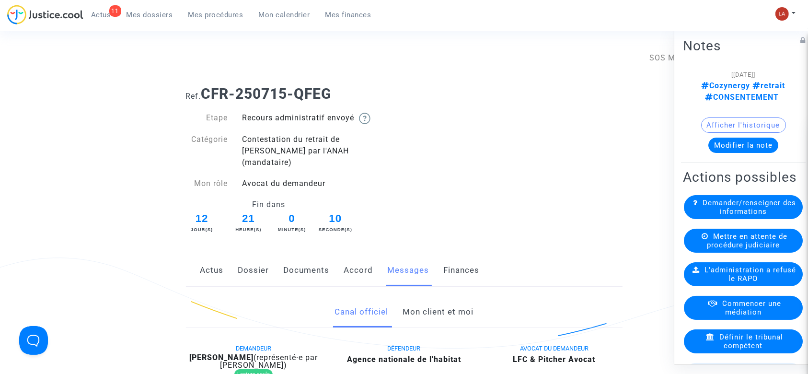
click at [429, 310] on link "Mon client et moi" at bounding box center [438, 312] width 71 height 32
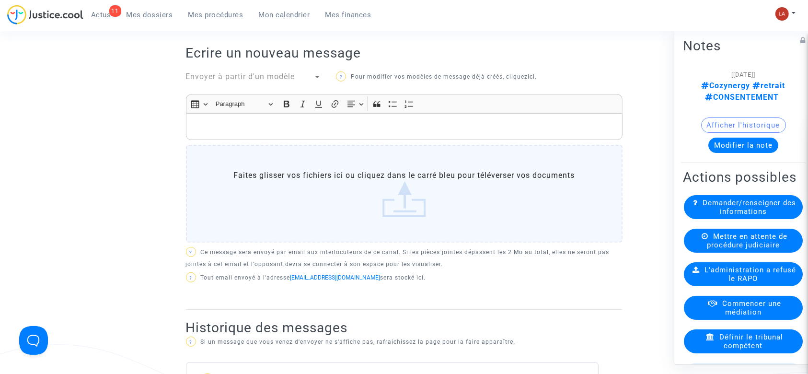
scroll to position [361, 0]
click at [234, 74] on span "Envoyer à partir d'un modèle" at bounding box center [240, 78] width 109 height 9
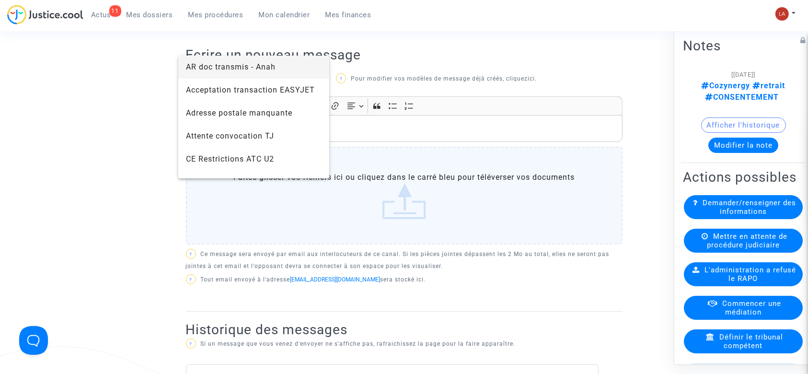
click at [221, 74] on span "AR doc transmis - Anah" at bounding box center [254, 67] width 136 height 23
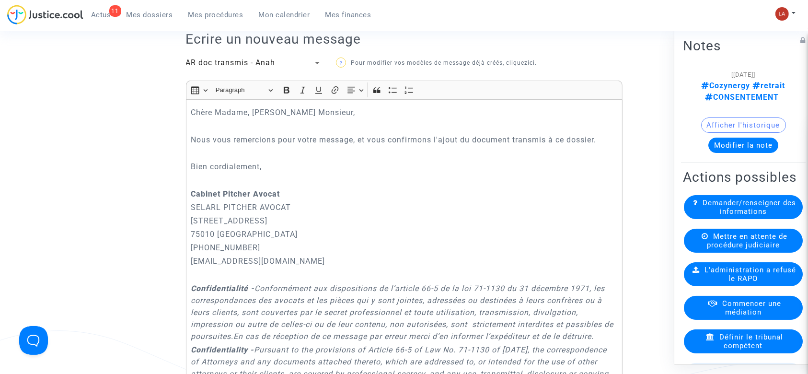
scroll to position [371, 0]
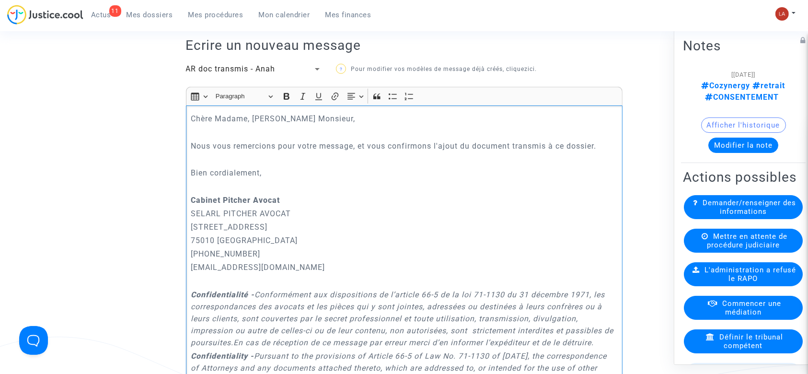
drag, startPoint x: 368, startPoint y: 133, endPoint x: 602, endPoint y: 132, distance: 234.0
click at [602, 140] on p "Nous vous remercions pour votre message, et vous confirmons l'ajout du document…" at bounding box center [404, 146] width 427 height 12
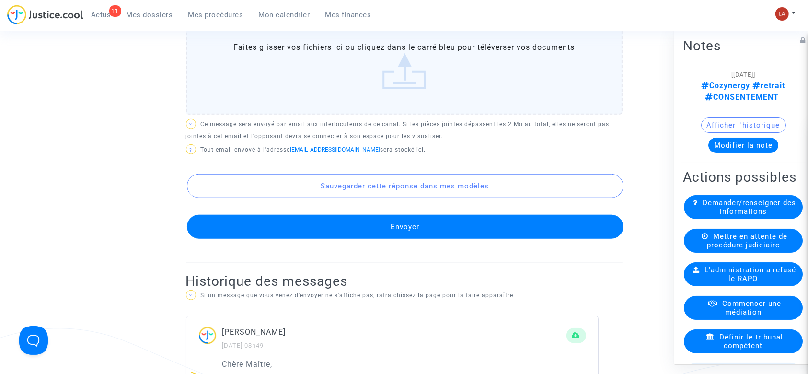
scroll to position [845, 0]
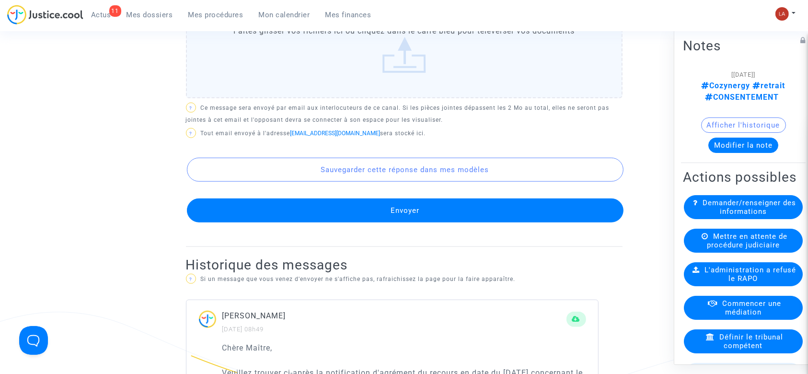
click at [506, 196] on div "Sauvegarder cette réponse dans mes modèles Envoyer" at bounding box center [404, 182] width 437 height 82
click at [476, 208] on button "Envoyer" at bounding box center [405, 211] width 437 height 24
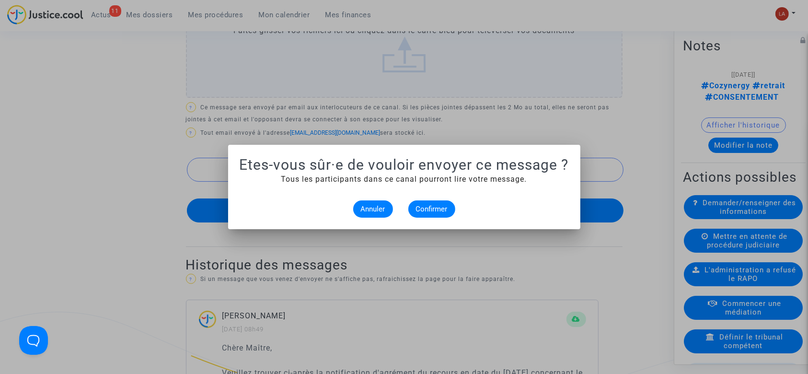
scroll to position [0, 0]
click at [417, 201] on button "Confirmer" at bounding box center [432, 208] width 47 height 17
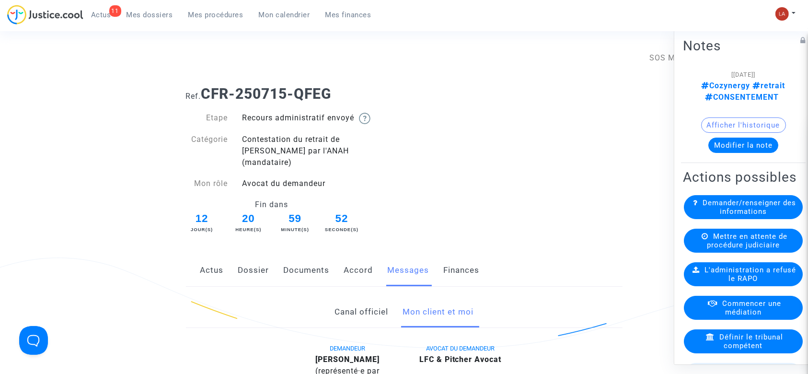
scroll to position [845, 0]
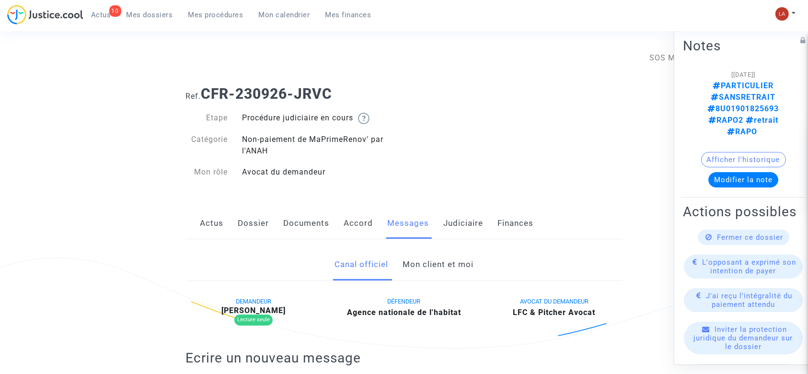
click at [429, 270] on link "Mon client et moi" at bounding box center [438, 265] width 71 height 32
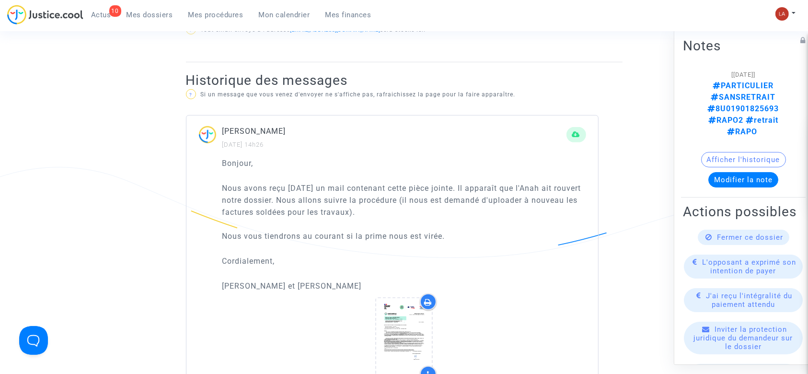
scroll to position [588, 0]
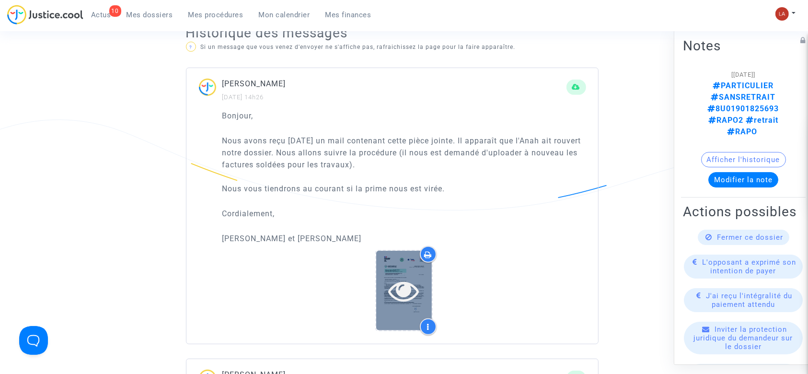
click at [388, 267] on div at bounding box center [404, 290] width 56 height 79
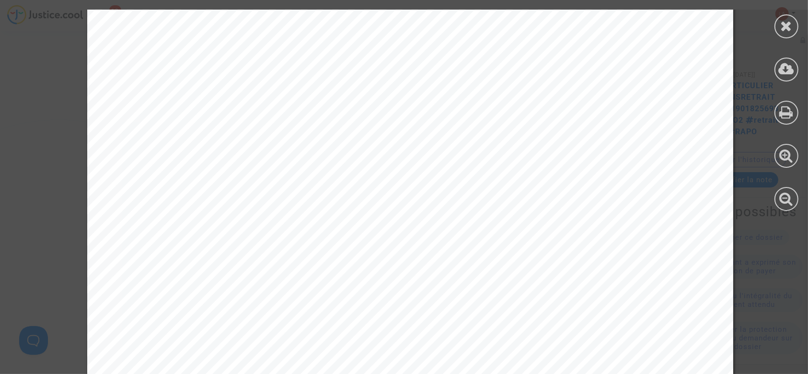
scroll to position [162, 0]
click at [773, 37] on div at bounding box center [786, 110] width 43 height 221
click at [774, 36] on div at bounding box center [786, 110] width 43 height 221
click at [780, 33] on div at bounding box center [787, 26] width 24 height 24
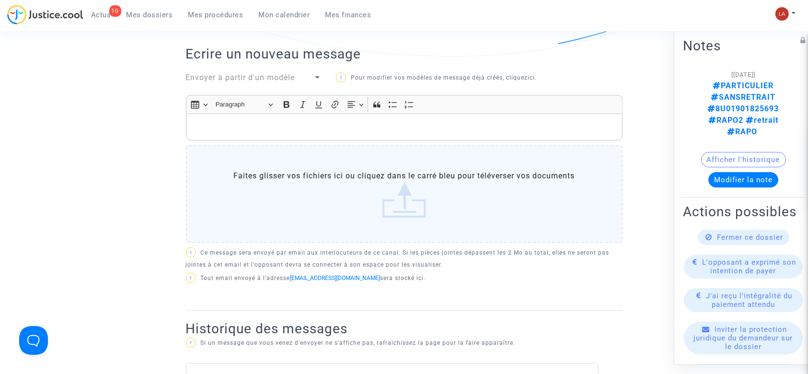
scroll to position [292, 0]
click at [317, 148] on label "Faites glisser vos fichiers ici ou cliquez dans le carré bleu pour téléverser v…" at bounding box center [404, 195] width 437 height 98
click at [0, 0] on input "Faites glisser vos fichiers ici ou cliquez dans le carré bleu pour téléverser v…" at bounding box center [0, 0] width 0 height 0
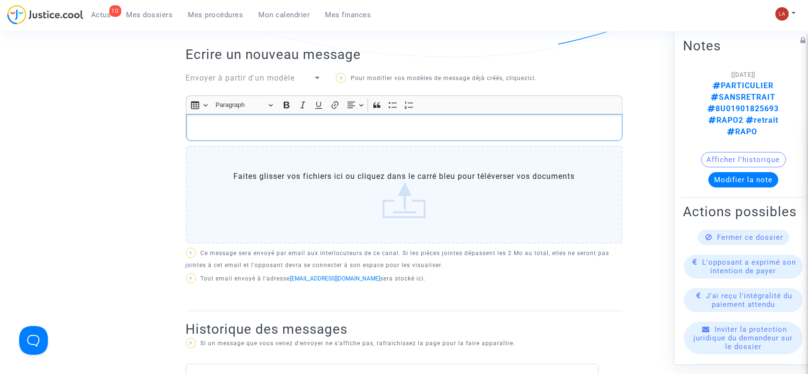
click at [281, 128] on p "Rich Text Editor, main" at bounding box center [404, 128] width 427 height 12
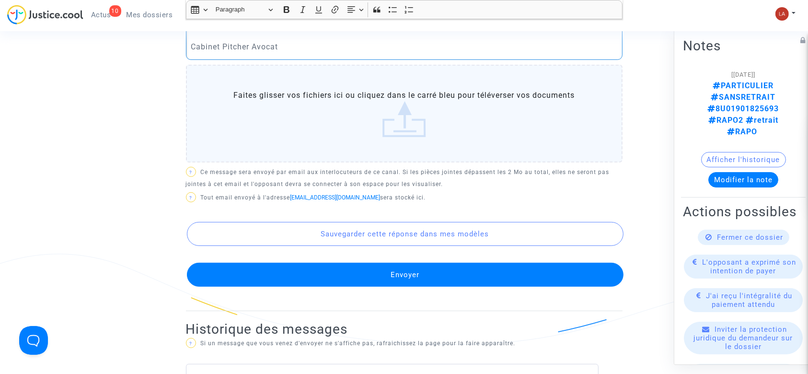
scroll to position [455, 0]
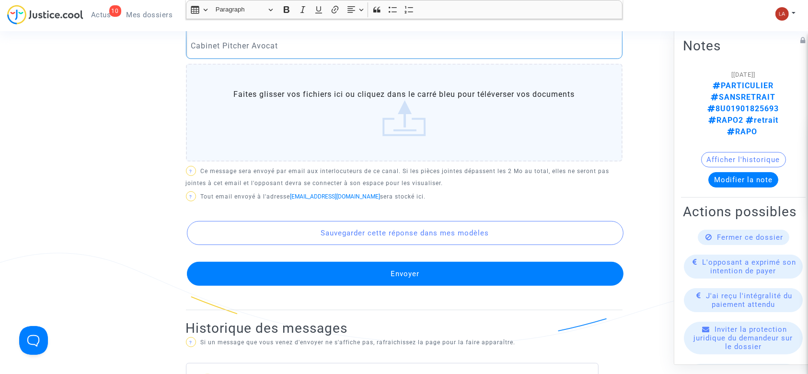
click at [274, 271] on button "Envoyer" at bounding box center [405, 274] width 437 height 24
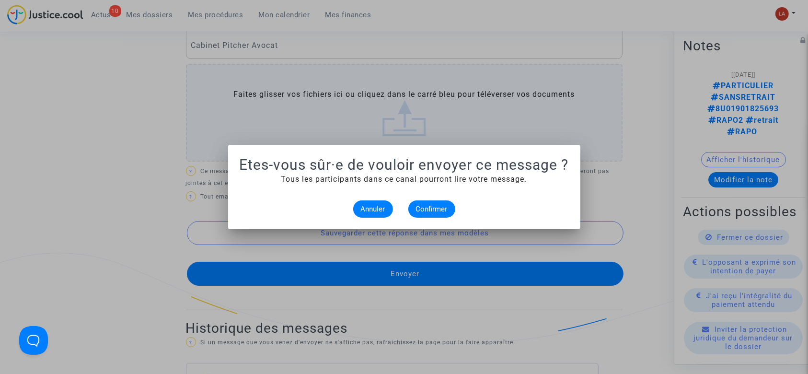
scroll to position [0, 0]
click at [437, 208] on span "Confirmer" at bounding box center [432, 209] width 32 height 9
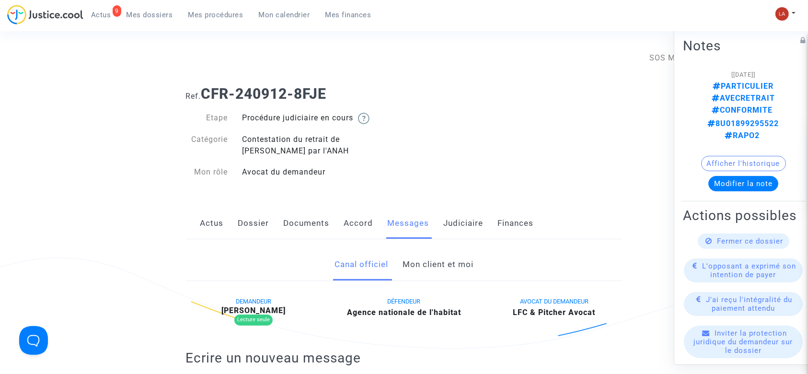
click at [427, 266] on link "Mon client et moi" at bounding box center [438, 265] width 71 height 32
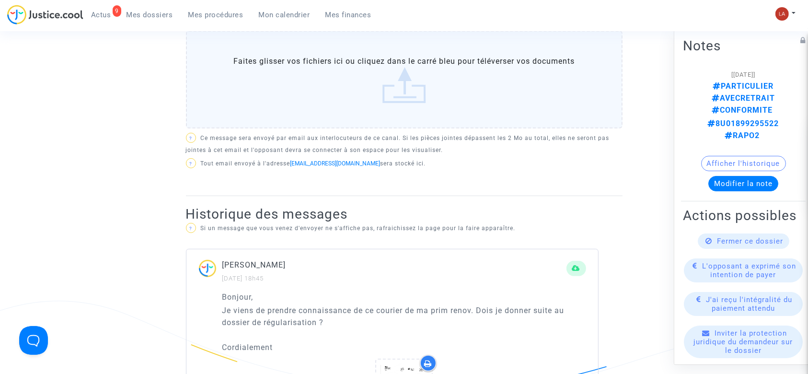
scroll to position [542, 0]
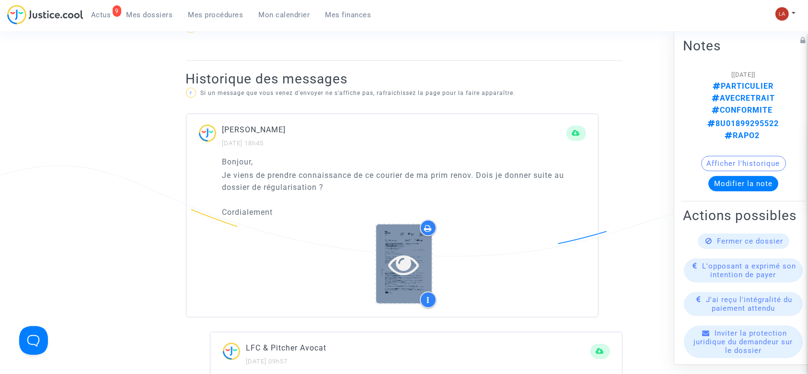
click at [413, 263] on icon at bounding box center [404, 264] width 31 height 31
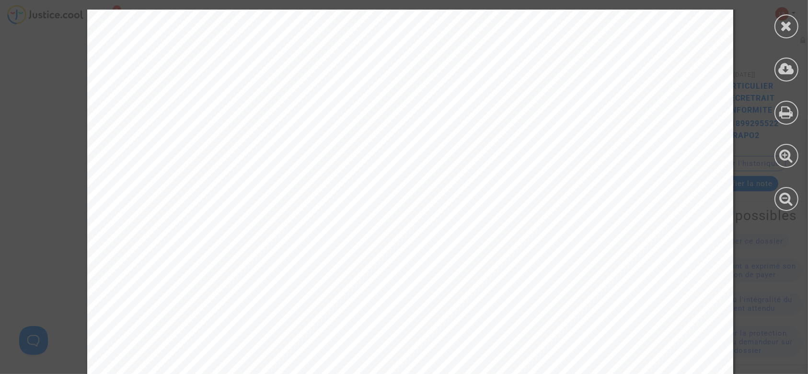
scroll to position [1485, 0]
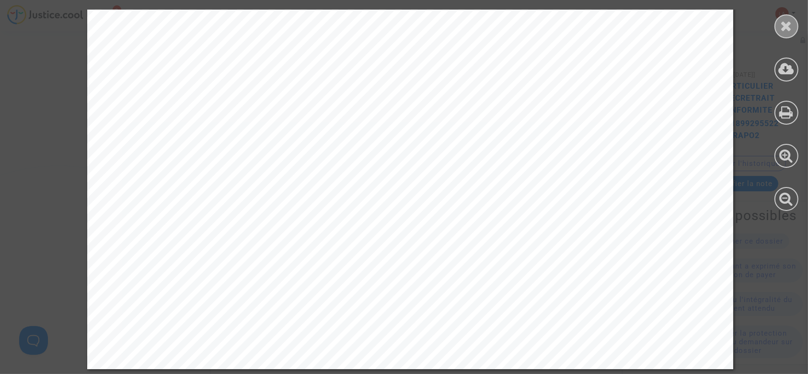
click at [780, 27] on div at bounding box center [787, 26] width 24 height 24
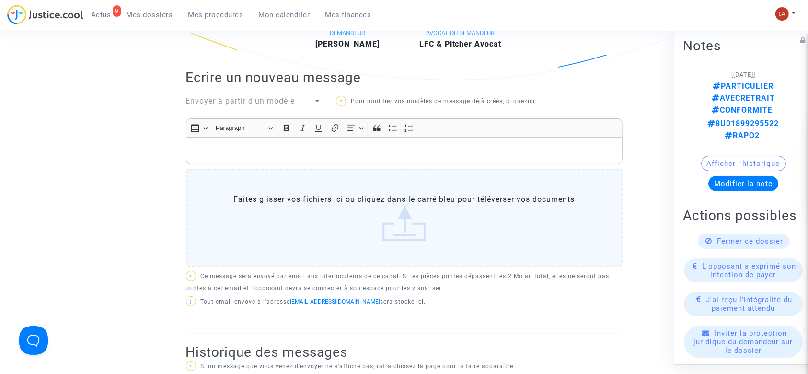
scroll to position [267, 0]
click at [391, 154] on p "Rich Text Editor, main" at bounding box center [404, 152] width 427 height 12
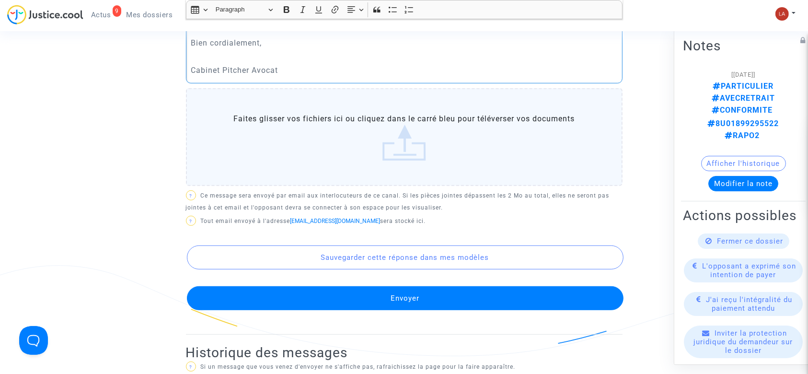
scroll to position [464, 0]
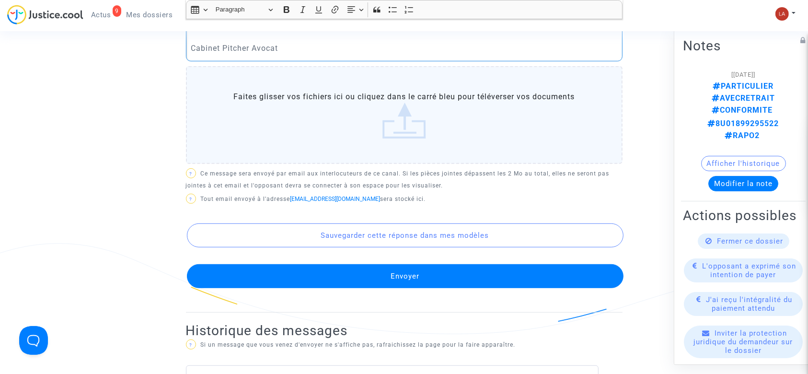
click at [362, 265] on button "Envoyer" at bounding box center [405, 276] width 437 height 24
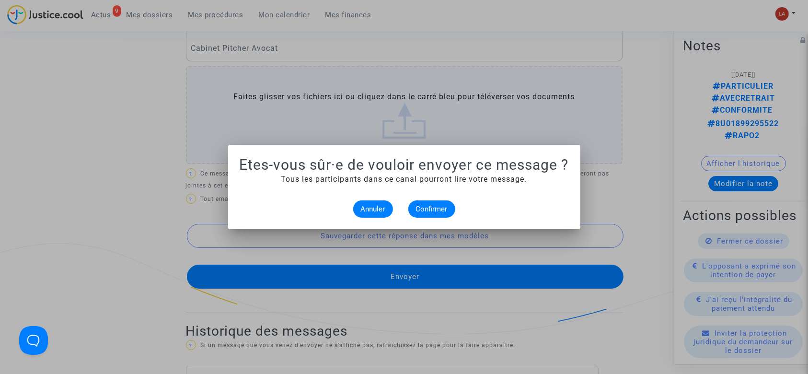
scroll to position [0, 0]
click at [425, 208] on span "Confirmer" at bounding box center [432, 209] width 32 height 9
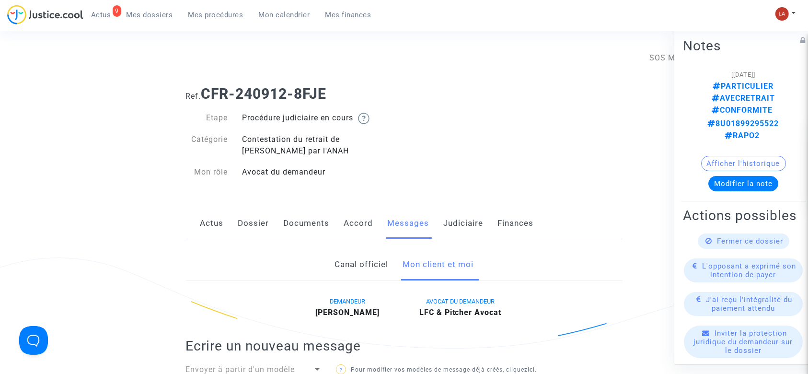
scroll to position [464, 0]
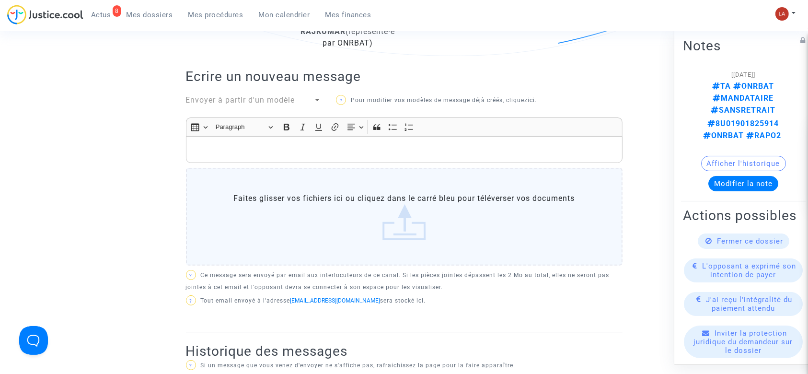
scroll to position [290, 0]
click at [269, 160] on div "Rich Text Editor, main" at bounding box center [404, 152] width 437 height 27
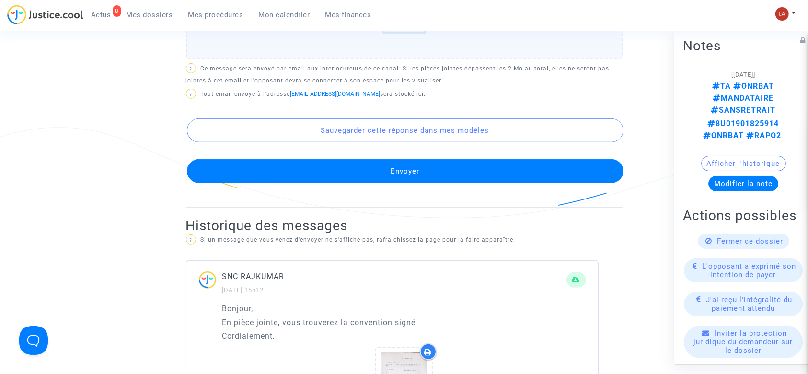
scroll to position [582, 0]
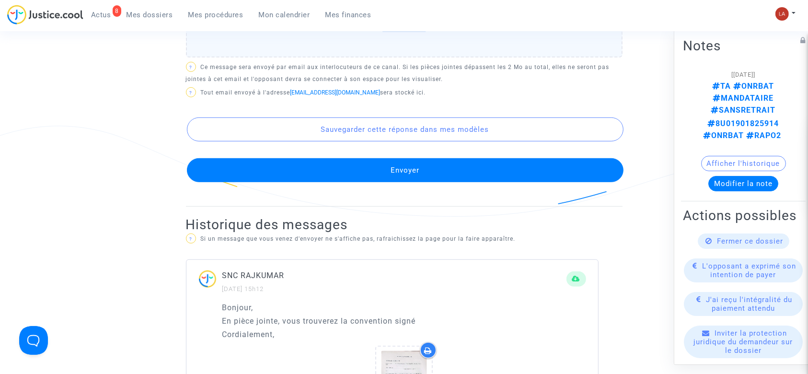
click at [259, 170] on button "Envoyer" at bounding box center [405, 170] width 437 height 24
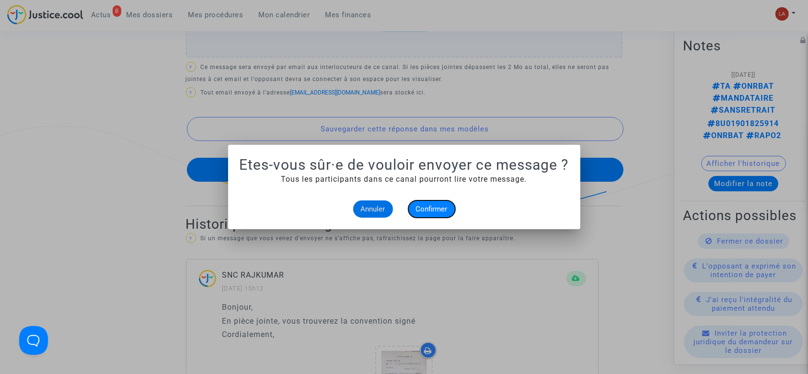
click at [443, 217] on button "Confirmer" at bounding box center [432, 208] width 47 height 17
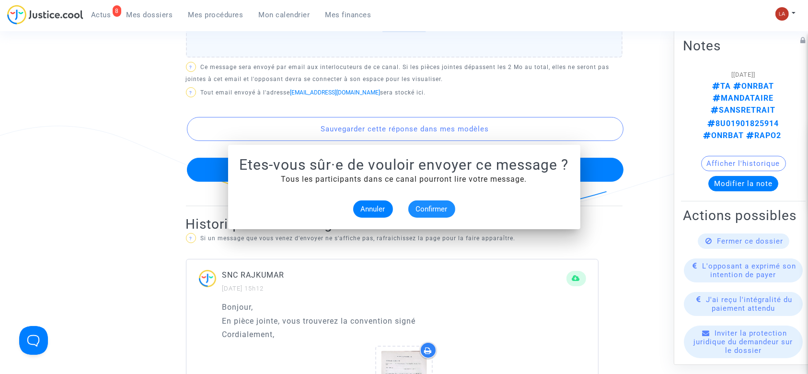
scroll to position [582, 0]
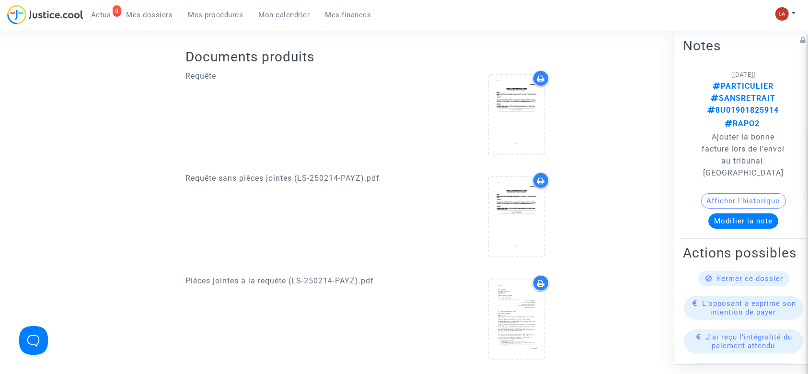
scroll to position [511, 0]
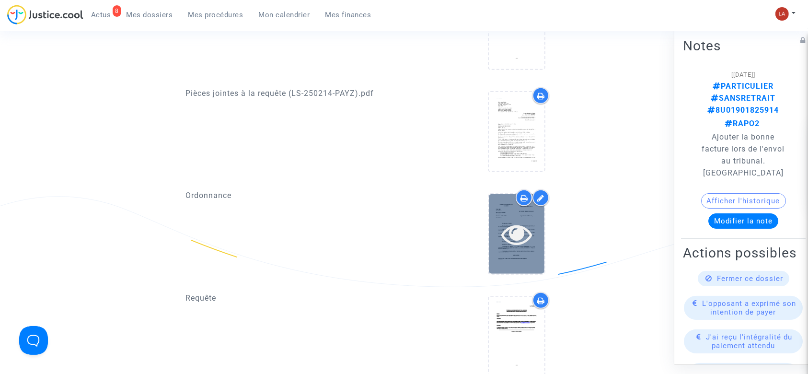
click at [528, 242] on div at bounding box center [517, 233] width 56 height 79
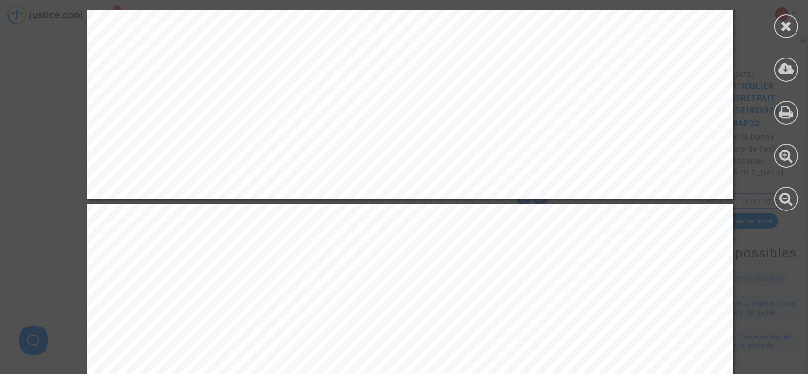
scroll to position [703, 0]
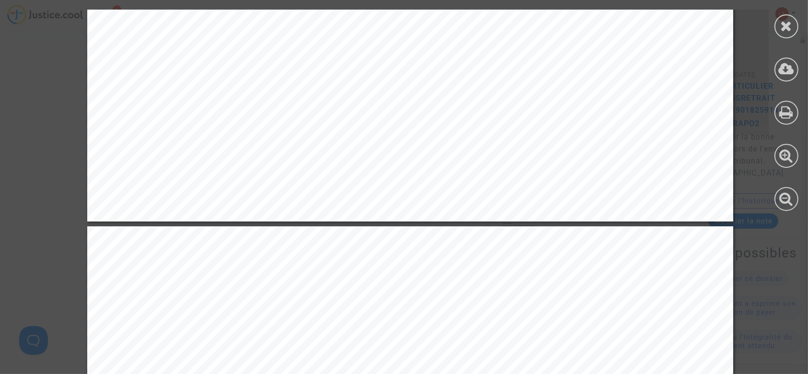
click at [784, 37] on div at bounding box center [787, 26] width 24 height 24
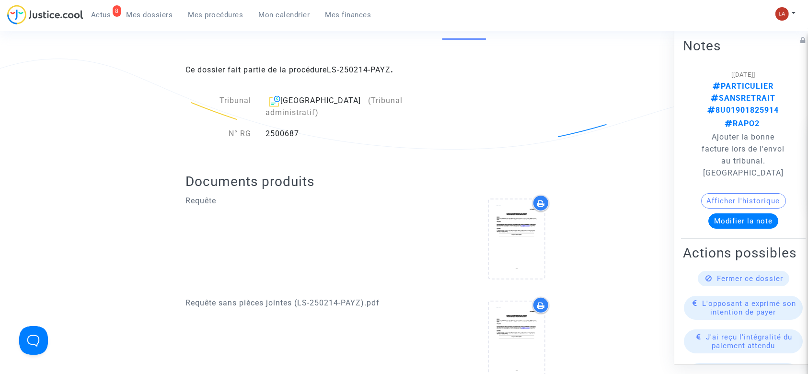
scroll to position [64, 0]
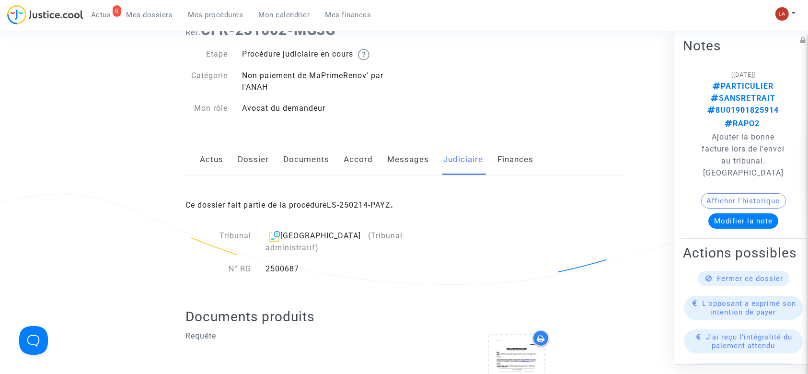
click at [414, 158] on link "Messages" at bounding box center [409, 160] width 42 height 32
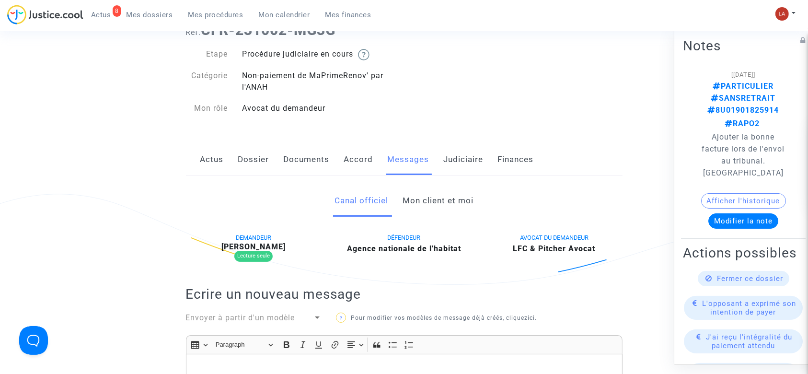
click at [426, 190] on link "Mon client et moi" at bounding box center [438, 201] width 71 height 32
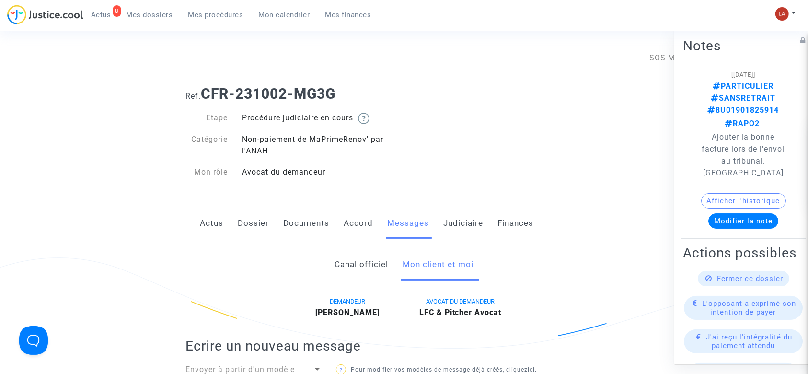
click at [464, 224] on link "Judiciaire" at bounding box center [464, 224] width 40 height 32
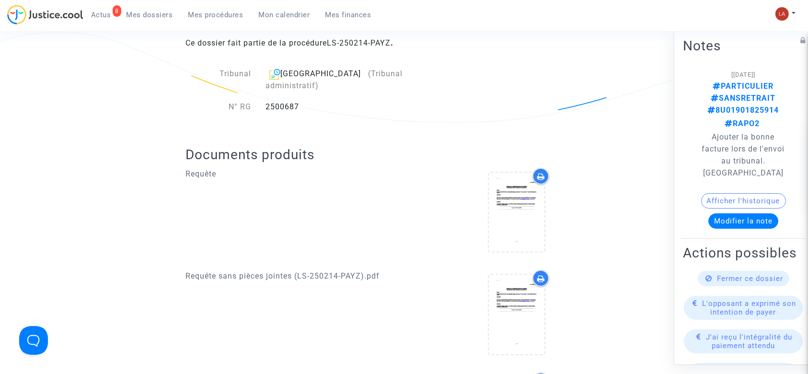
scroll to position [319, 0]
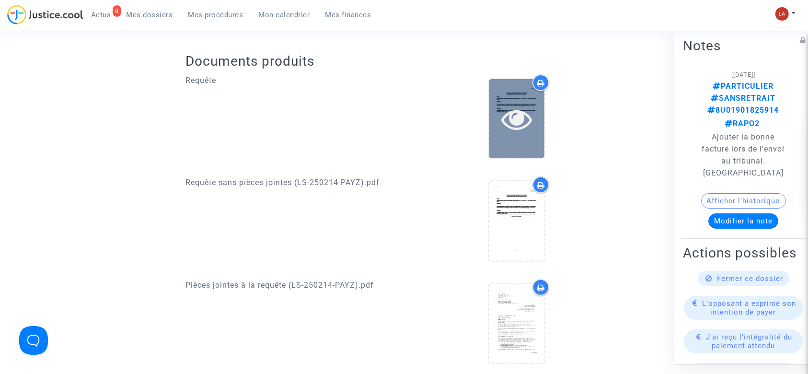
click at [532, 130] on div at bounding box center [517, 118] width 56 height 79
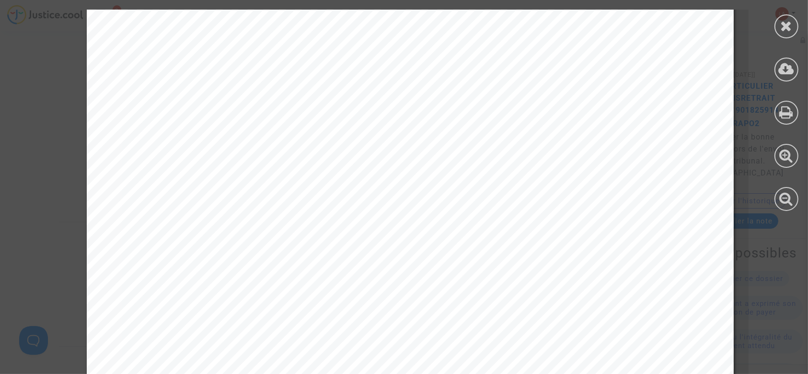
scroll to position [12020, 0]
click at [785, 67] on icon at bounding box center [787, 69] width 16 height 14
click at [785, 23] on icon at bounding box center [787, 26] width 12 height 14
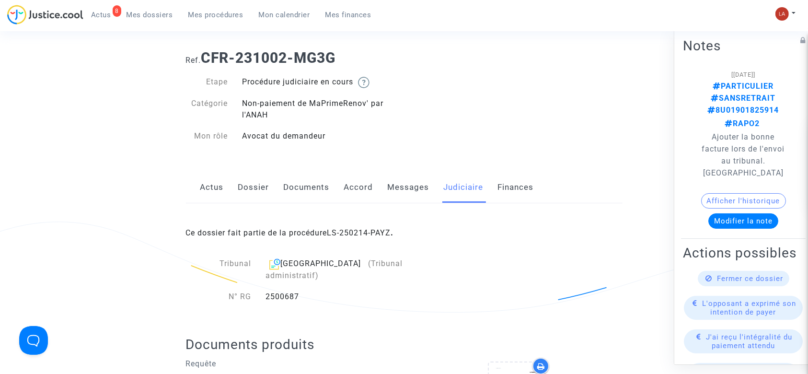
scroll to position [0, 0]
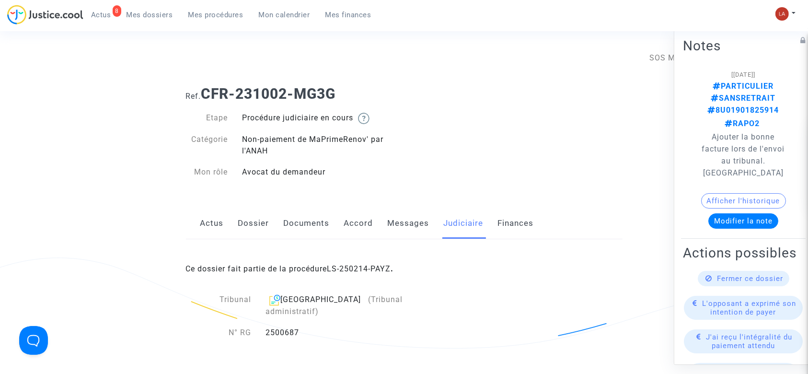
click at [394, 221] on link "Messages" at bounding box center [409, 224] width 42 height 32
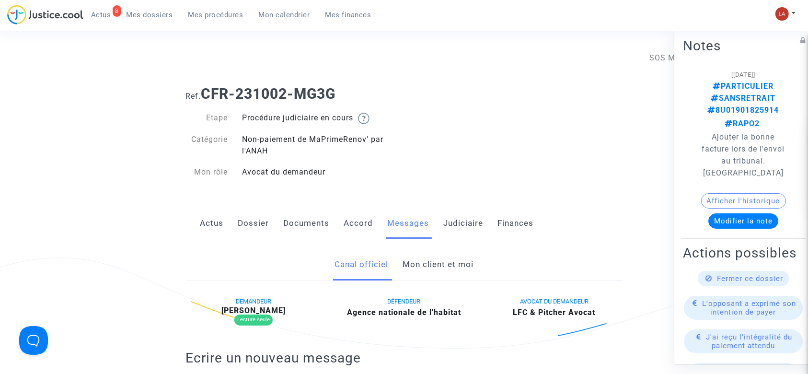
click at [427, 259] on link "Mon client et moi" at bounding box center [438, 265] width 71 height 32
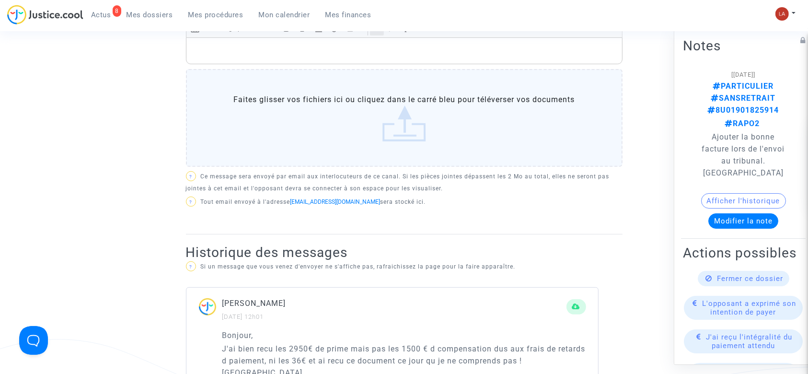
scroll to position [256, 0]
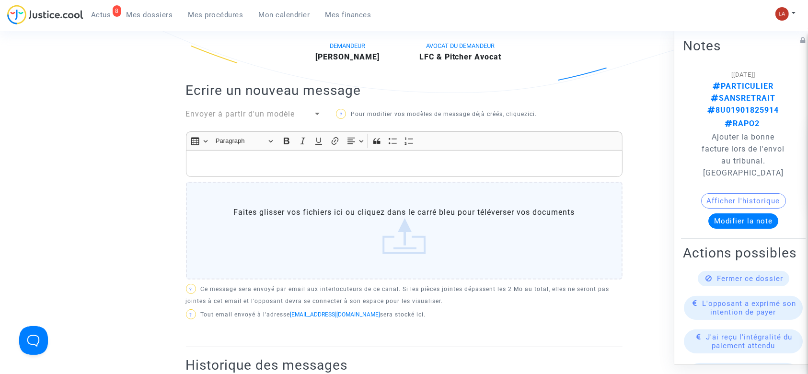
click at [334, 158] on p "Rich Text Editor, main" at bounding box center [404, 164] width 427 height 12
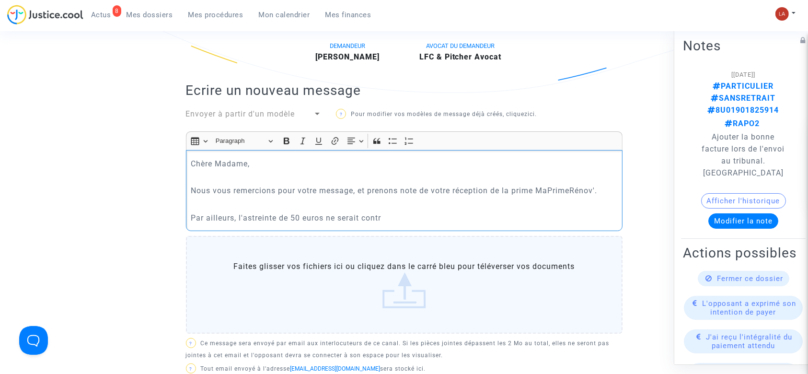
click at [237, 218] on p "Par ailleurs, l'astreinte de 50 euros ne serait contr" at bounding box center [404, 218] width 427 height 12
click at [452, 221] on p "Par ailleurs, l'ANAH n'a aucune obligation légale de payer une astreine de 50 e…" at bounding box center [404, 218] width 427 height 12
click at [558, 219] on p "Par ailleurs, l'ANAH n'a aucune obligation légale de payer une astreinte de 50 …" at bounding box center [404, 218] width 427 height 12
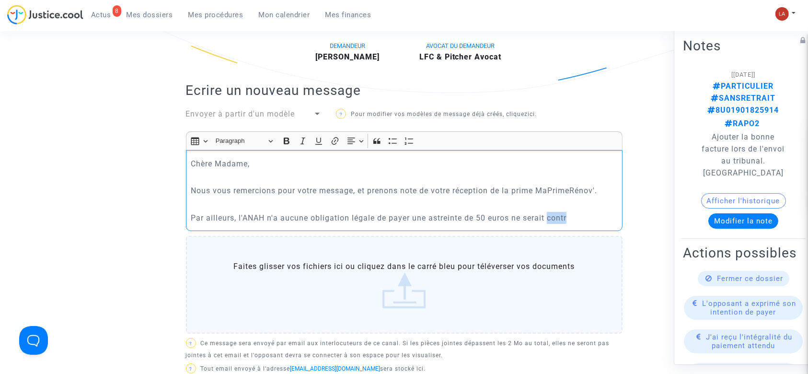
click at [585, 221] on p "Par ailleurs, l'ANAH n'a aucune obligation légale de payer une astreinte de 50 …" at bounding box center [404, 218] width 427 height 12
drag, startPoint x: 579, startPoint y: 221, endPoint x: 516, endPoint y: 223, distance: 63.8
click at [516, 223] on p "Par ailleurs, l'ANAH n'a aucune obligation légale de payer une astreinte de 50 …" at bounding box center [404, 218] width 427 height 12
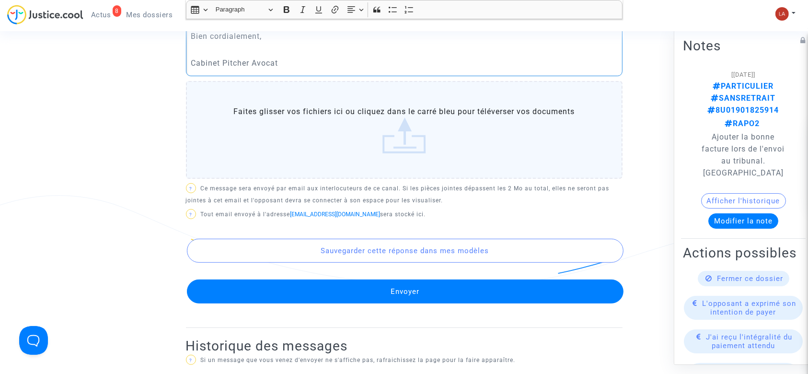
scroll to position [516, 0]
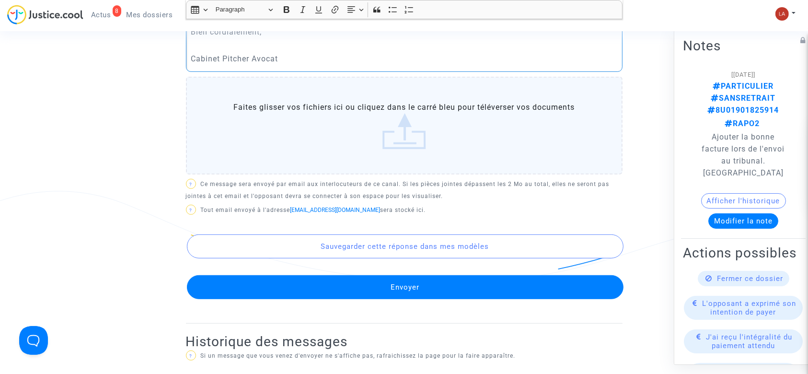
click at [426, 293] on button "Envoyer" at bounding box center [405, 287] width 437 height 24
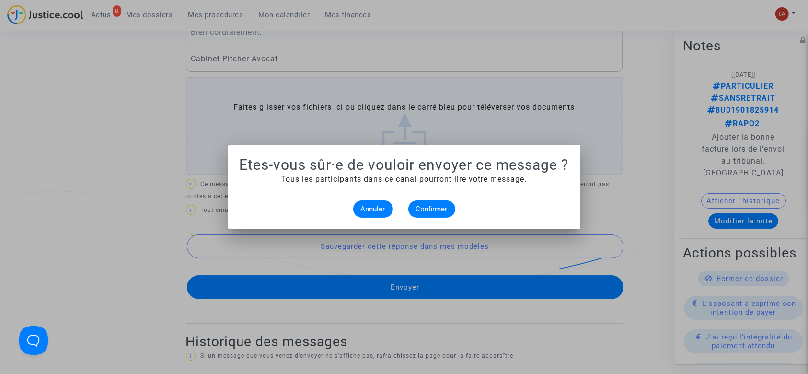
scroll to position [0, 0]
click at [425, 205] on span "Confirmer" at bounding box center [432, 209] width 32 height 9
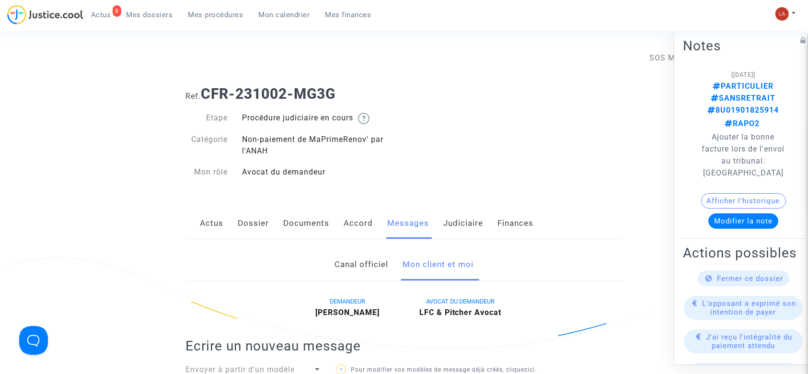
scroll to position [516, 0]
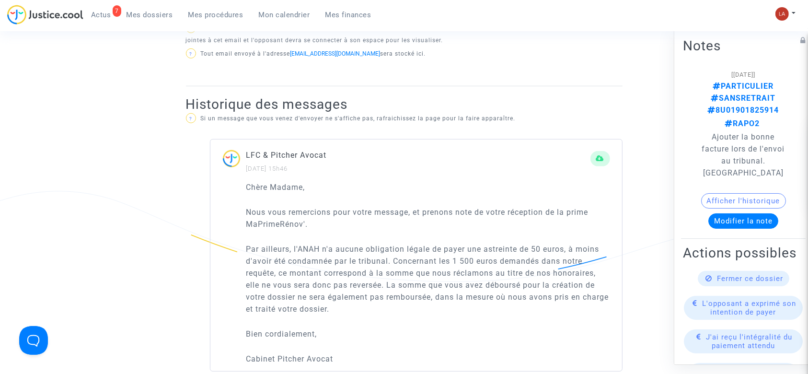
click at [706, 275] on icon at bounding box center [709, 278] width 7 height 7
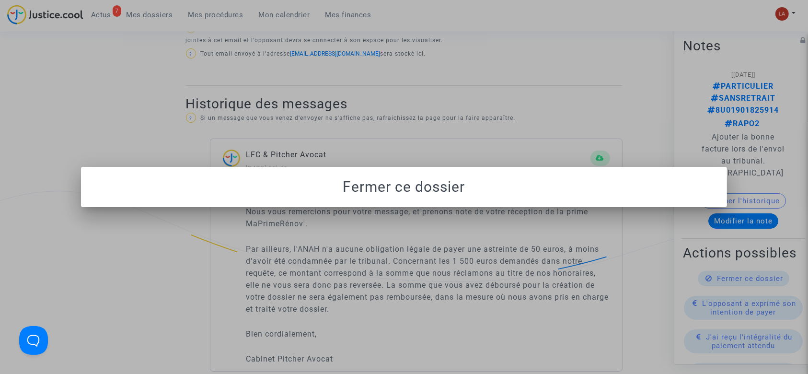
scroll to position [0, 0]
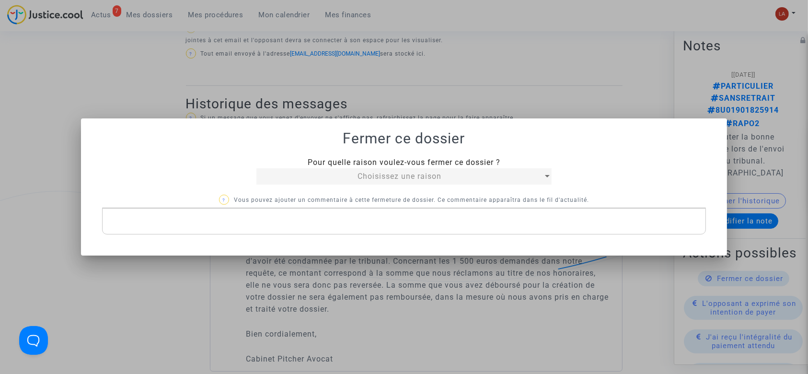
click at [426, 176] on span "Choisissez une raison" at bounding box center [400, 176] width 84 height 9
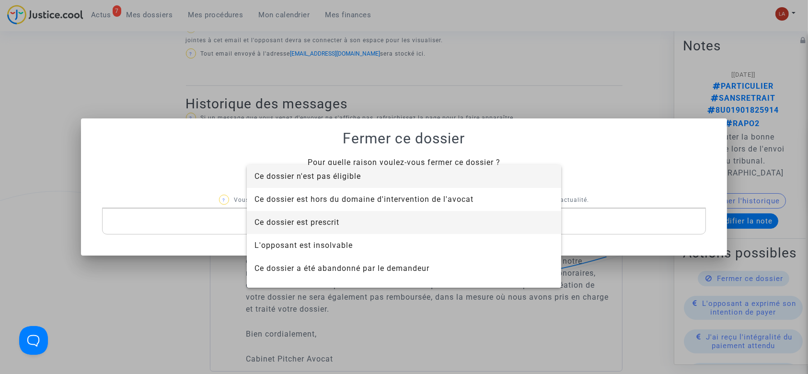
scroll to position [61, 0]
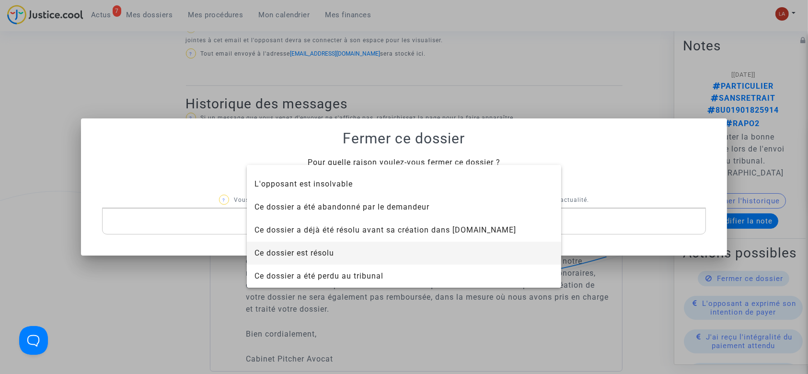
click at [329, 246] on span "Ce dossier est résolu" at bounding box center [404, 253] width 299 height 23
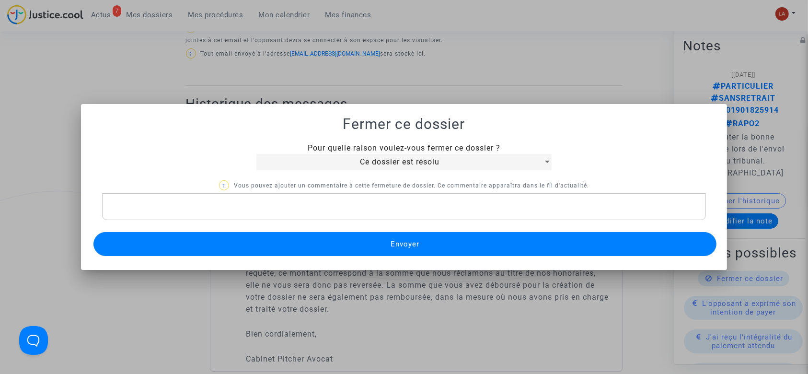
click at [287, 241] on button "Envoyer" at bounding box center [406, 244] width 624 height 24
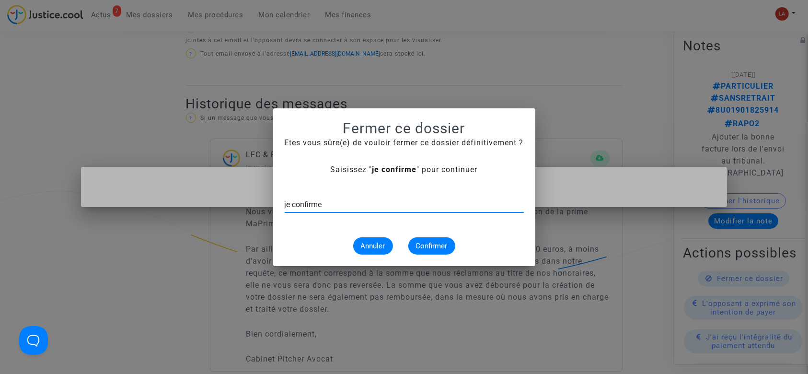
type input "je confirme"
click at [441, 245] on span "Confirmer" at bounding box center [432, 246] width 32 height 9
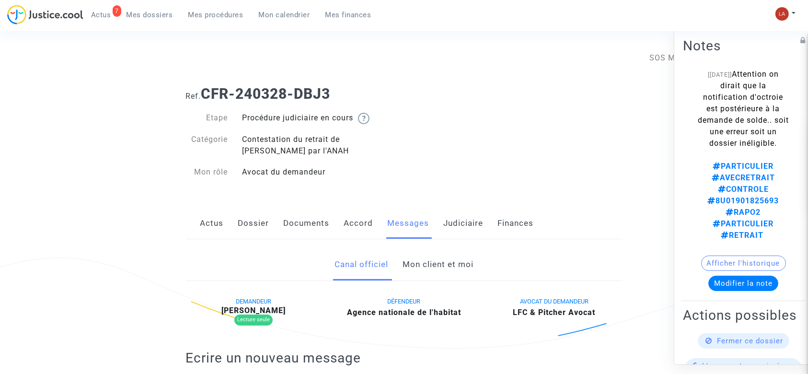
click at [424, 265] on link "Mon client et moi" at bounding box center [438, 265] width 71 height 32
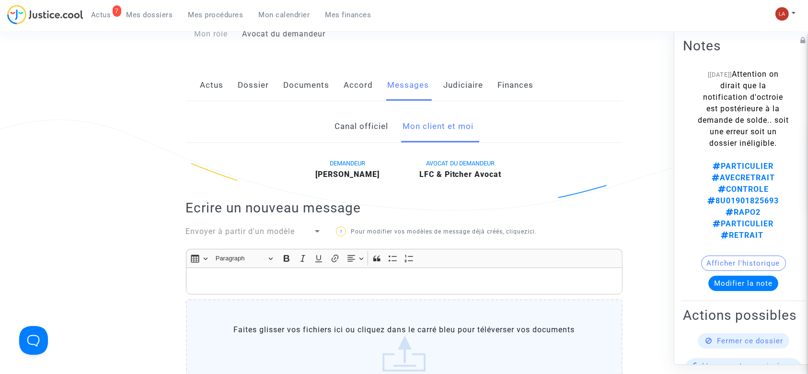
scroll to position [137, 0]
click at [458, 101] on link "Judiciaire" at bounding box center [464, 87] width 40 height 32
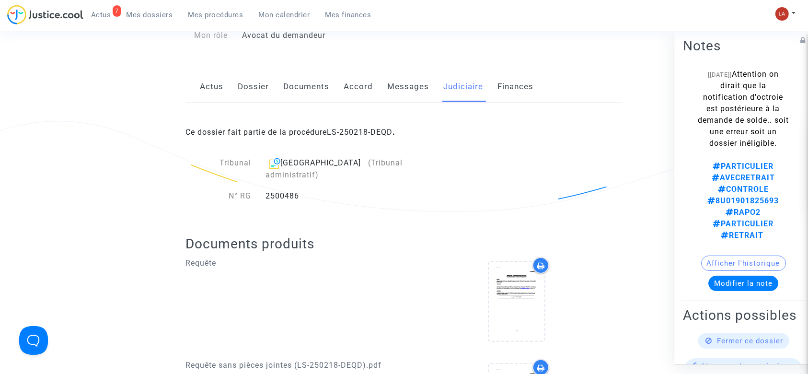
click at [298, 164] on div "Caen (Tribunal administratif)" at bounding box center [356, 168] width 180 height 23
copy div "Caen"
click at [391, 95] on link "Messages" at bounding box center [409, 87] width 42 height 32
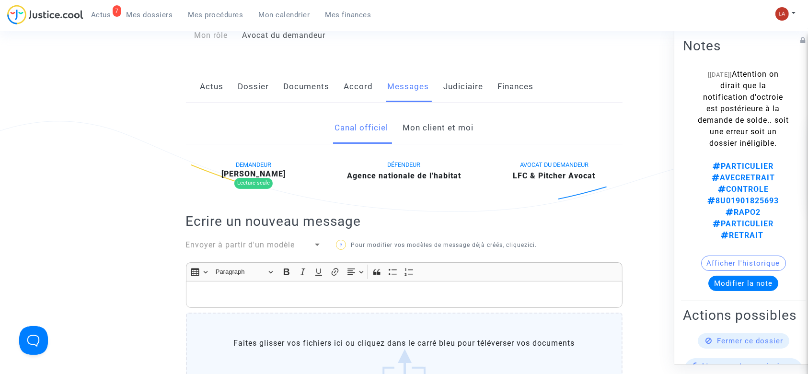
click at [415, 130] on link "Mon client et moi" at bounding box center [438, 128] width 71 height 32
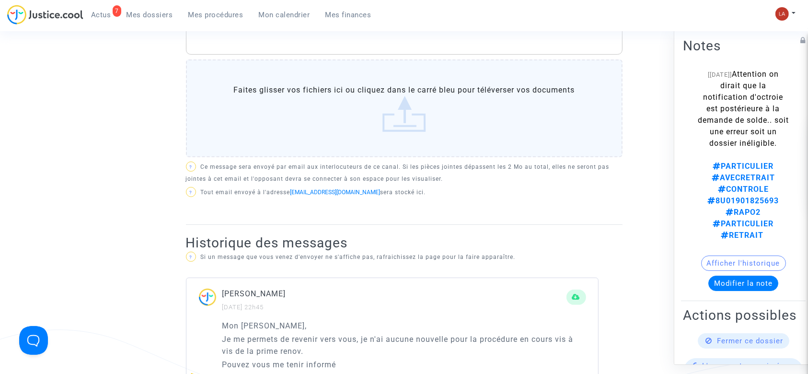
scroll to position [303, 0]
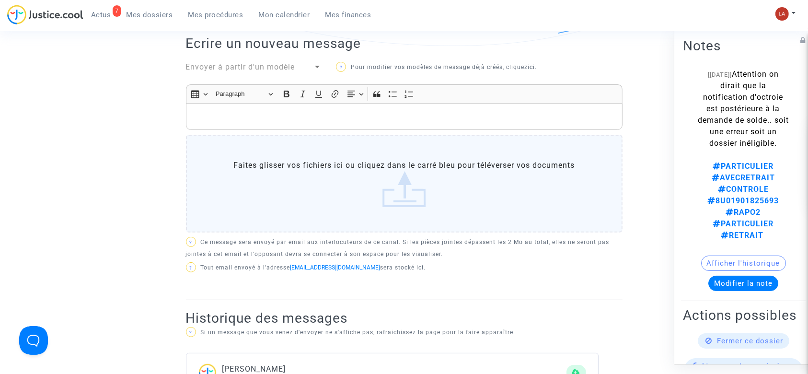
click at [264, 120] on p "Rich Text Editor, main" at bounding box center [404, 117] width 427 height 12
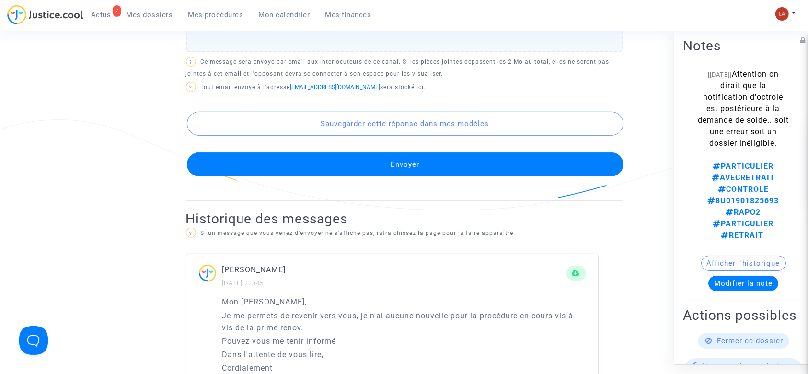
scroll to position [589, 0]
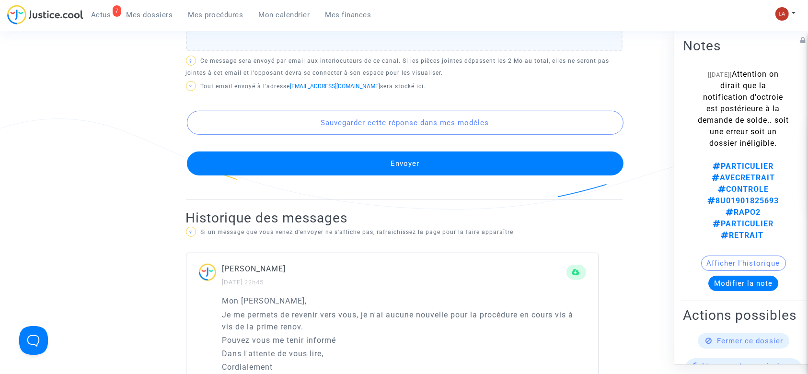
click at [267, 168] on button "Envoyer" at bounding box center [405, 164] width 437 height 24
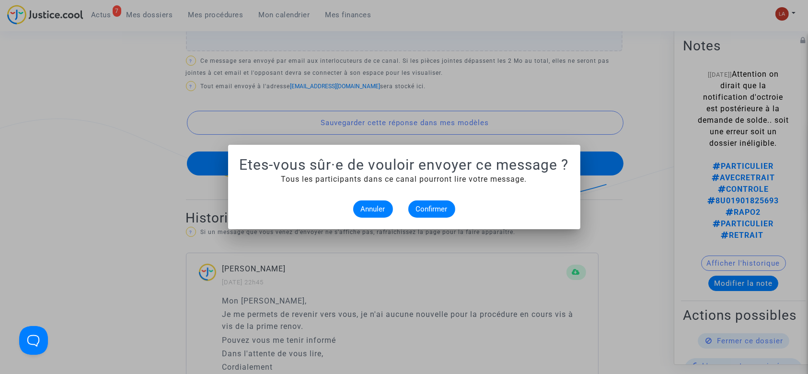
scroll to position [0, 0]
click at [422, 205] on span "Confirmer" at bounding box center [432, 209] width 32 height 9
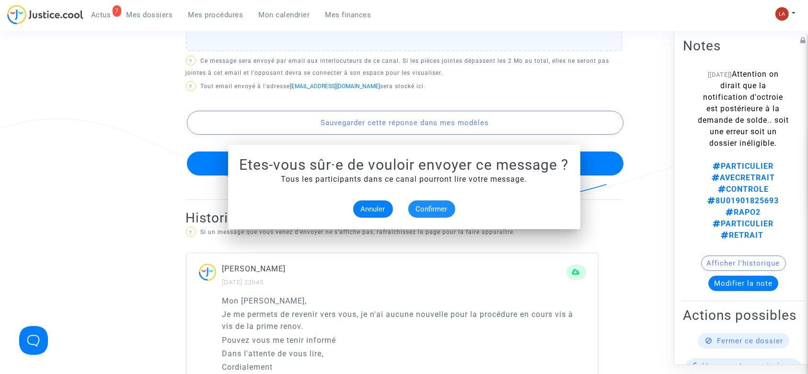
scroll to position [589, 0]
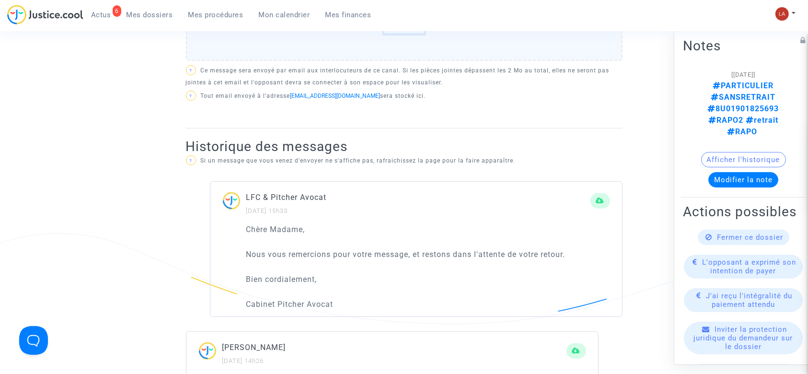
scroll to position [475, 0]
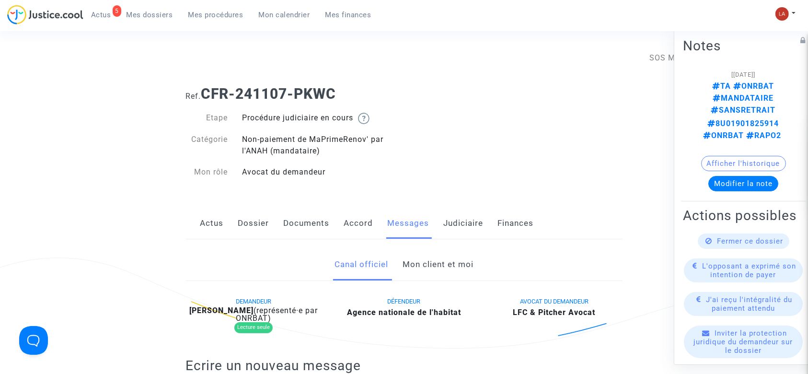
drag, startPoint x: 447, startPoint y: 264, endPoint x: 420, endPoint y: 265, distance: 27.4
click at [420, 265] on link "Mon client et moi" at bounding box center [438, 265] width 71 height 32
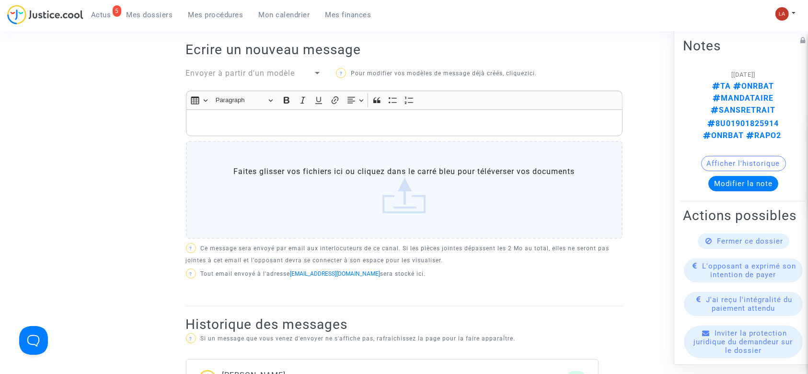
scroll to position [314, 0]
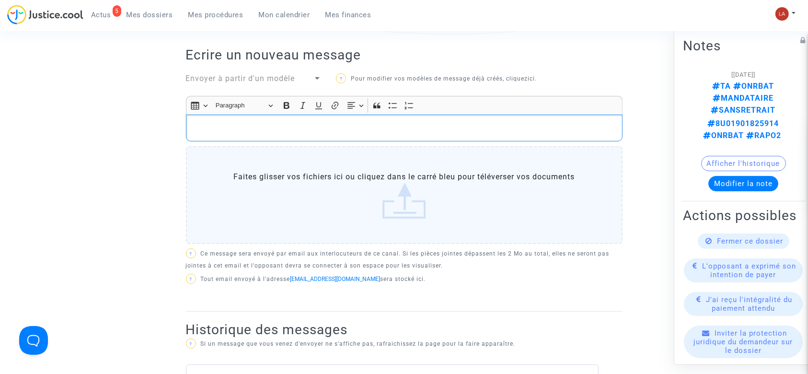
click at [246, 134] on div "Rich Text Editor, main" at bounding box center [404, 128] width 437 height 27
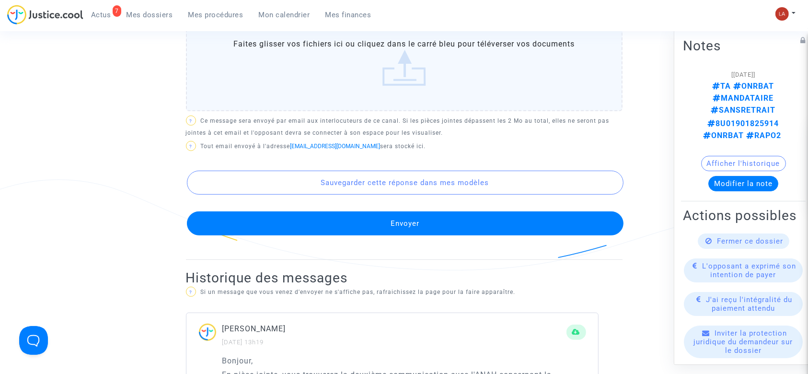
scroll to position [533, 0]
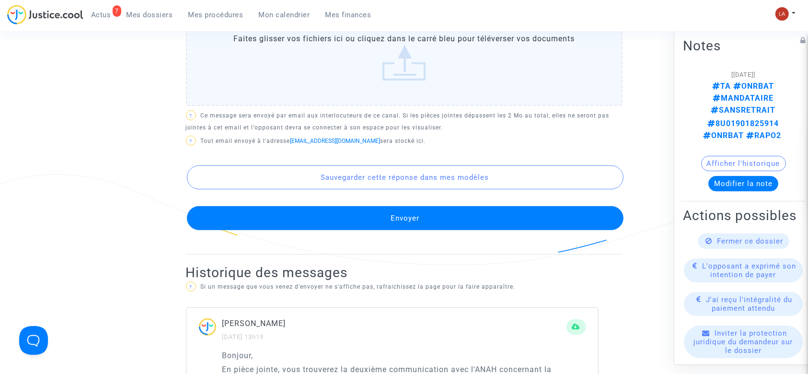
click at [332, 215] on button "Envoyer" at bounding box center [405, 218] width 437 height 24
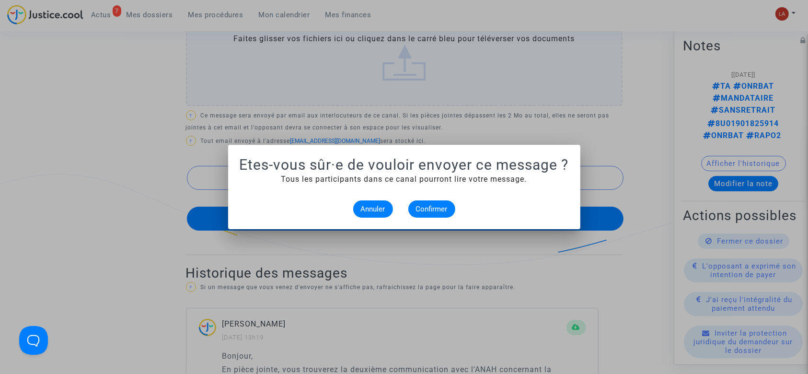
scroll to position [0, 0]
click at [432, 211] on span "Confirmer" at bounding box center [432, 209] width 32 height 9
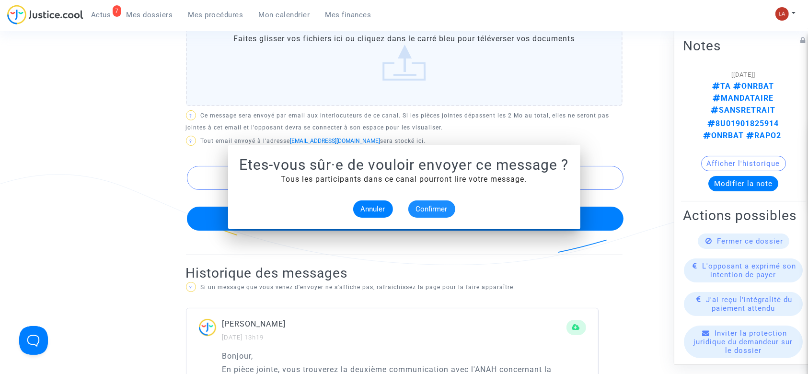
scroll to position [533, 0]
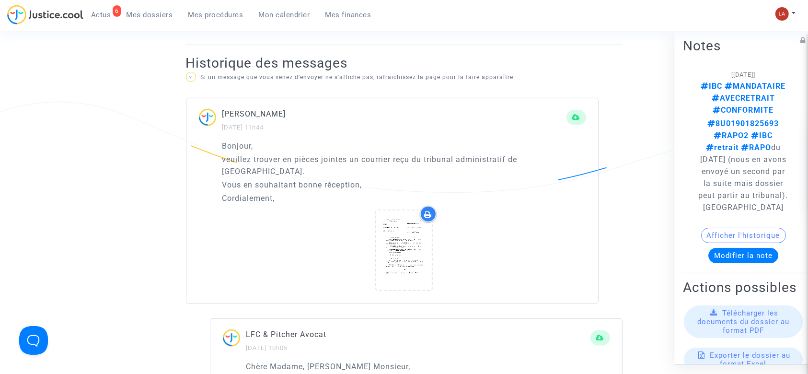
scroll to position [618, 0]
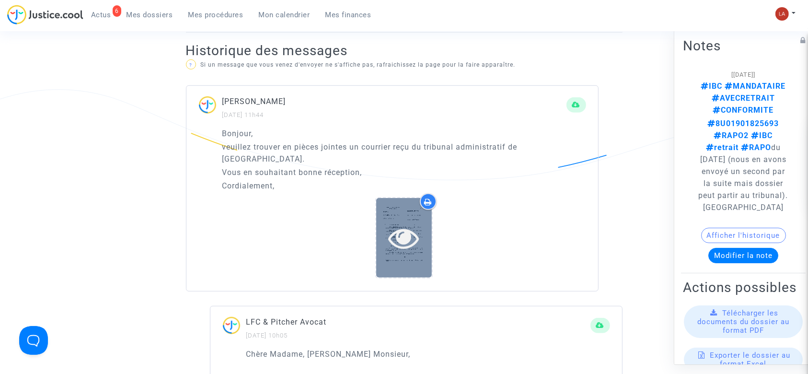
click at [404, 236] on div at bounding box center [404, 237] width 56 height 79
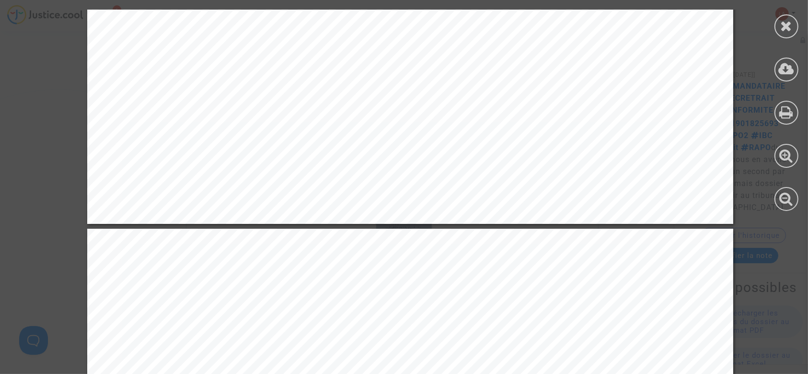
scroll to position [654, 0]
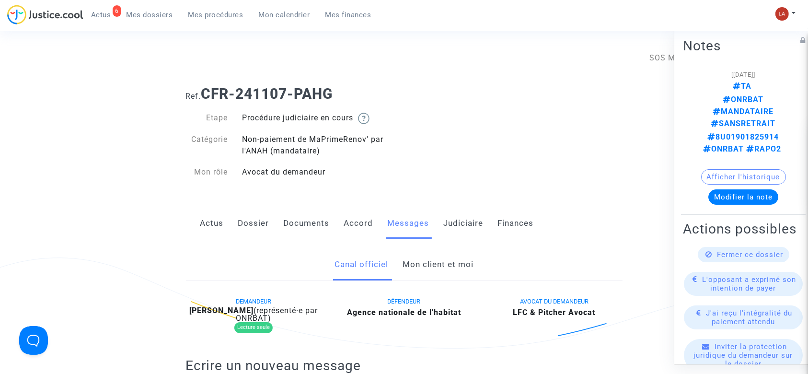
click at [436, 258] on link "Mon client et moi" at bounding box center [438, 265] width 71 height 32
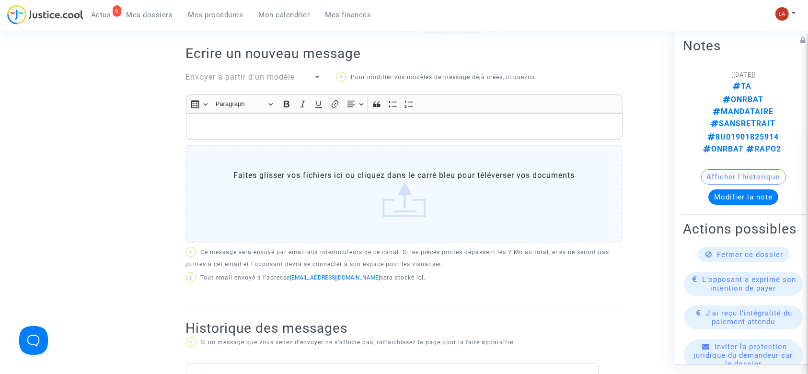
scroll to position [315, 0]
click at [280, 118] on div "Rich Text Editor, main" at bounding box center [404, 127] width 437 height 27
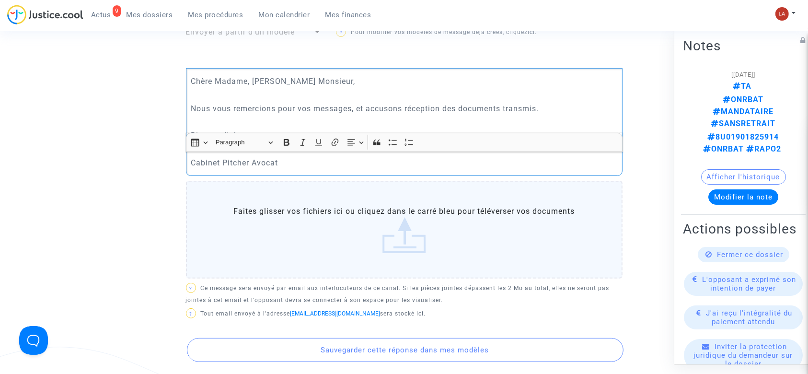
scroll to position [612, 0]
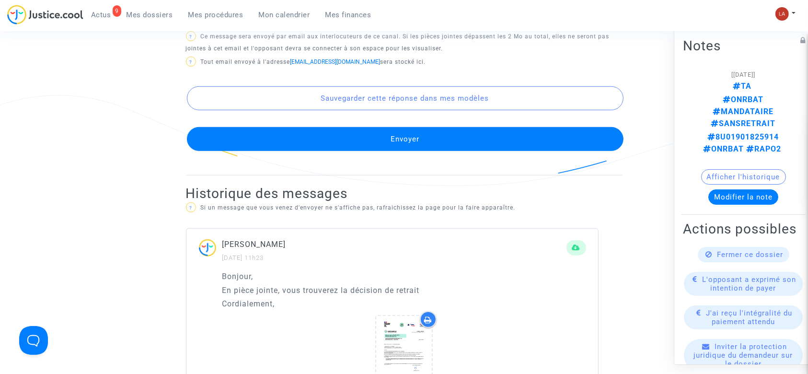
click at [359, 140] on button "Envoyer" at bounding box center [405, 139] width 437 height 24
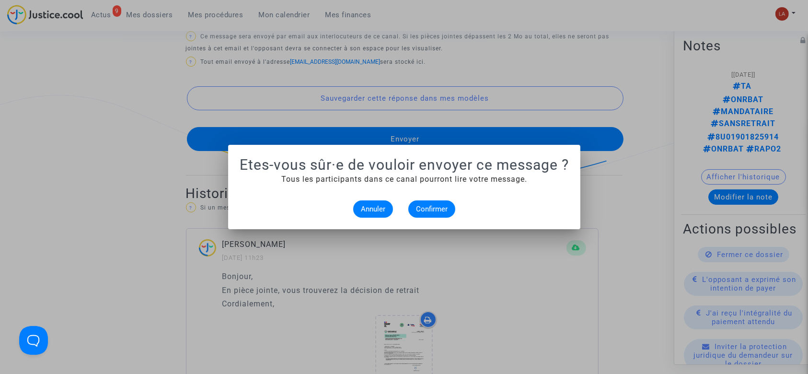
scroll to position [0, 0]
click at [440, 212] on span "Confirmer" at bounding box center [432, 209] width 32 height 9
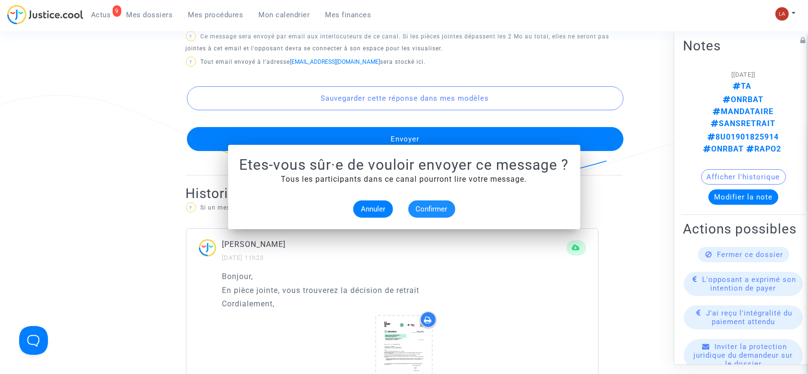
scroll to position [612, 0]
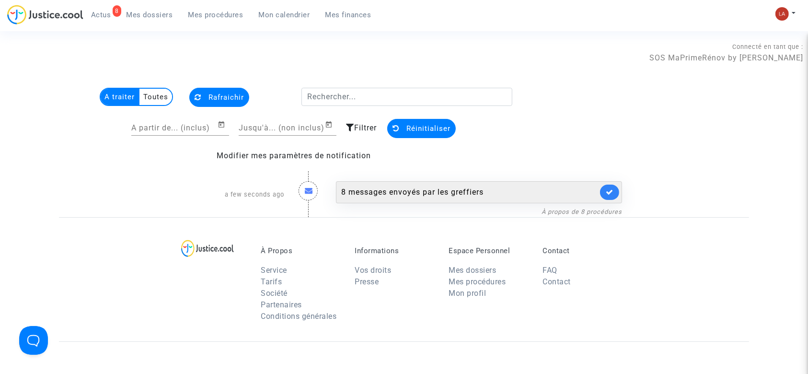
click at [450, 185] on div "8 messages envoyés par les greffiers" at bounding box center [479, 192] width 286 height 22
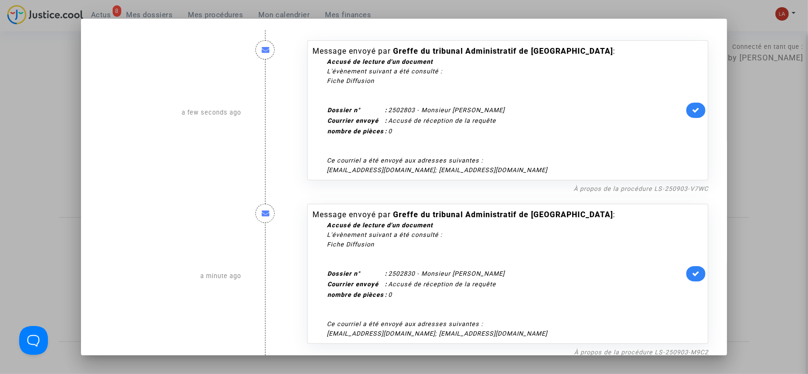
click at [759, 205] on div at bounding box center [404, 187] width 808 height 374
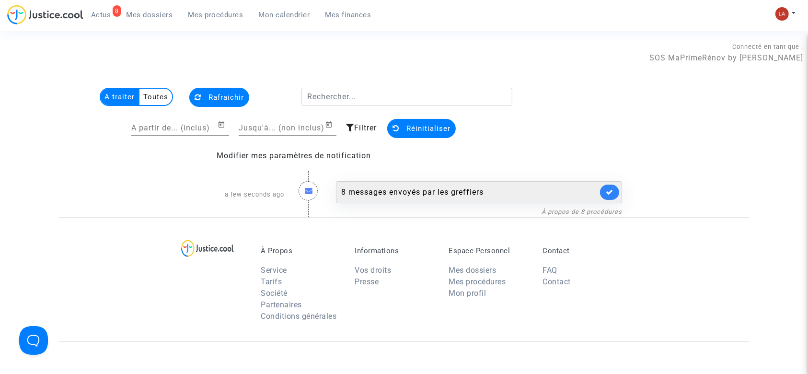
click at [617, 193] on link at bounding box center [609, 192] width 19 height 15
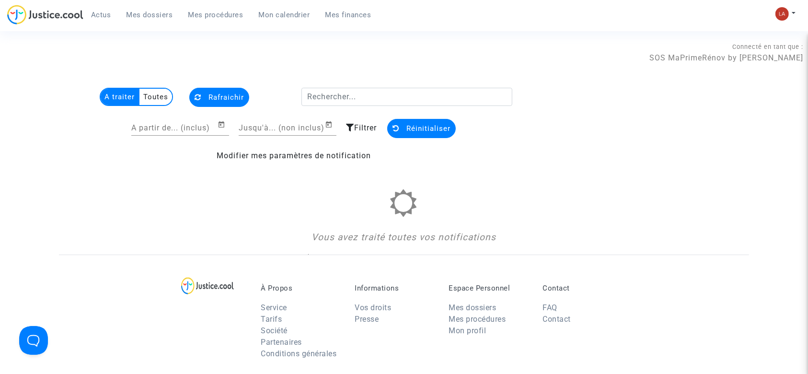
click at [130, 17] on span "Mes dossiers" at bounding box center [150, 15] width 47 height 9
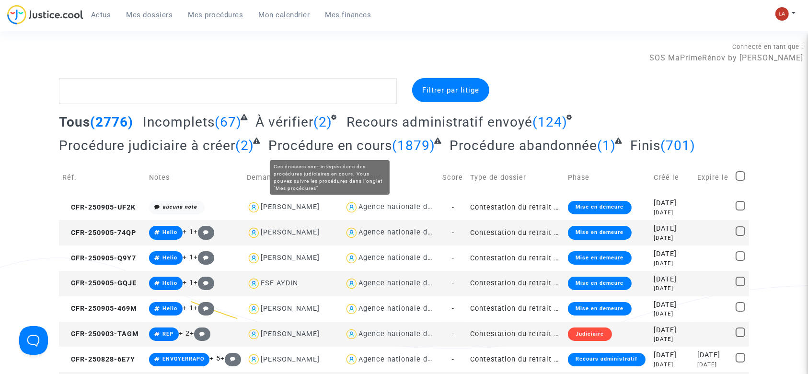
click at [296, 116] on span "À vérifier" at bounding box center [285, 122] width 58 height 16
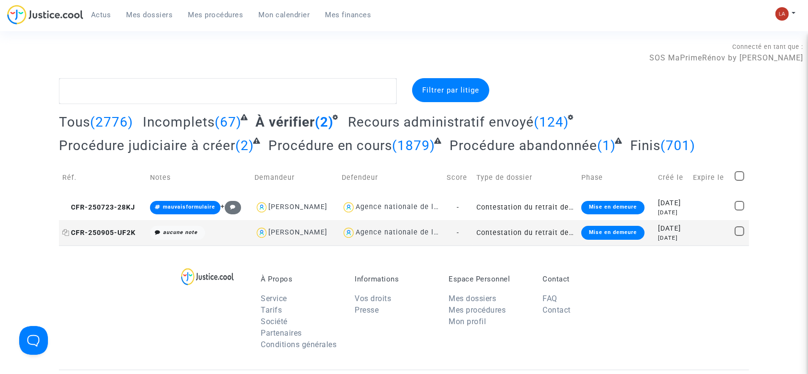
click at [70, 230] on span "CFR-250905-UF2K" at bounding box center [98, 233] width 73 height 8
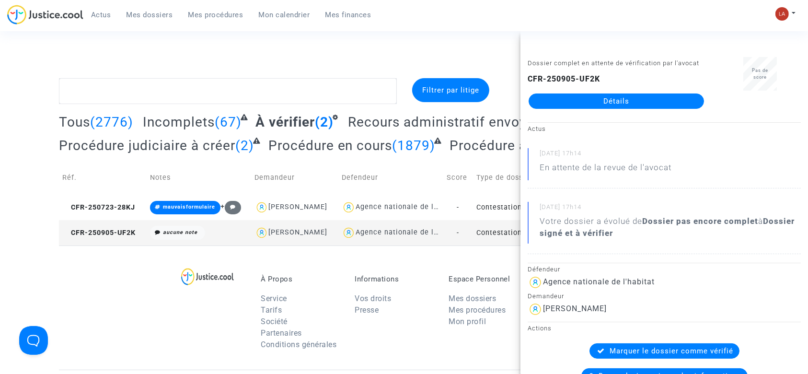
click at [149, 24] on div "Actus Mes dossiers Mes procédures Mon calendrier Mes finances" at bounding box center [193, 18] width 372 height 26
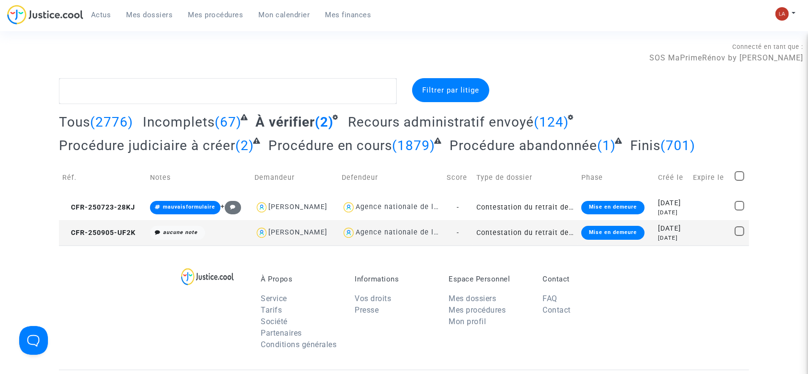
click at [149, 13] on span "Mes dossiers" at bounding box center [150, 15] width 47 height 9
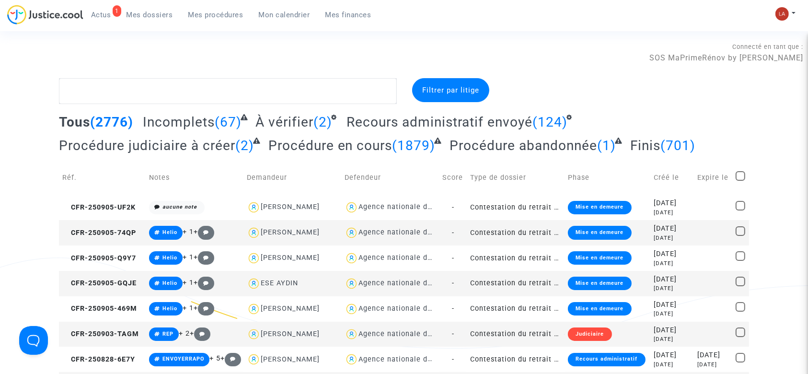
click at [92, 13] on span "Actus" at bounding box center [101, 15] width 20 height 9
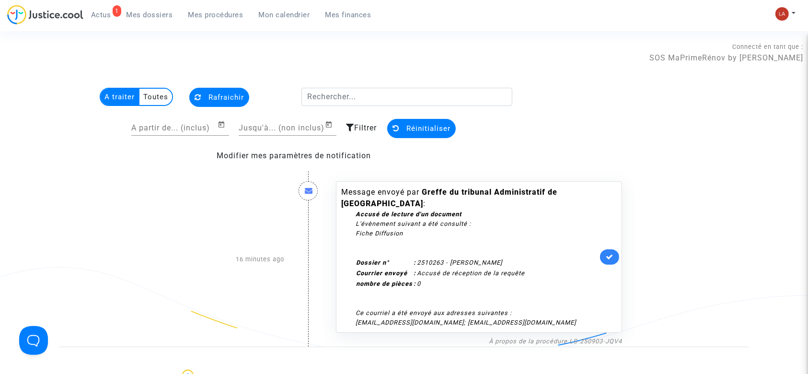
click at [613, 255] on link at bounding box center [609, 256] width 19 height 15
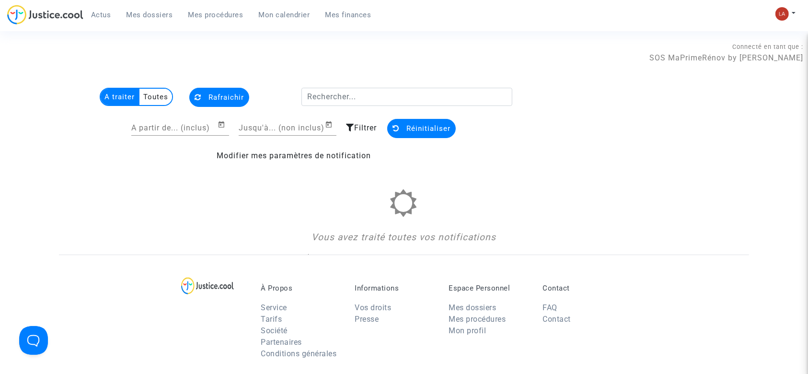
drag, startPoint x: 773, startPoint y: 23, endPoint x: 775, endPoint y: 14, distance: 8.8
click at [774, 22] on div "Actus Mes dossiers Mes procédures Mon calendrier Mes finances Mon profil Change…" at bounding box center [404, 18] width 808 height 26
click at [775, 14] on button at bounding box center [785, 14] width 21 height 14
click at [740, 52] on link "Changer de compte" at bounding box center [747, 49] width 97 height 15
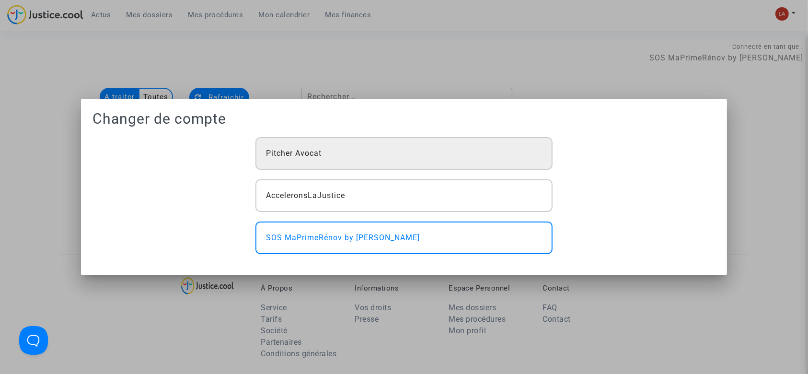
click at [305, 157] on span "Pitcher Avocat" at bounding box center [294, 154] width 56 height 12
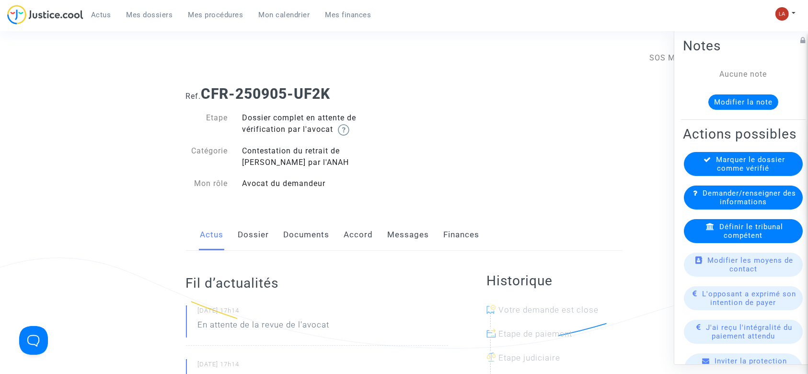
drag, startPoint x: 0, startPoint y: 0, endPoint x: 325, endPoint y: 223, distance: 394.5
click at [325, 223] on link "Documents" at bounding box center [307, 235] width 46 height 32
